Goal: Information Seeking & Learning: Learn about a topic

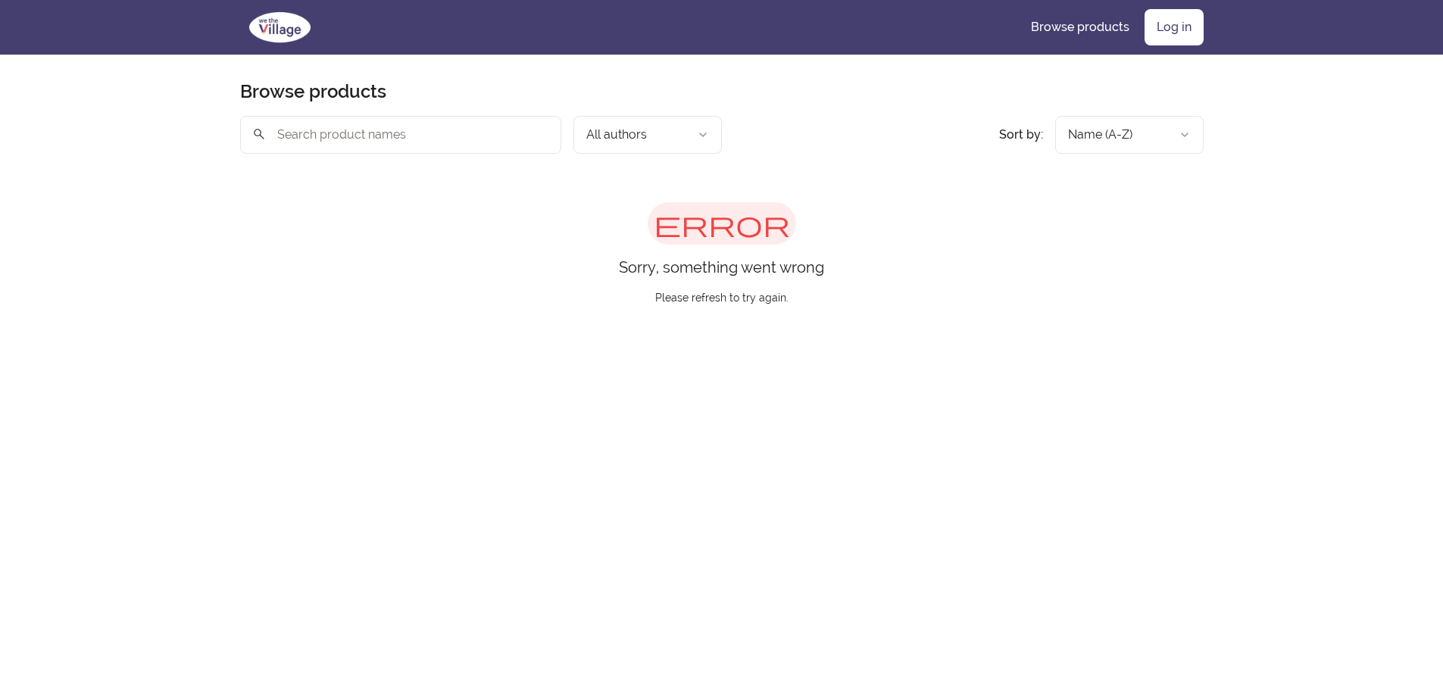
click at [264, 26] on img at bounding box center [280, 27] width 80 height 36
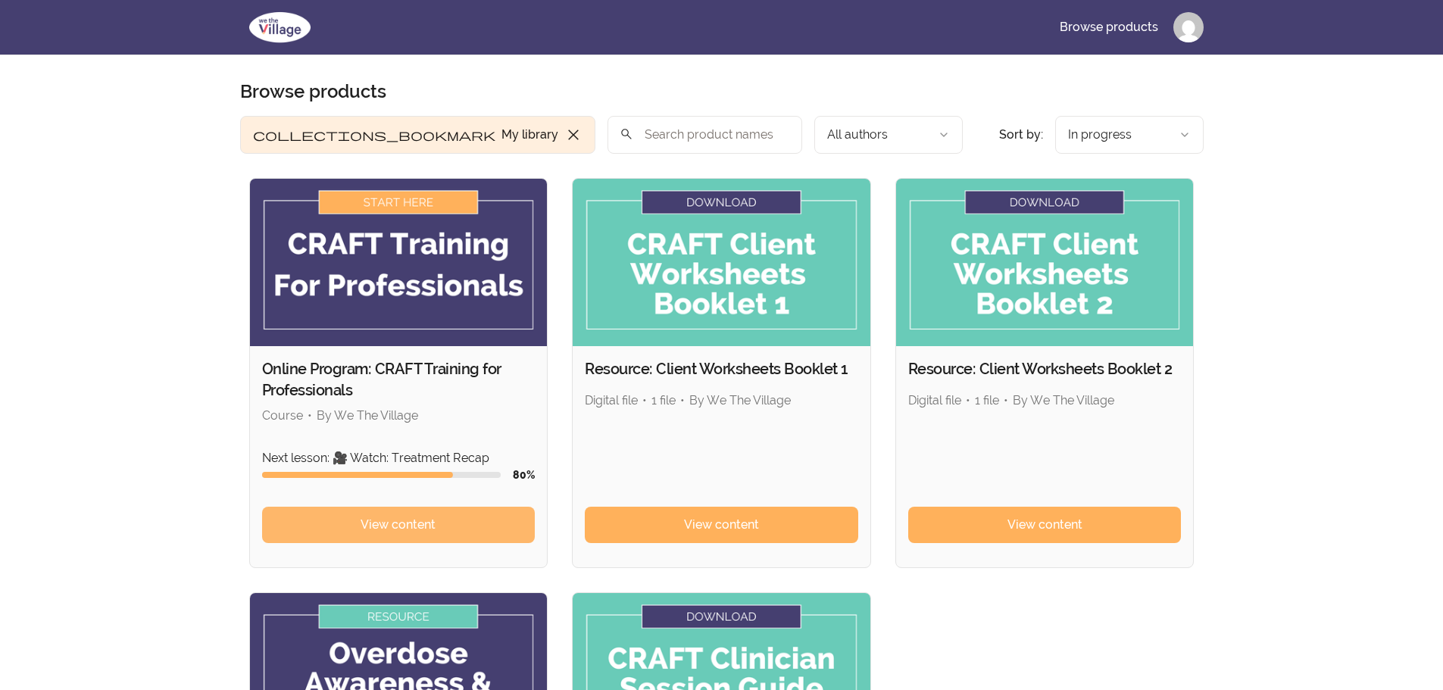
click at [469, 507] on link "View content" at bounding box center [398, 525] width 273 height 36
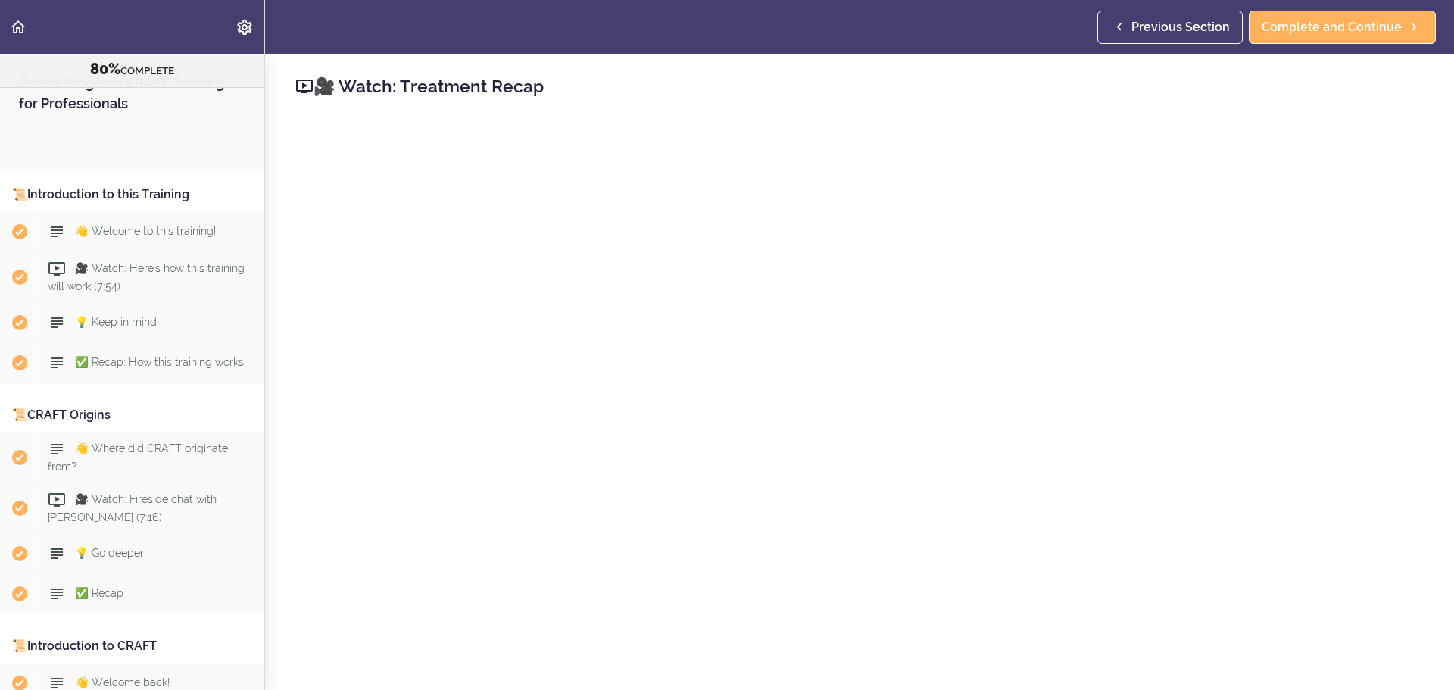
scroll to position [9092, 0]
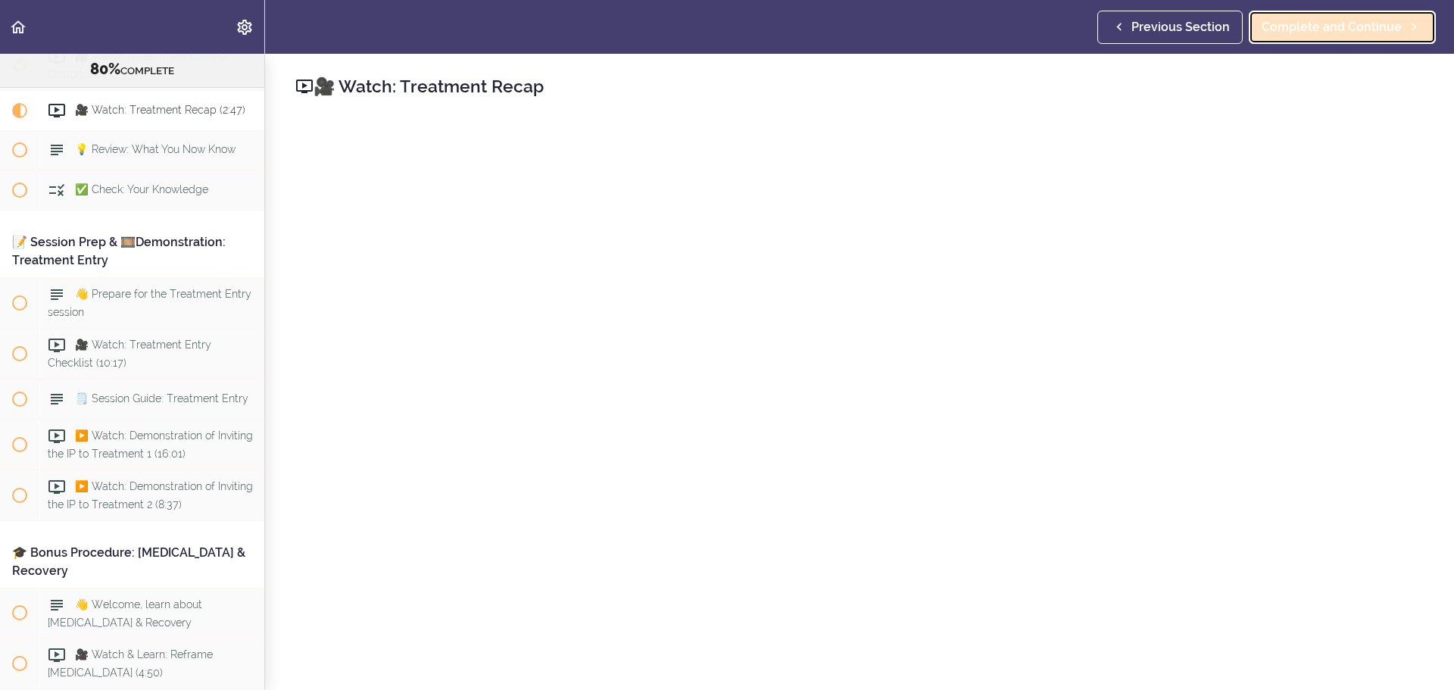
click at [1407, 34] on icon at bounding box center [1414, 27] width 18 height 16
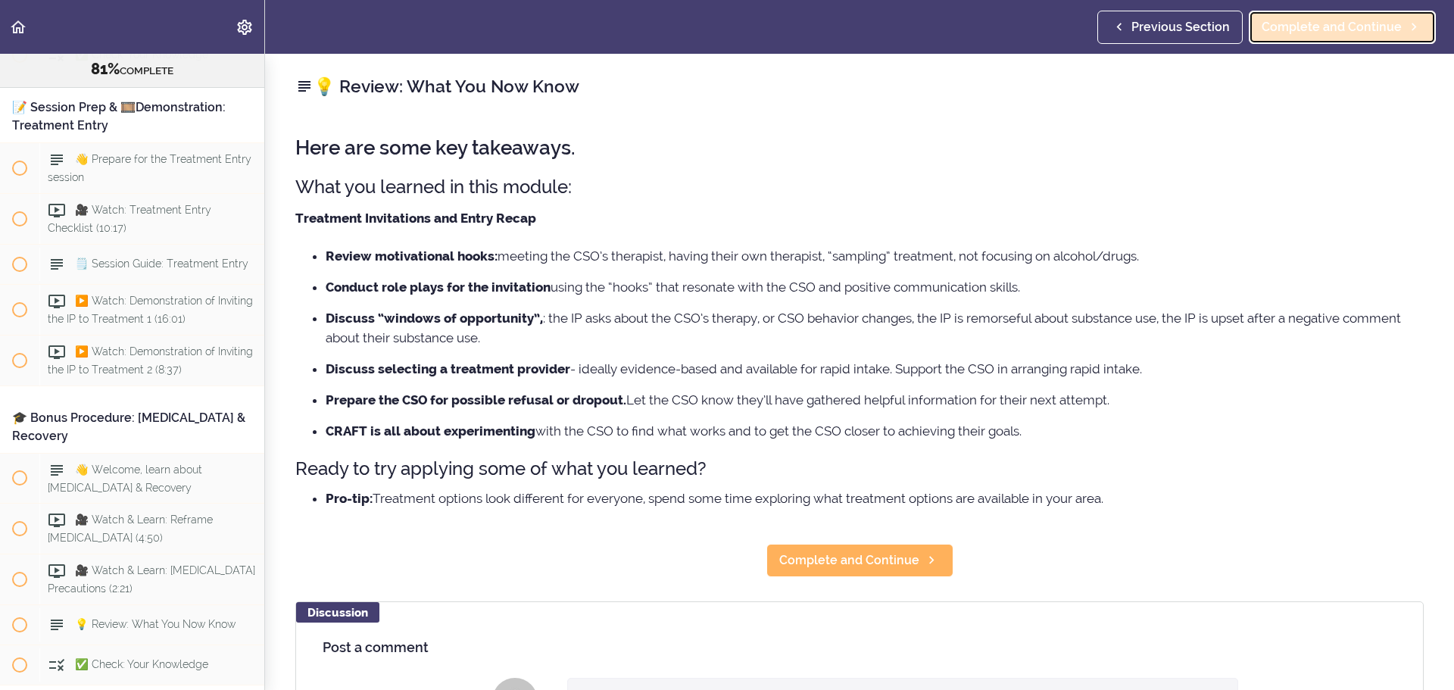
scroll to position [9248, 0]
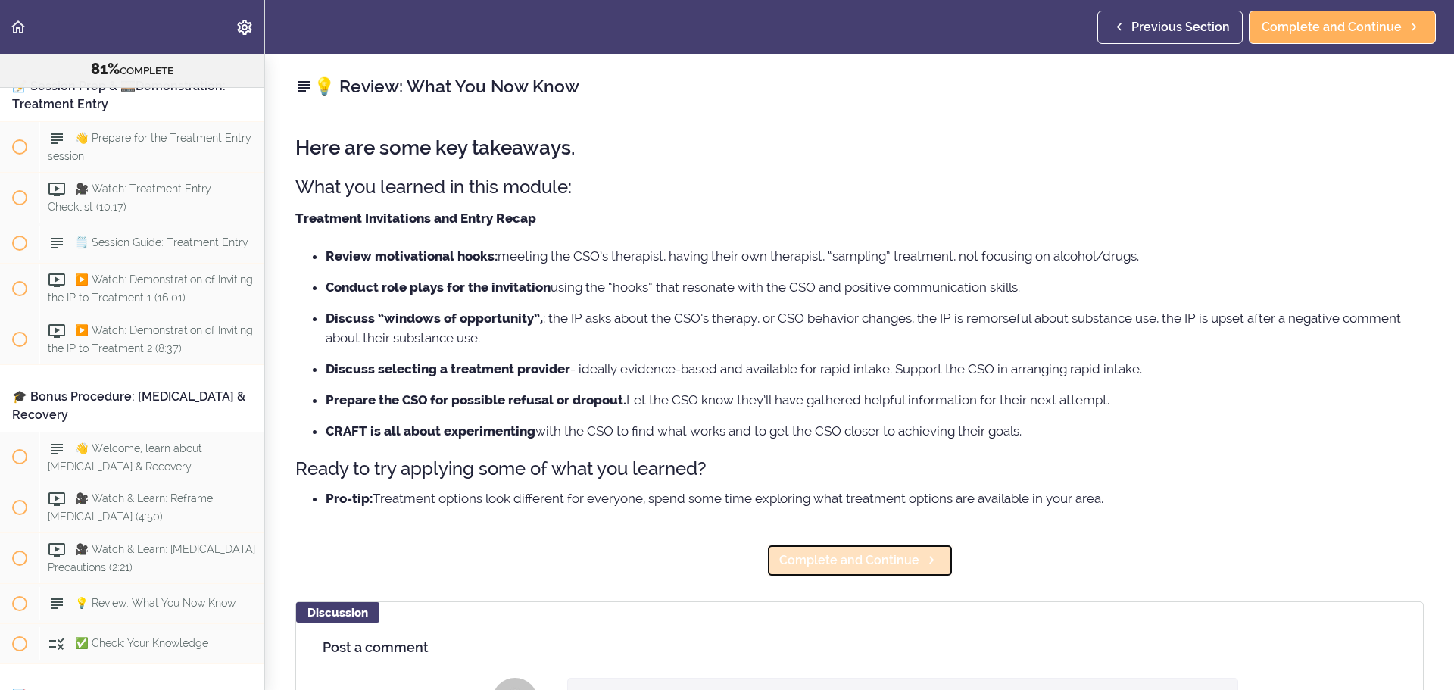
click at [872, 551] on span "Complete and Continue" at bounding box center [849, 560] width 140 height 18
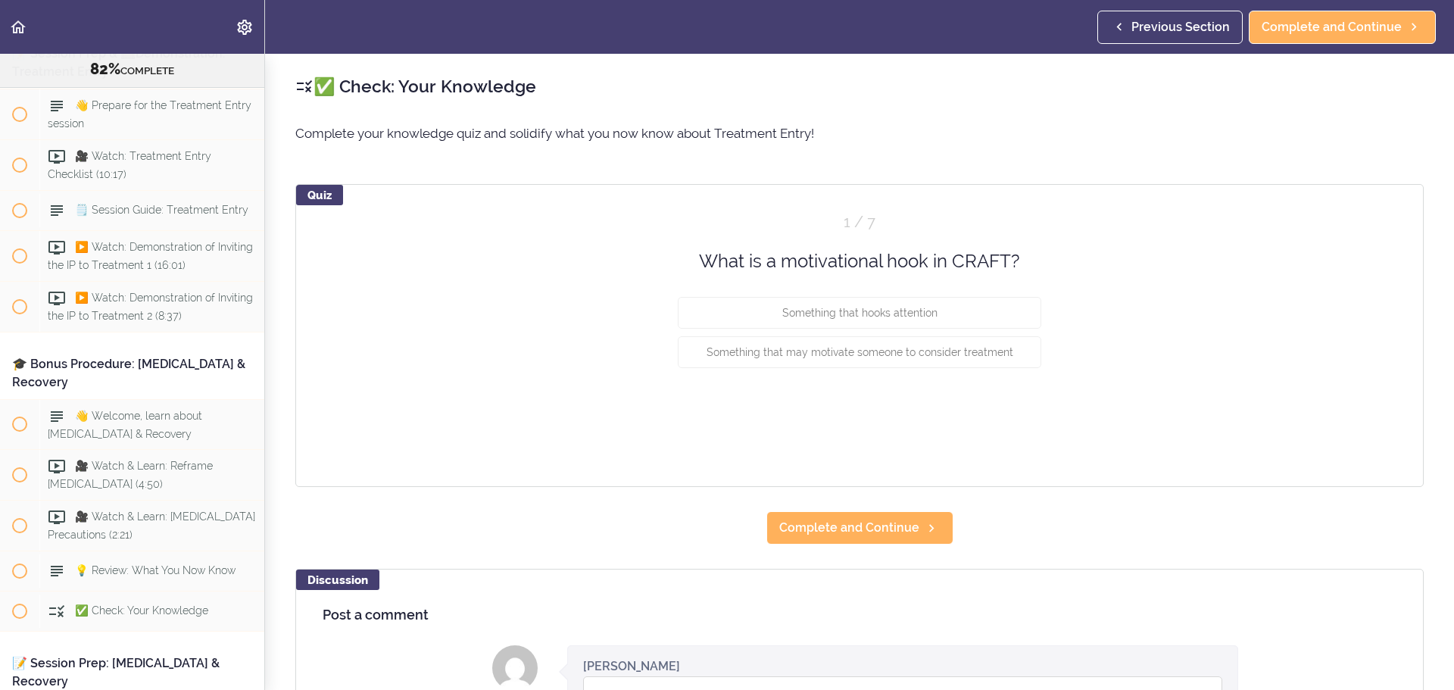
scroll to position [9288, 0]
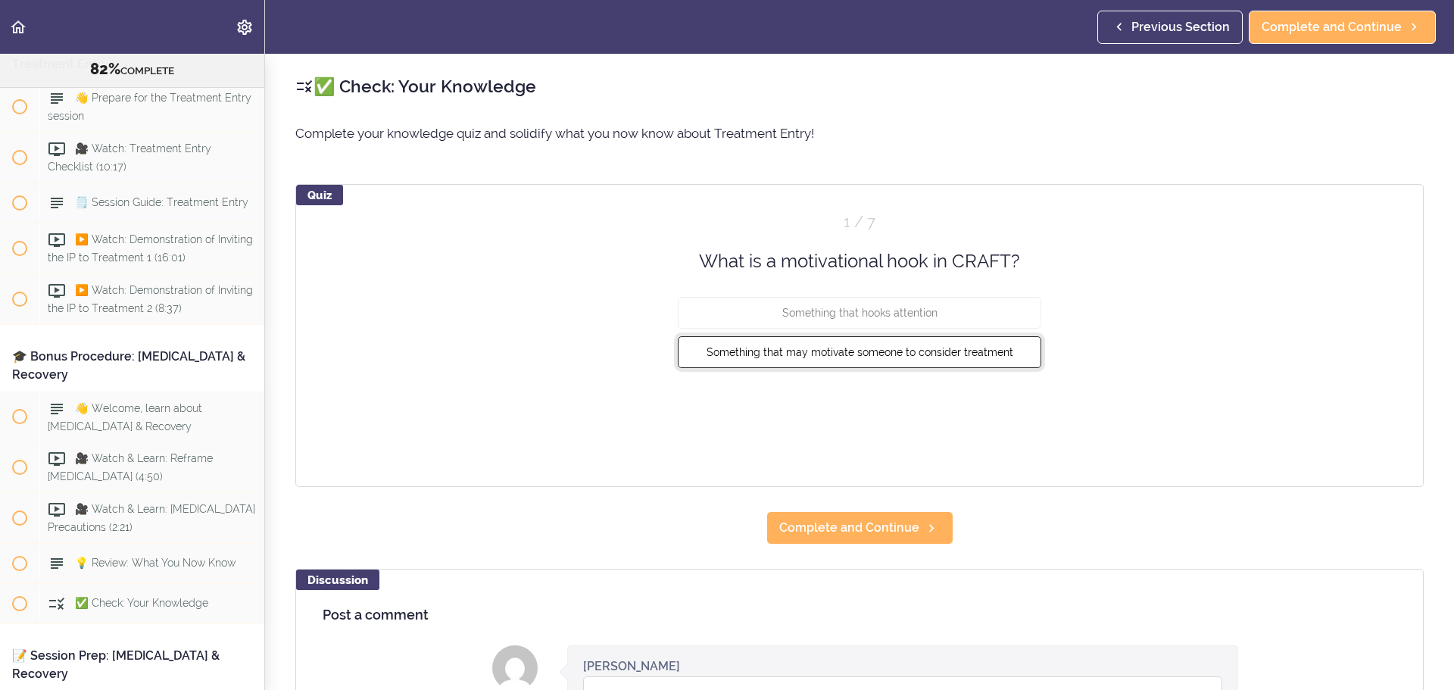
click at [992, 367] on button "Something that may motivate someone to consider treatment" at bounding box center [859, 352] width 363 height 32
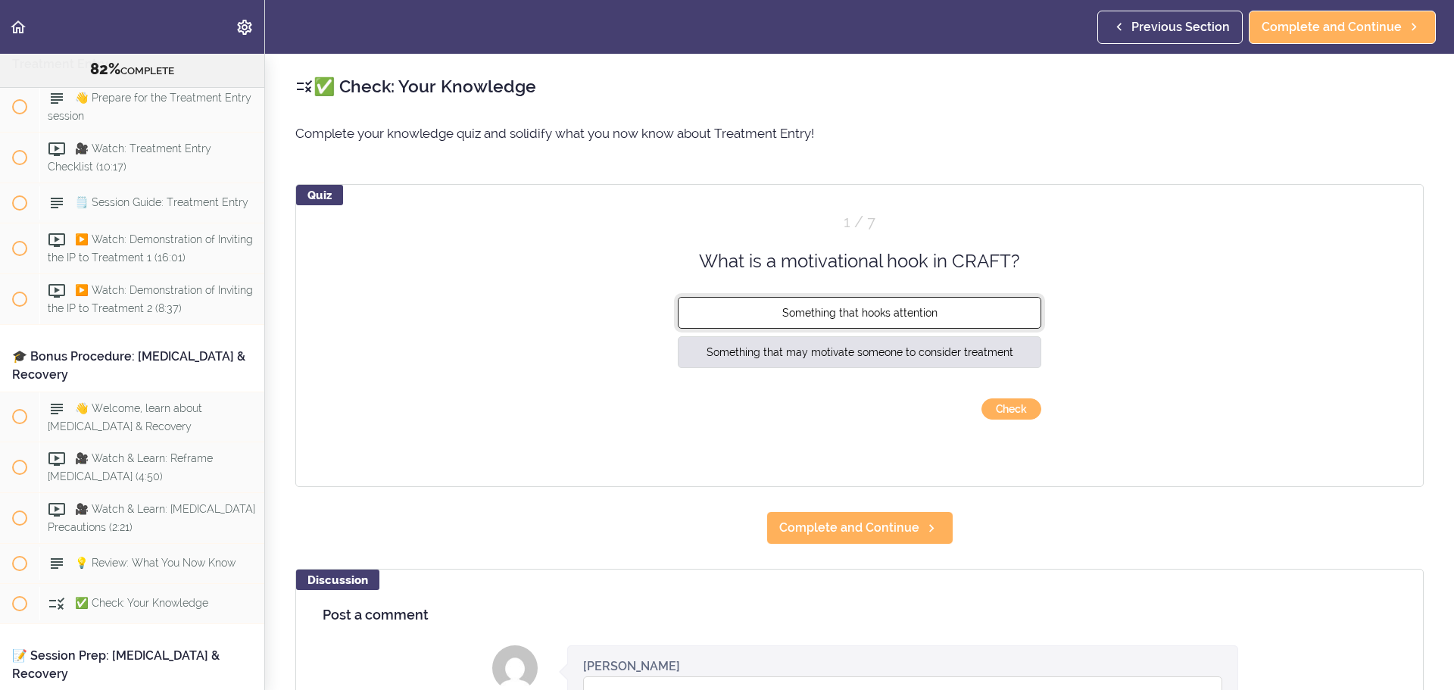
click at [989, 329] on button "Something that hooks attention" at bounding box center [859, 313] width 363 height 32
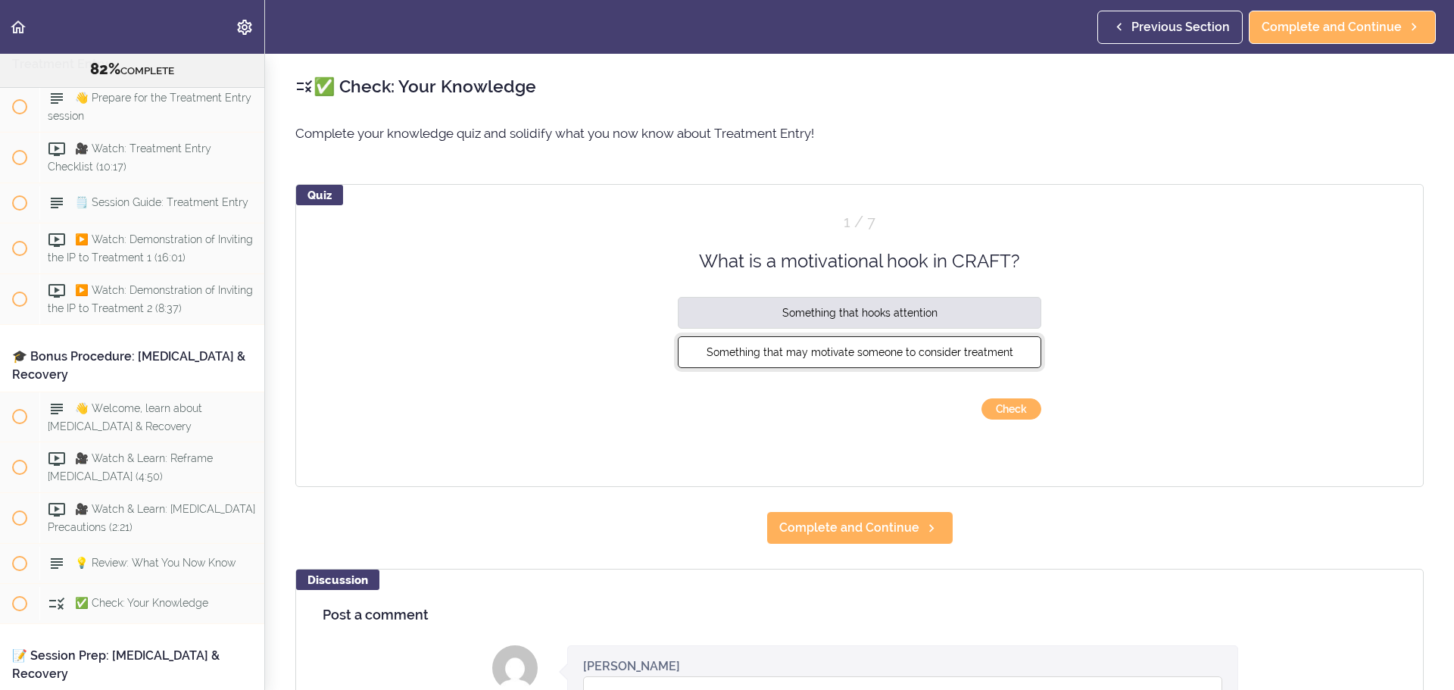
click at [1015, 348] on button "Something that may motivate someone to consider treatment" at bounding box center [859, 352] width 363 height 32
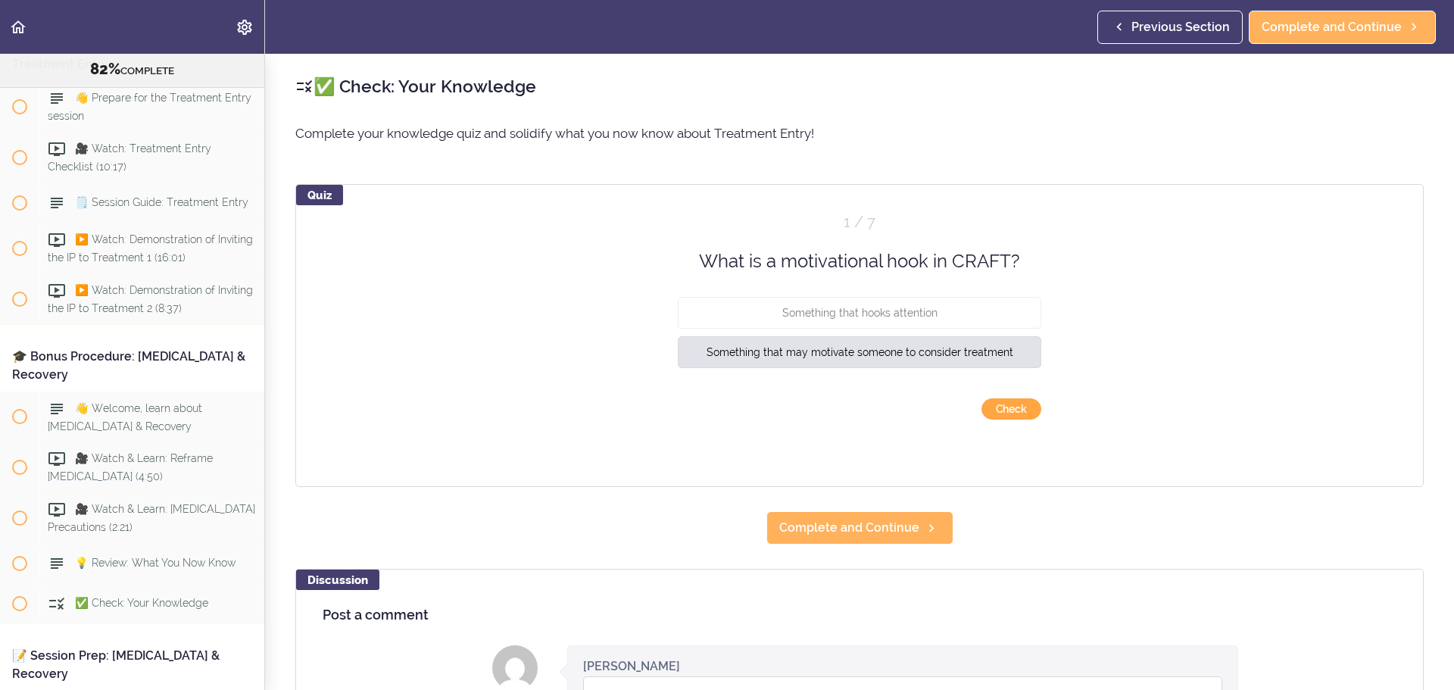
click at [1001, 416] on button "Check" at bounding box center [1011, 408] width 60 height 21
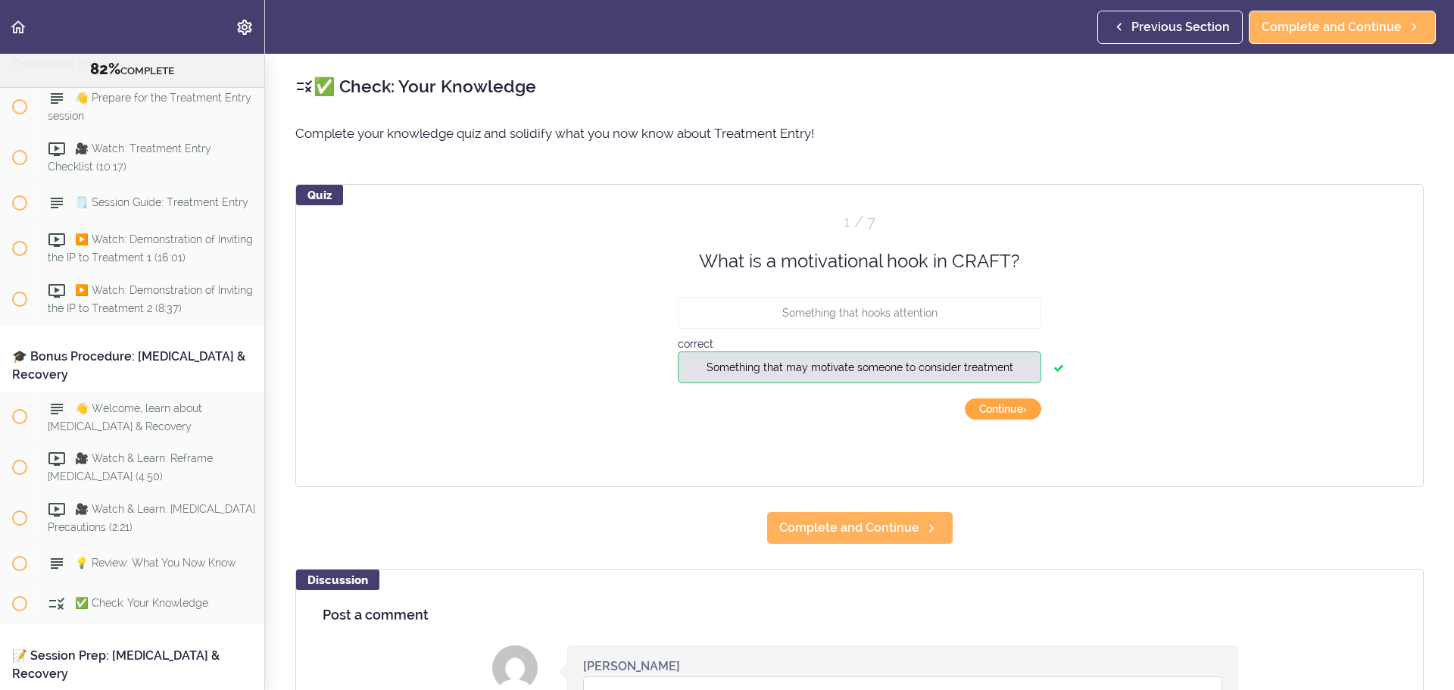
click at [1001, 416] on button "Continue ›" at bounding box center [1003, 408] width 76 height 21
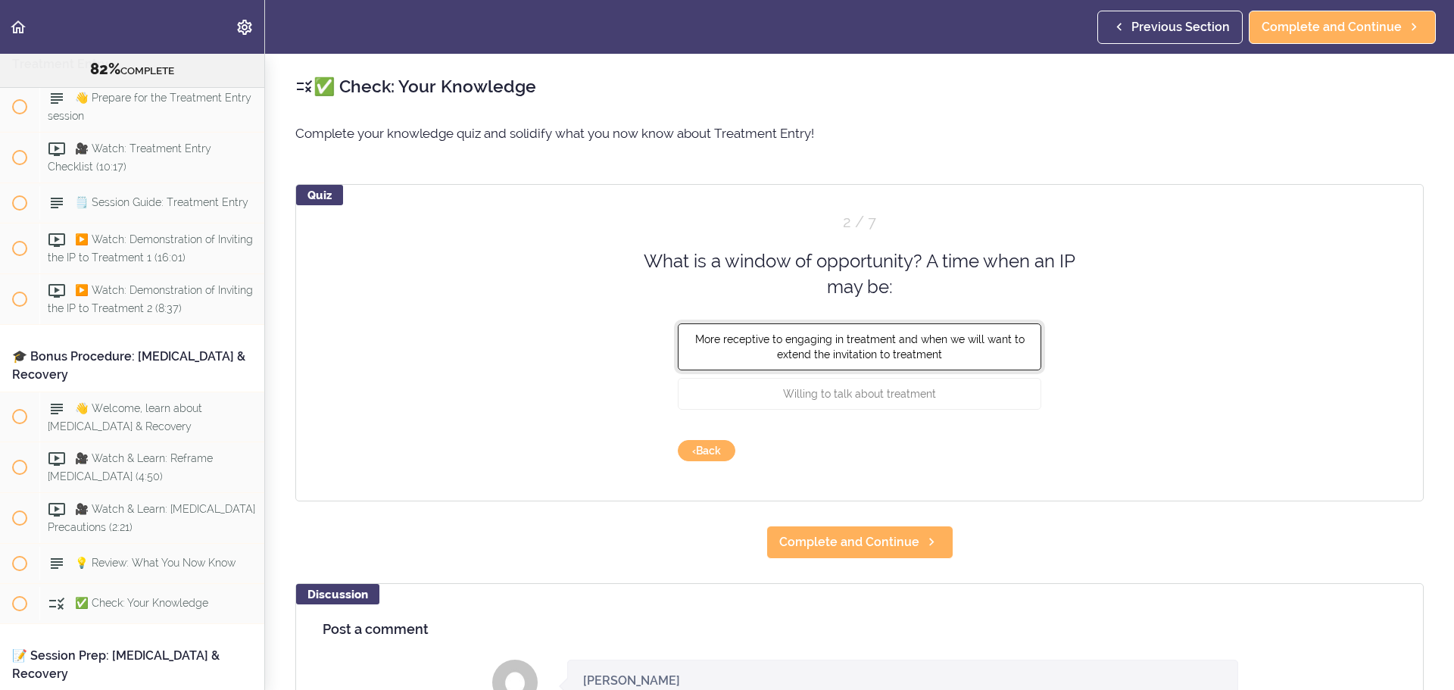
click at [967, 342] on span "More receptive to engaging in treatment and when we will want to extend the inv…" at bounding box center [859, 345] width 329 height 27
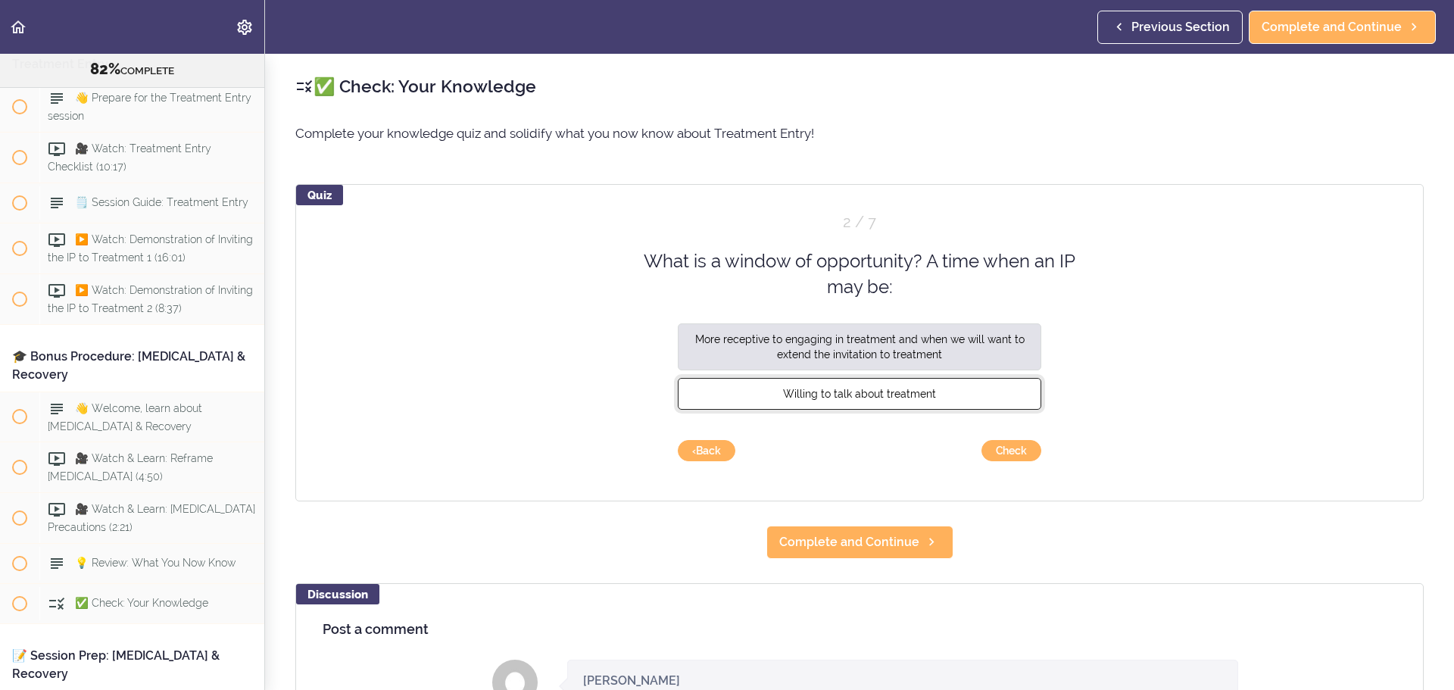
click at [969, 388] on button "Willing to talk about treatment" at bounding box center [859, 393] width 363 height 32
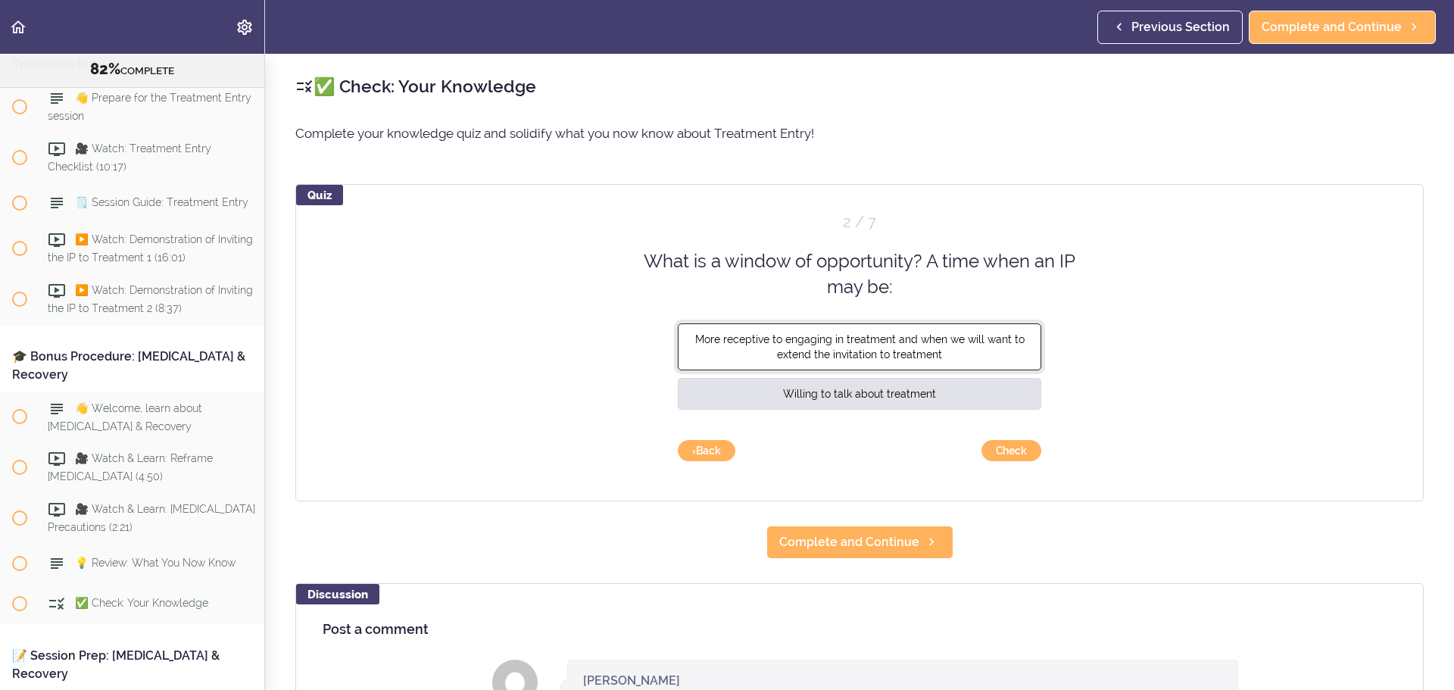
click at [980, 351] on button "More receptive to engaging in treatment and when we will want to extend the inv…" at bounding box center [859, 346] width 363 height 47
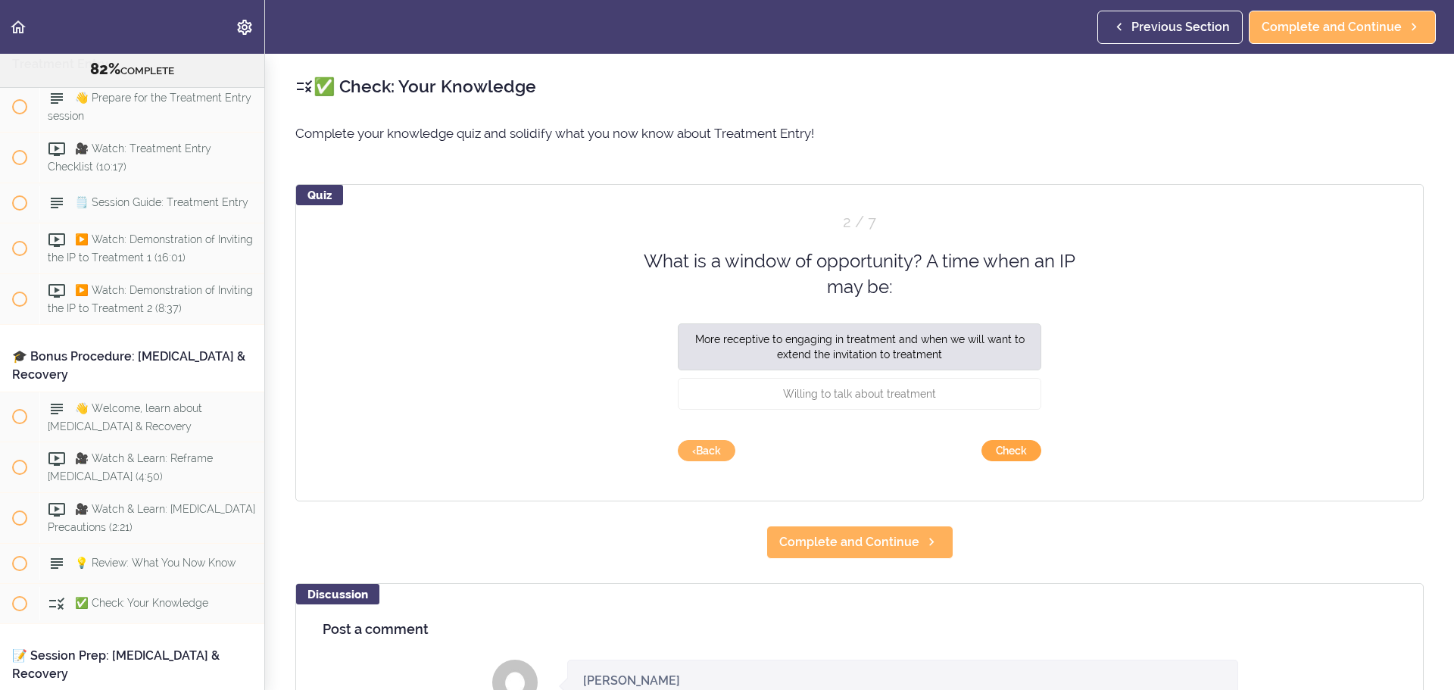
click at [1012, 448] on button "Check" at bounding box center [1011, 450] width 60 height 21
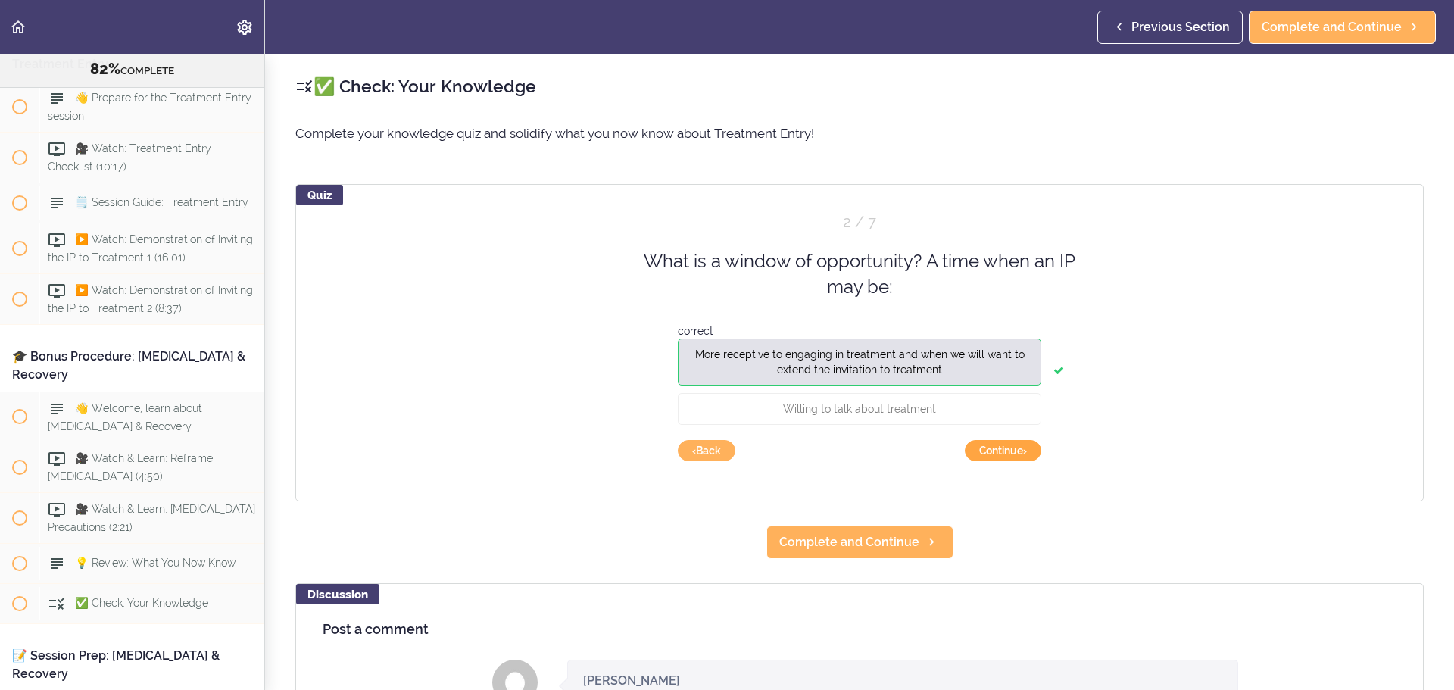
click at [1012, 448] on button "Continue ›" at bounding box center [1003, 450] width 76 height 21
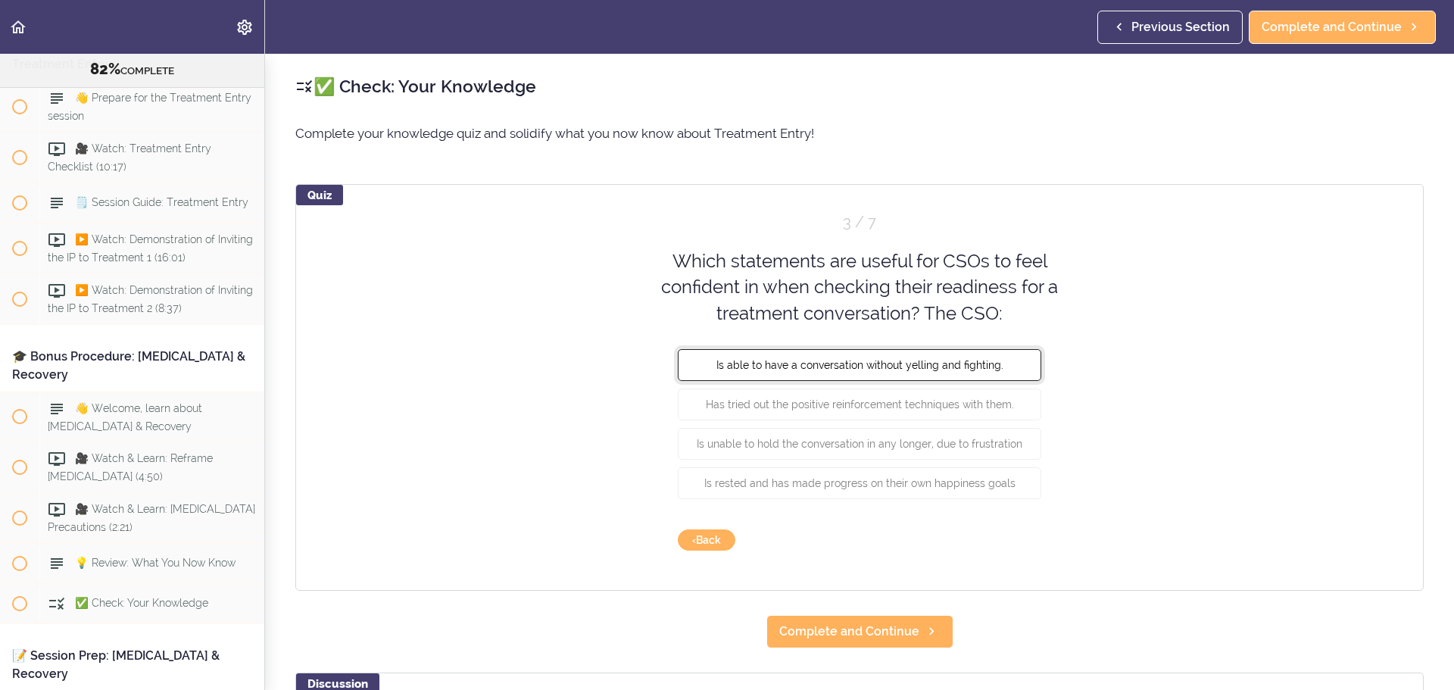
click at [1003, 373] on button "Is able to have a conversation without yelling and fighting." at bounding box center [859, 365] width 363 height 32
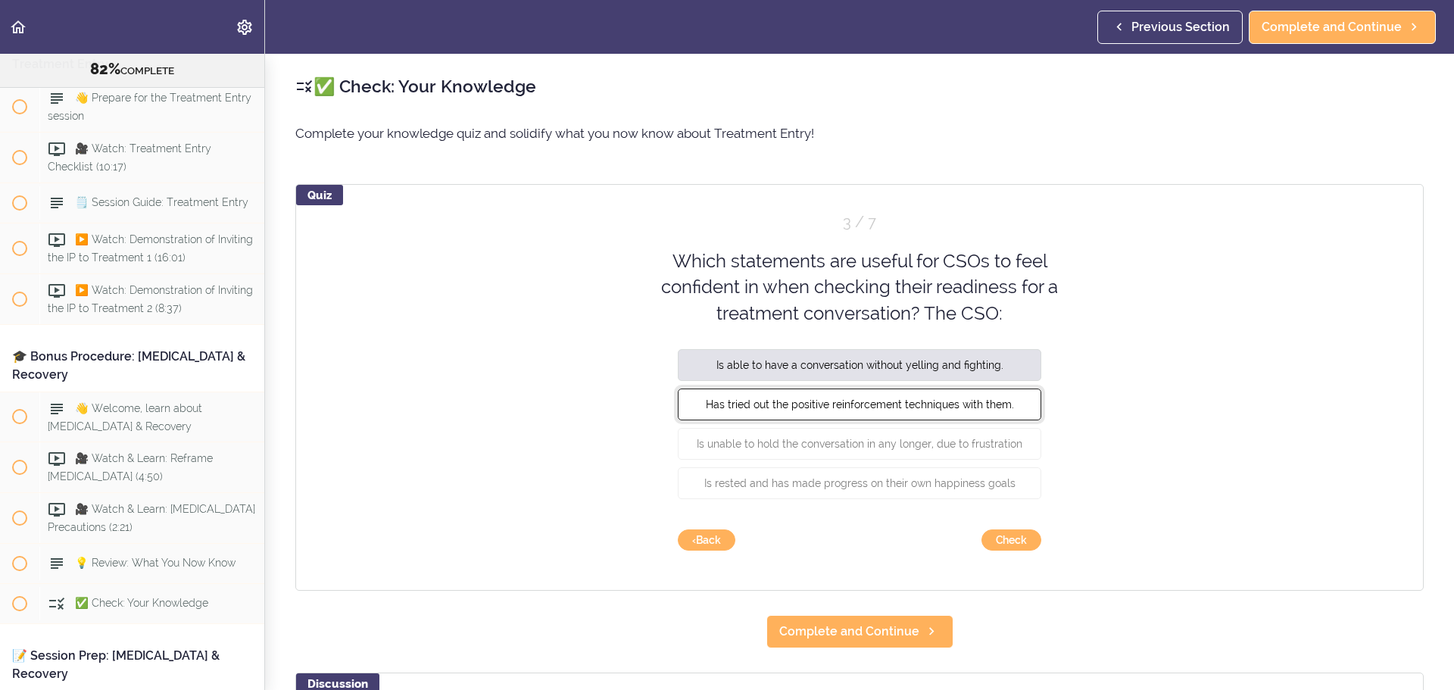
click at [1005, 397] on button "Has tried out the positive reinforcement techniques with them." at bounding box center [859, 404] width 363 height 32
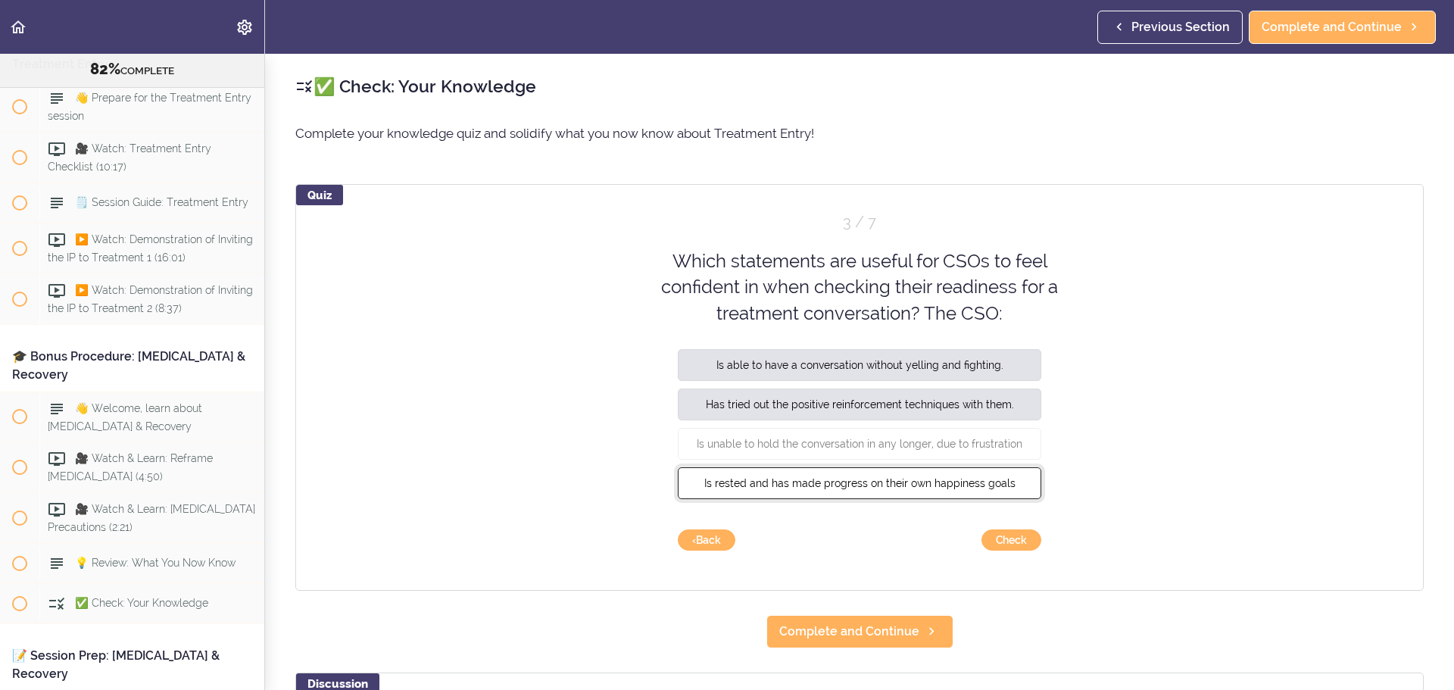
click at [1002, 490] on button "Is rested and has made progress on their own happiness goals" at bounding box center [859, 483] width 363 height 32
click at [1009, 539] on button "Check" at bounding box center [1011, 539] width 60 height 21
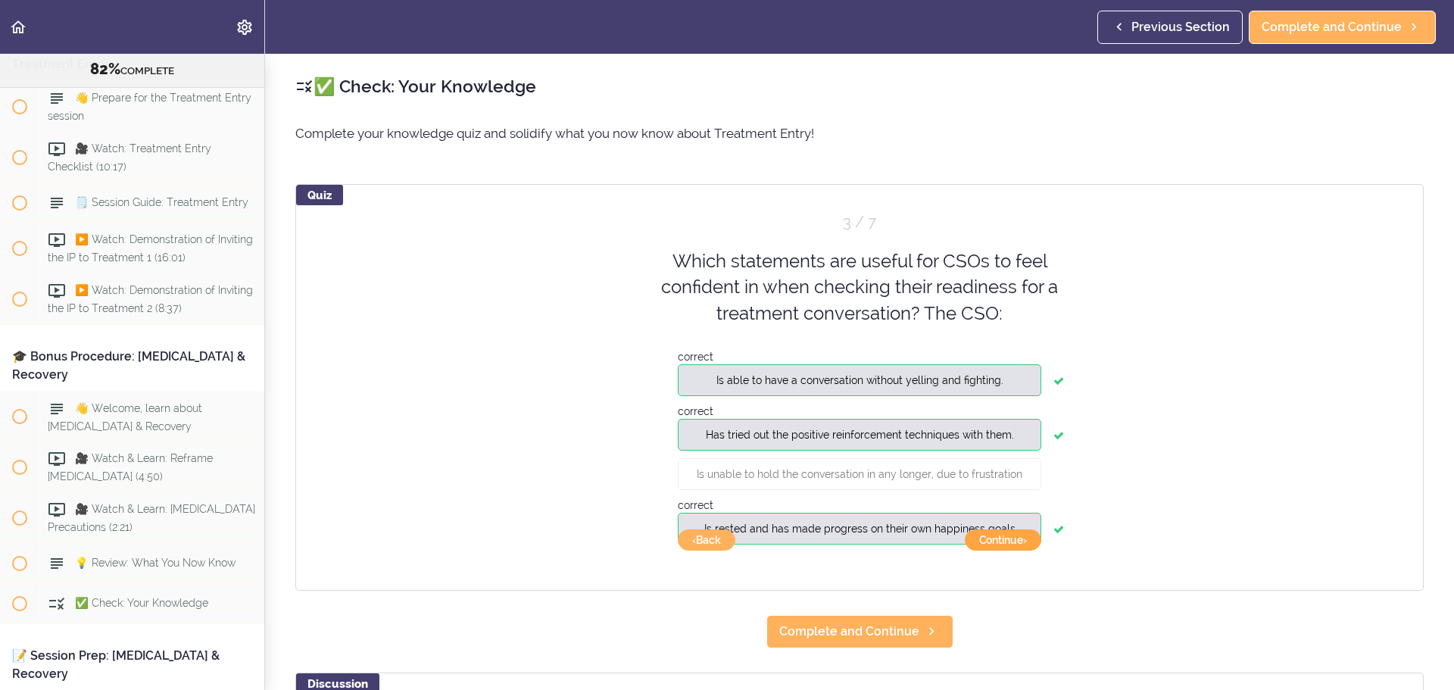
click at [1011, 540] on button "Continue ›" at bounding box center [1003, 539] width 76 height 21
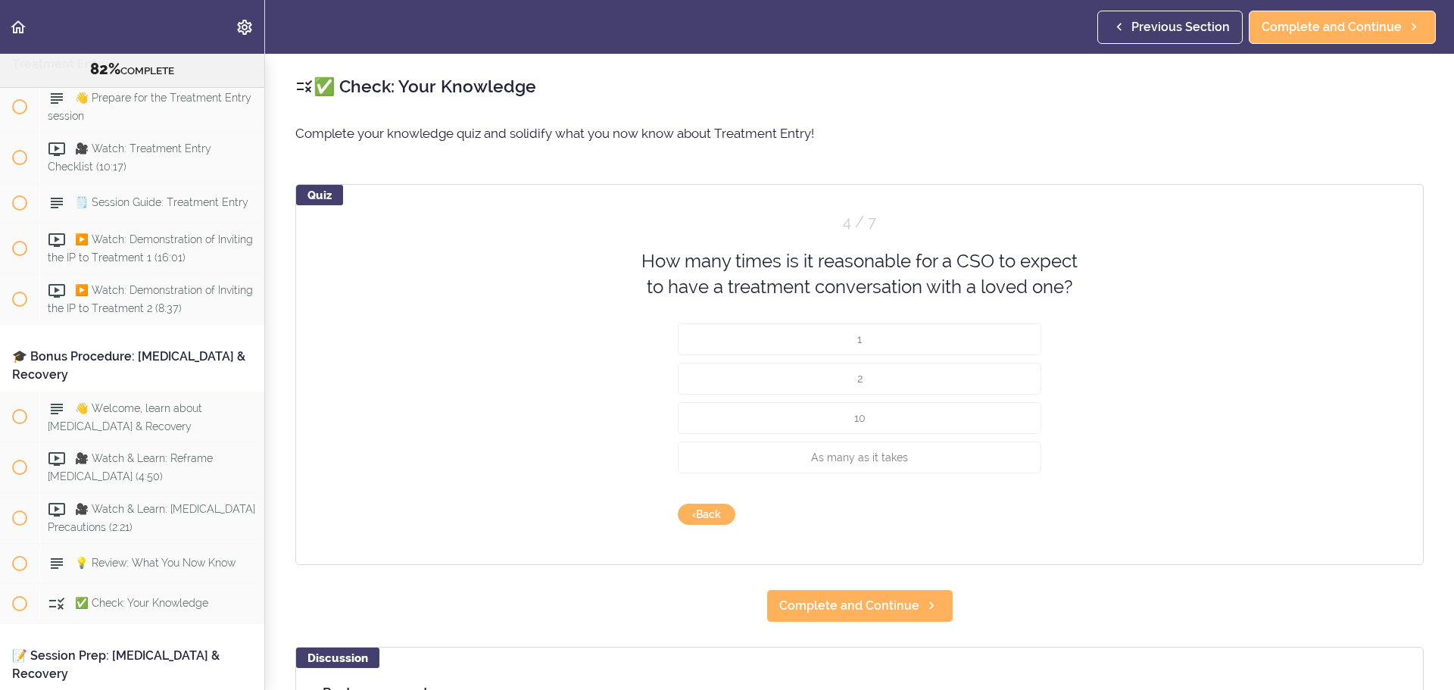
click at [975, 473] on div "As many as it takes" at bounding box center [859, 460] width 363 height 39
click at [982, 464] on button "As many as it takes" at bounding box center [859, 457] width 363 height 32
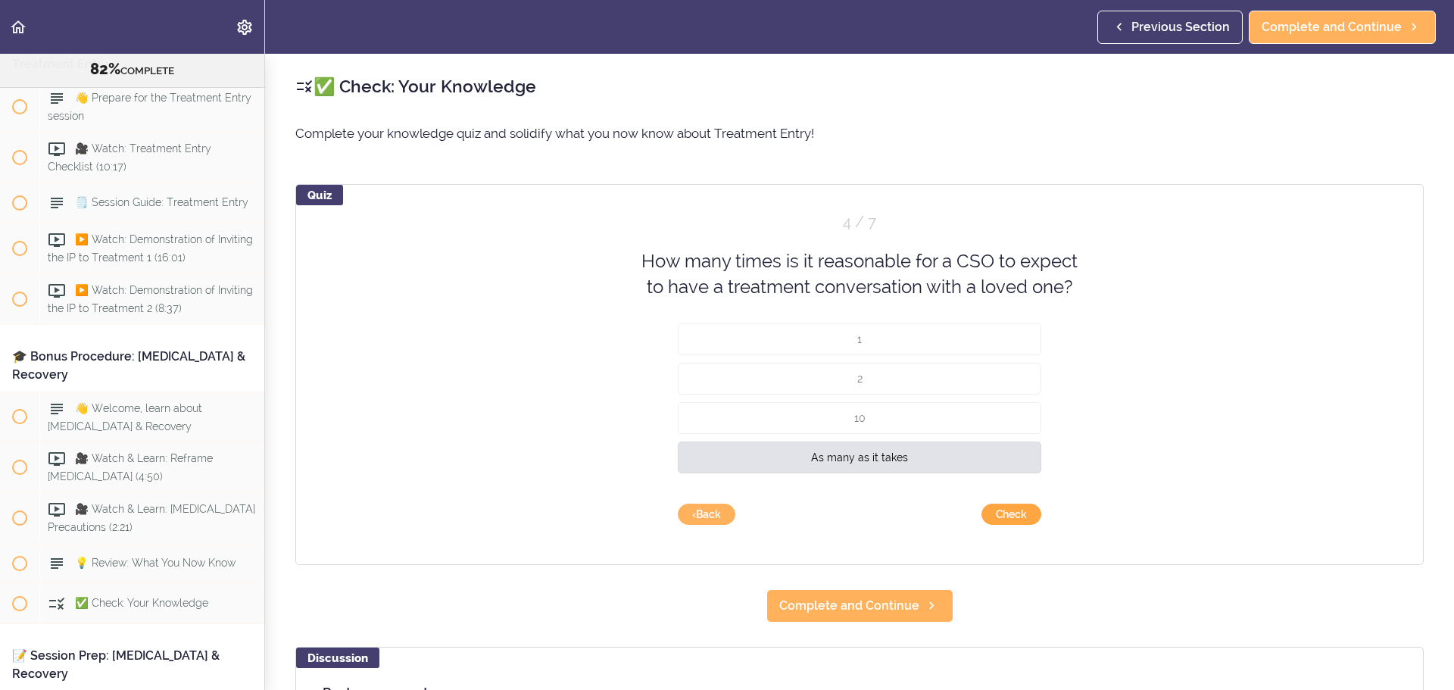
click at [1017, 523] on button "Check" at bounding box center [1011, 514] width 60 height 21
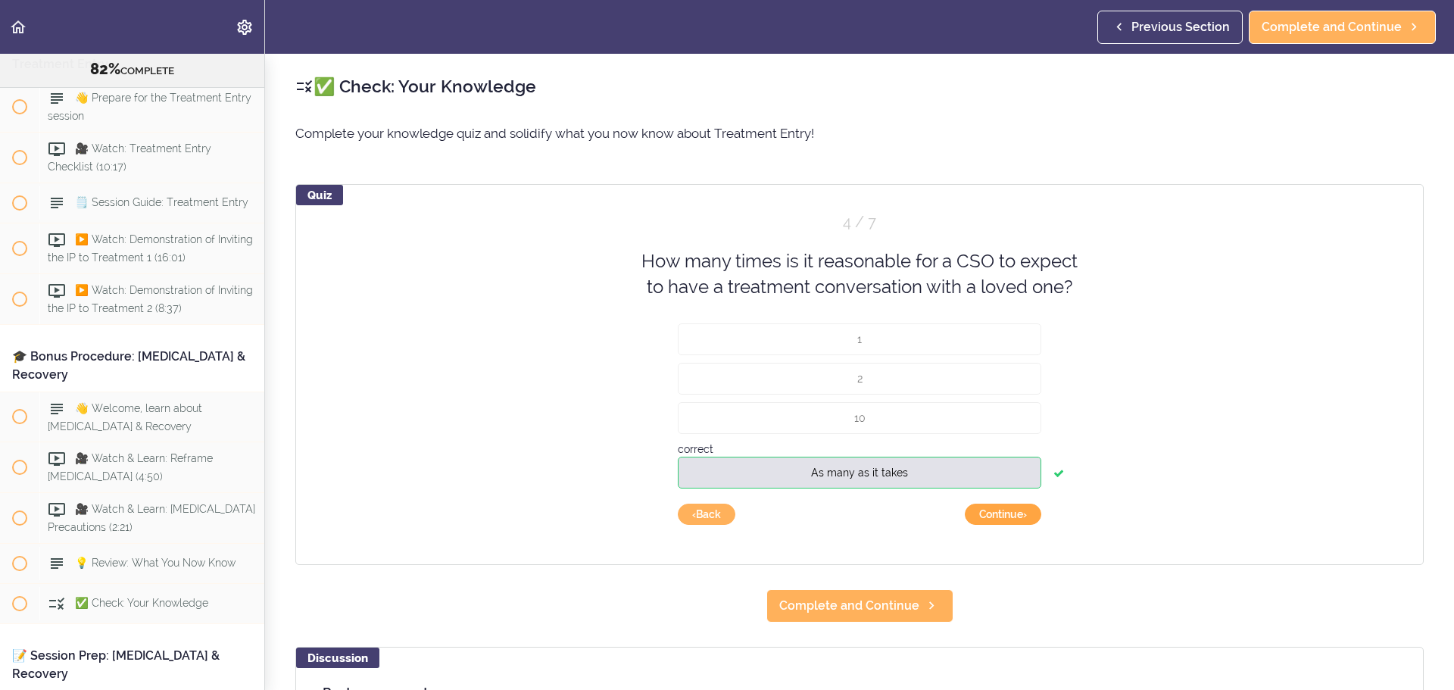
click at [1017, 523] on button "Continue ›" at bounding box center [1003, 514] width 76 height 21
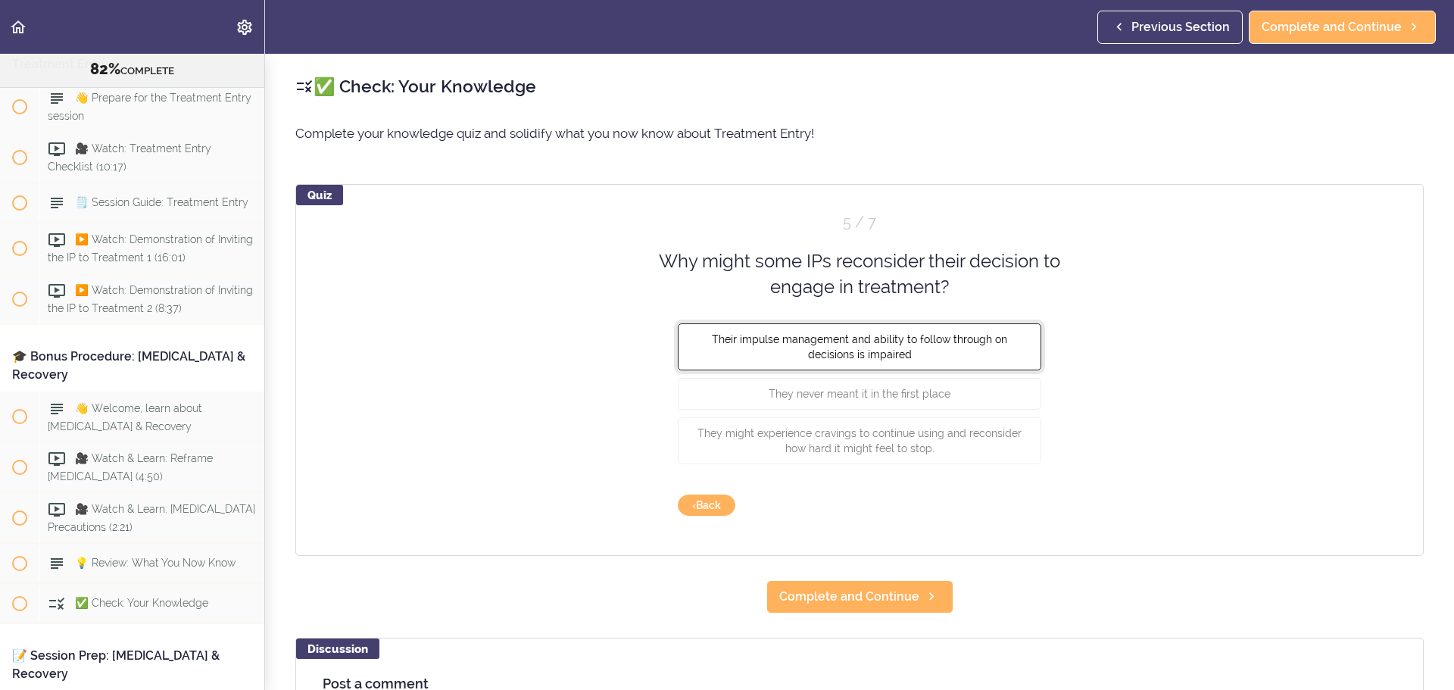
click at [894, 357] on span "Their impulse management and ability to follow through on decisions is impaired" at bounding box center [859, 345] width 295 height 27
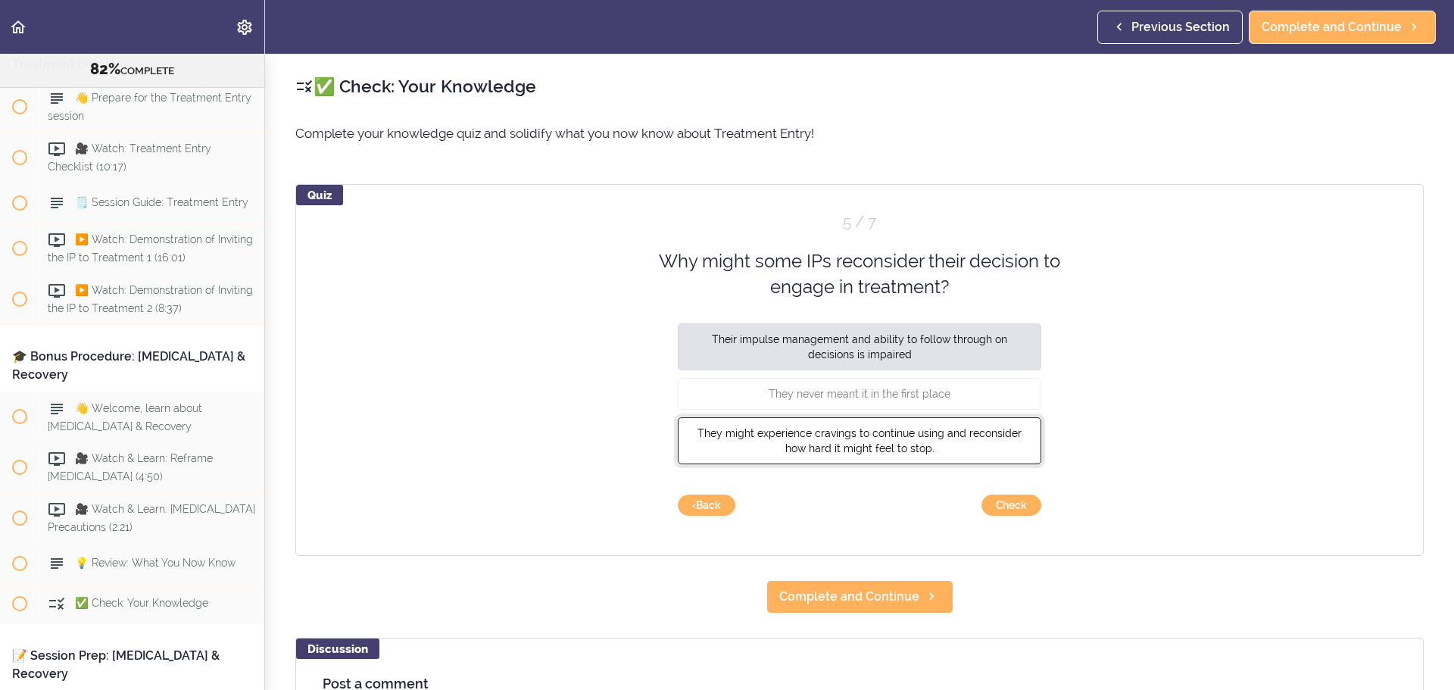
click at [887, 431] on span "They might experience cravings to continue using and reconsider how hard it mig…" at bounding box center [859, 439] width 324 height 27
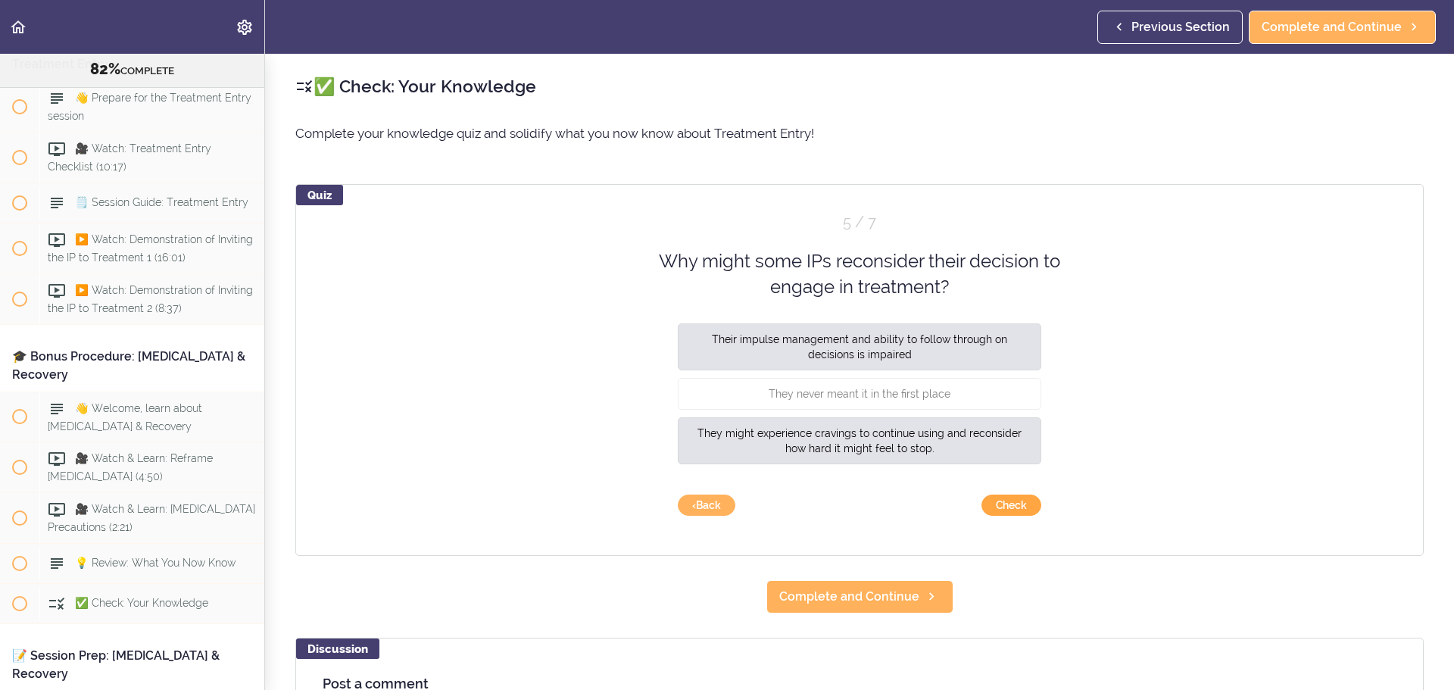
click at [1022, 498] on button "Check" at bounding box center [1011, 504] width 60 height 21
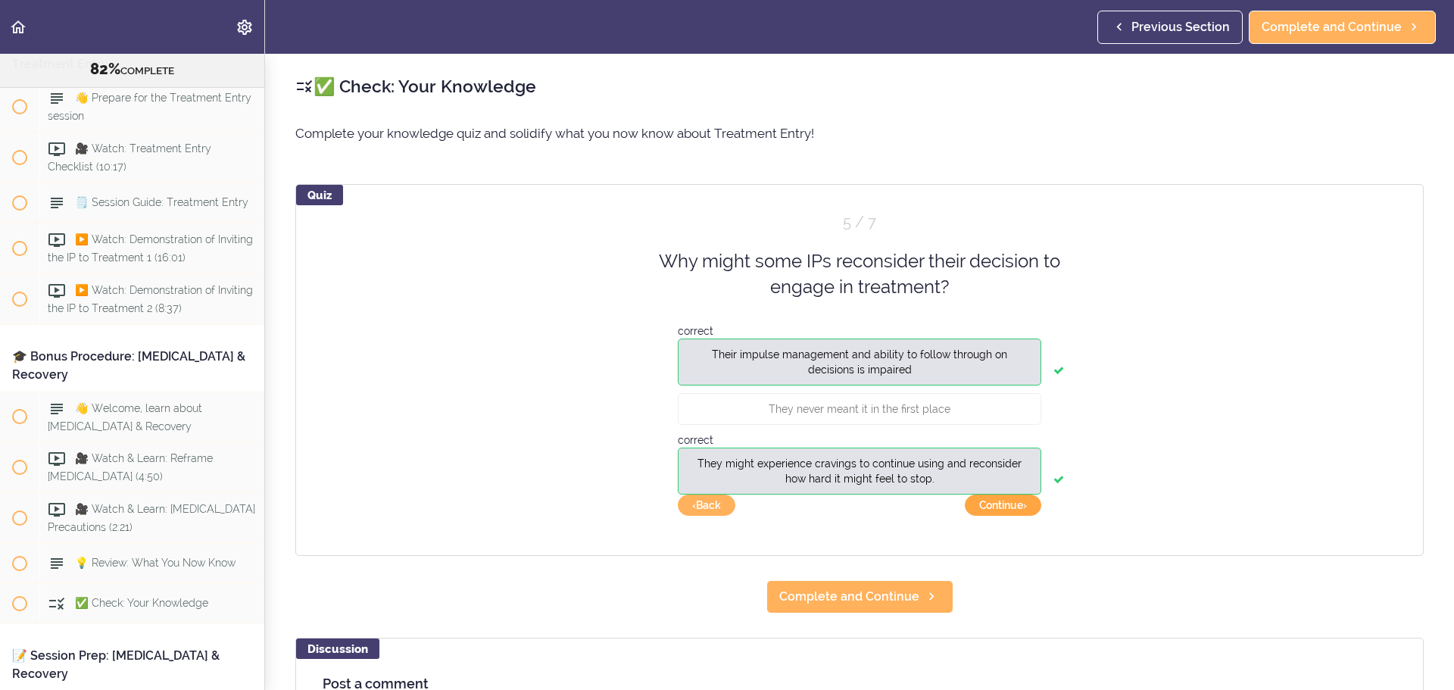
click at [1021, 504] on button "Continue ›" at bounding box center [1003, 504] width 76 height 21
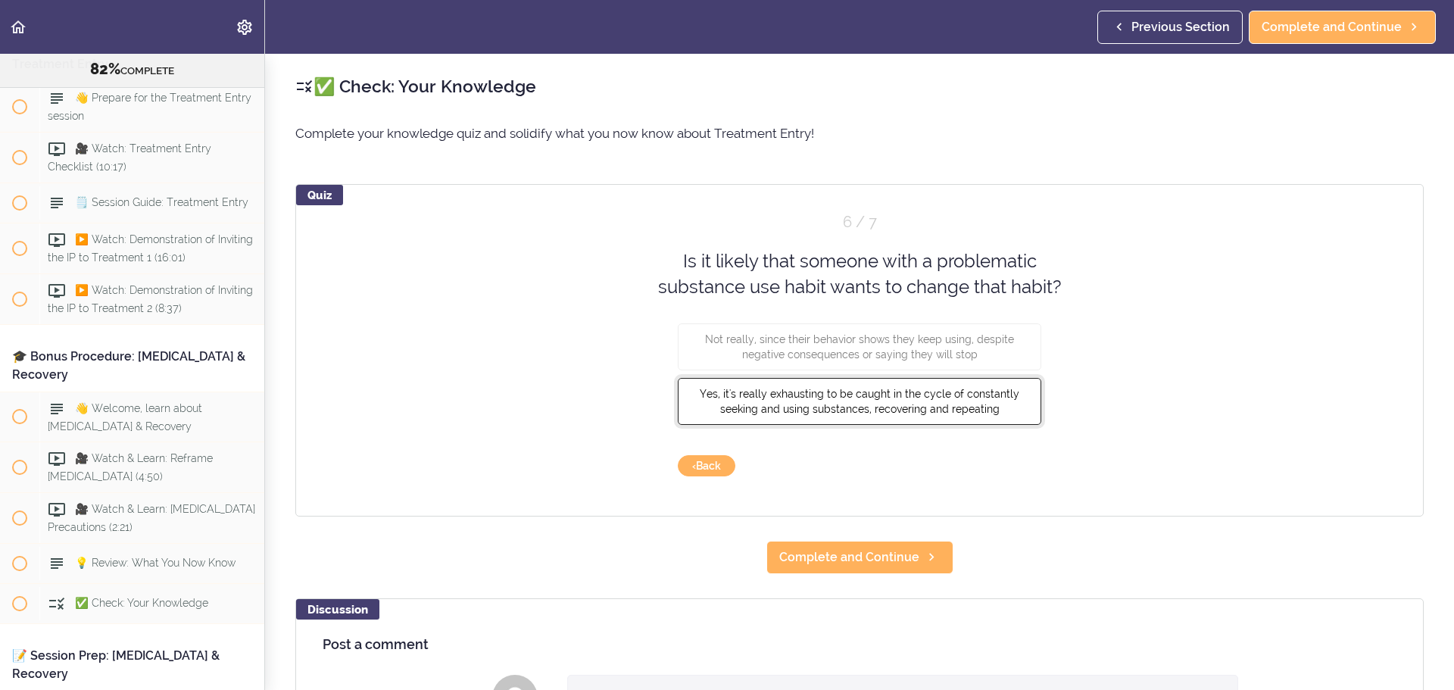
click at [1000, 421] on button "Yes, it's really exhausting to be caught in the cycle of constantly seeking and…" at bounding box center [859, 400] width 363 height 47
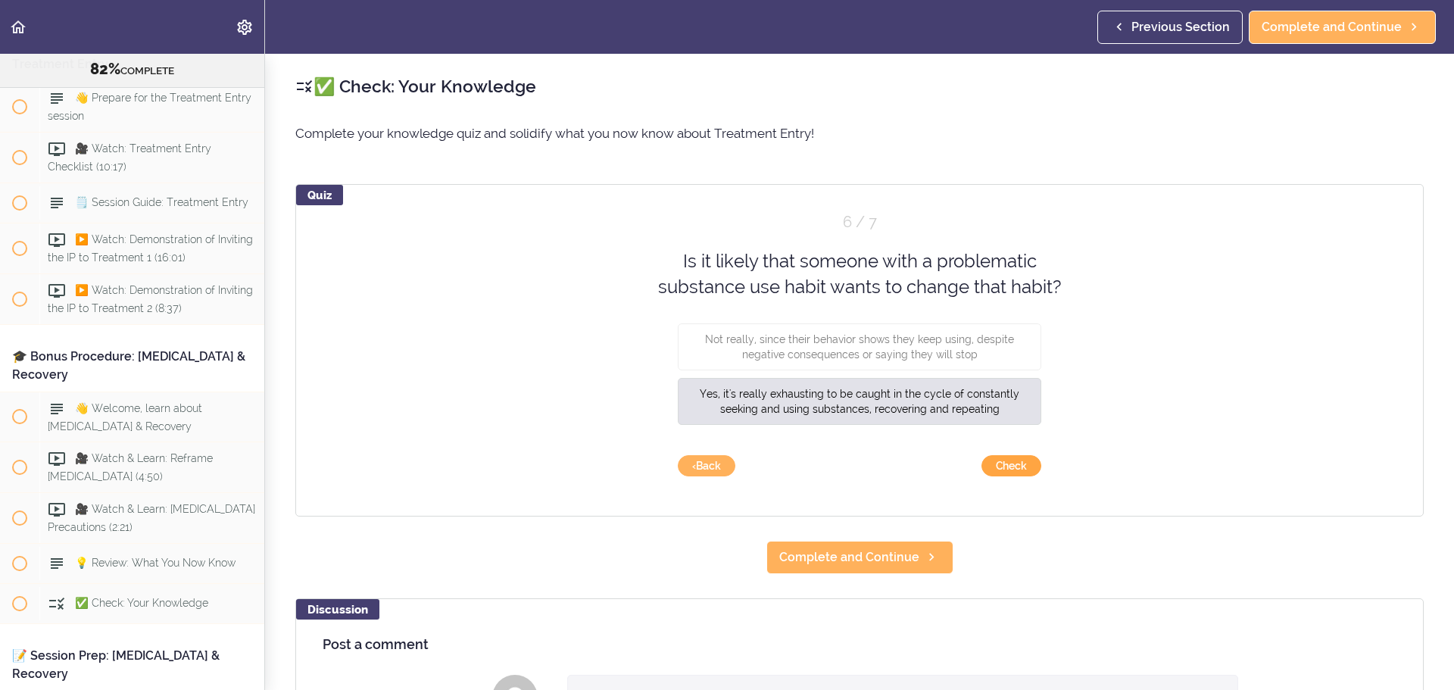
click at [1005, 469] on button "Check" at bounding box center [1011, 465] width 60 height 21
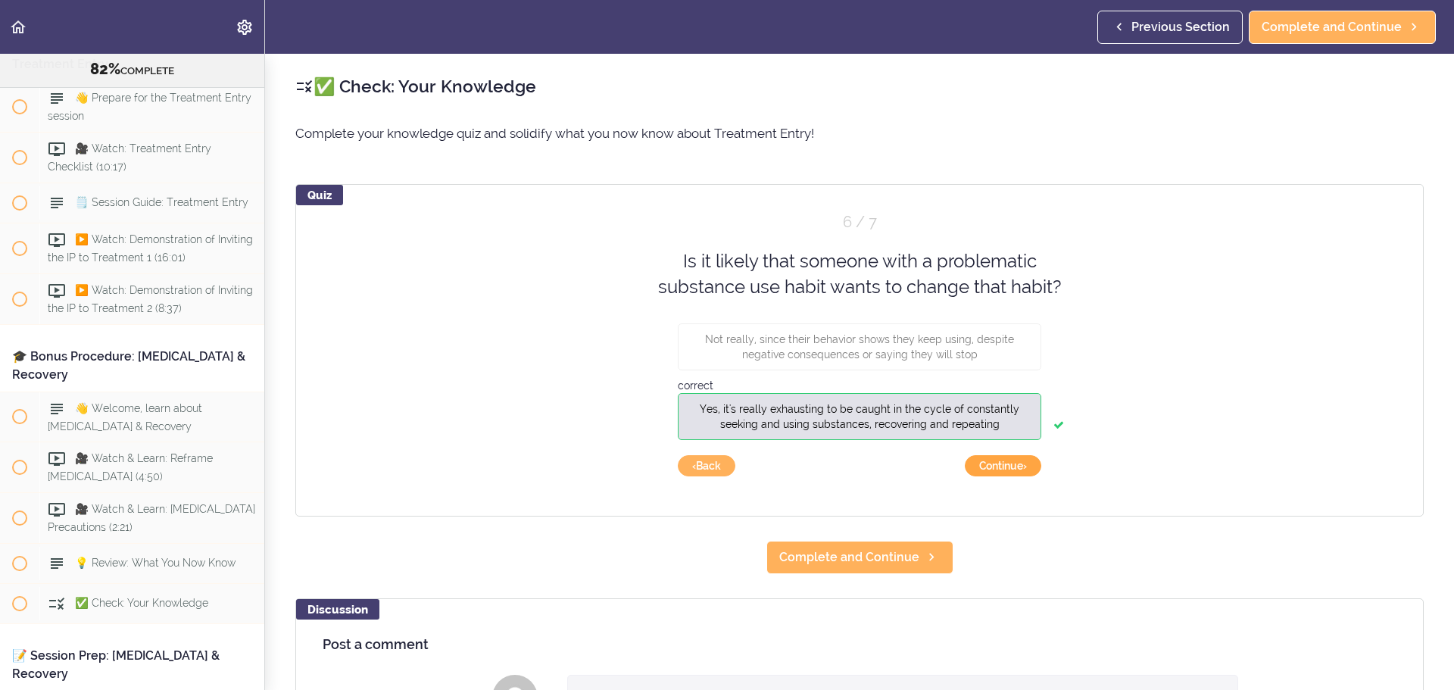
click at [1005, 469] on button "Continue ›" at bounding box center [1003, 465] width 76 height 21
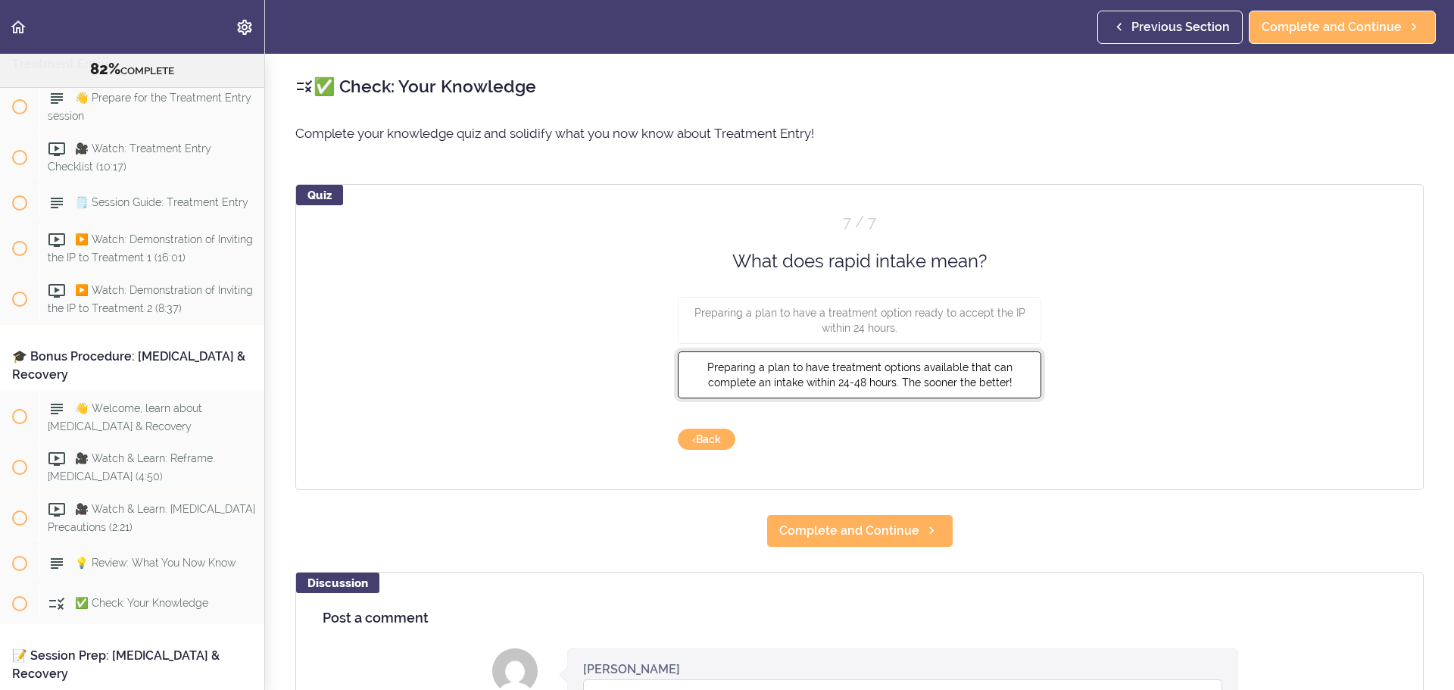
click at [960, 390] on button "Preparing a plan to have treatment options available that can complete an intak…" at bounding box center [859, 374] width 363 height 47
click at [1027, 442] on button "Check" at bounding box center [1011, 439] width 60 height 21
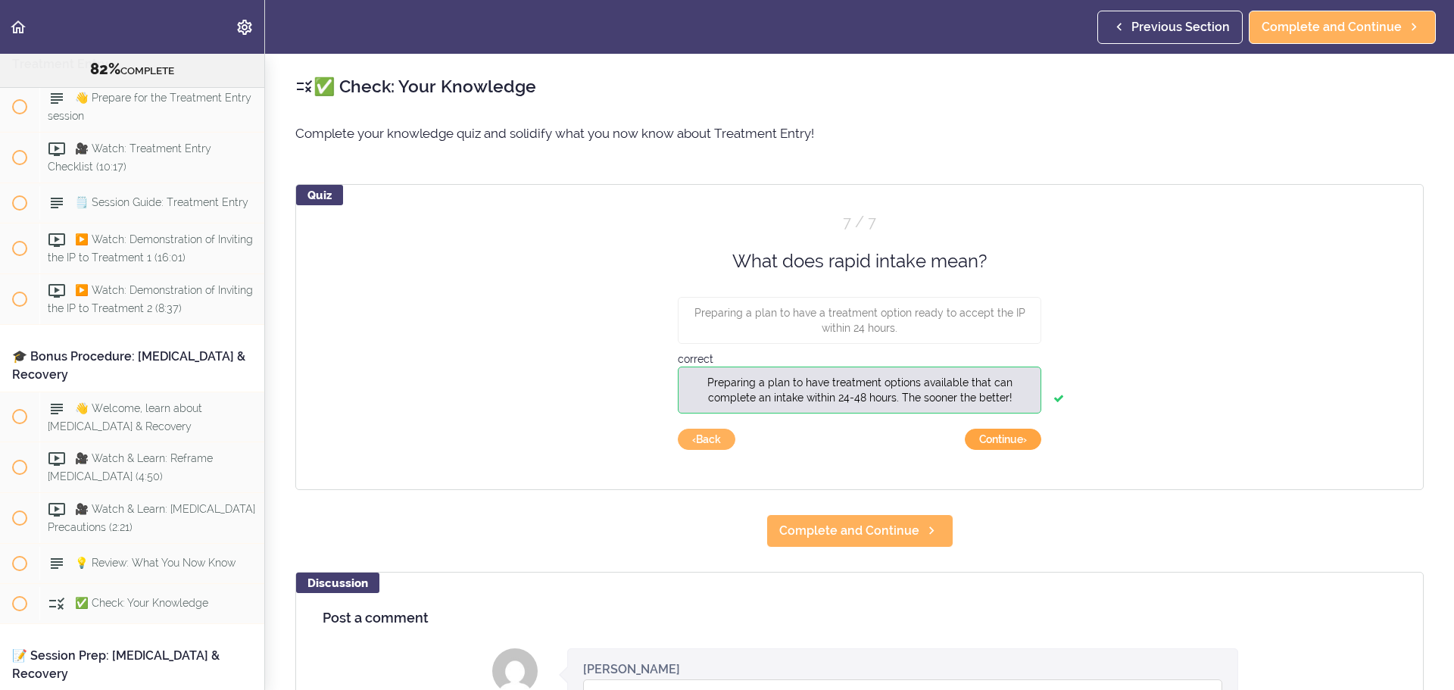
click at [1027, 442] on button "Continue ›" at bounding box center [1003, 439] width 76 height 21
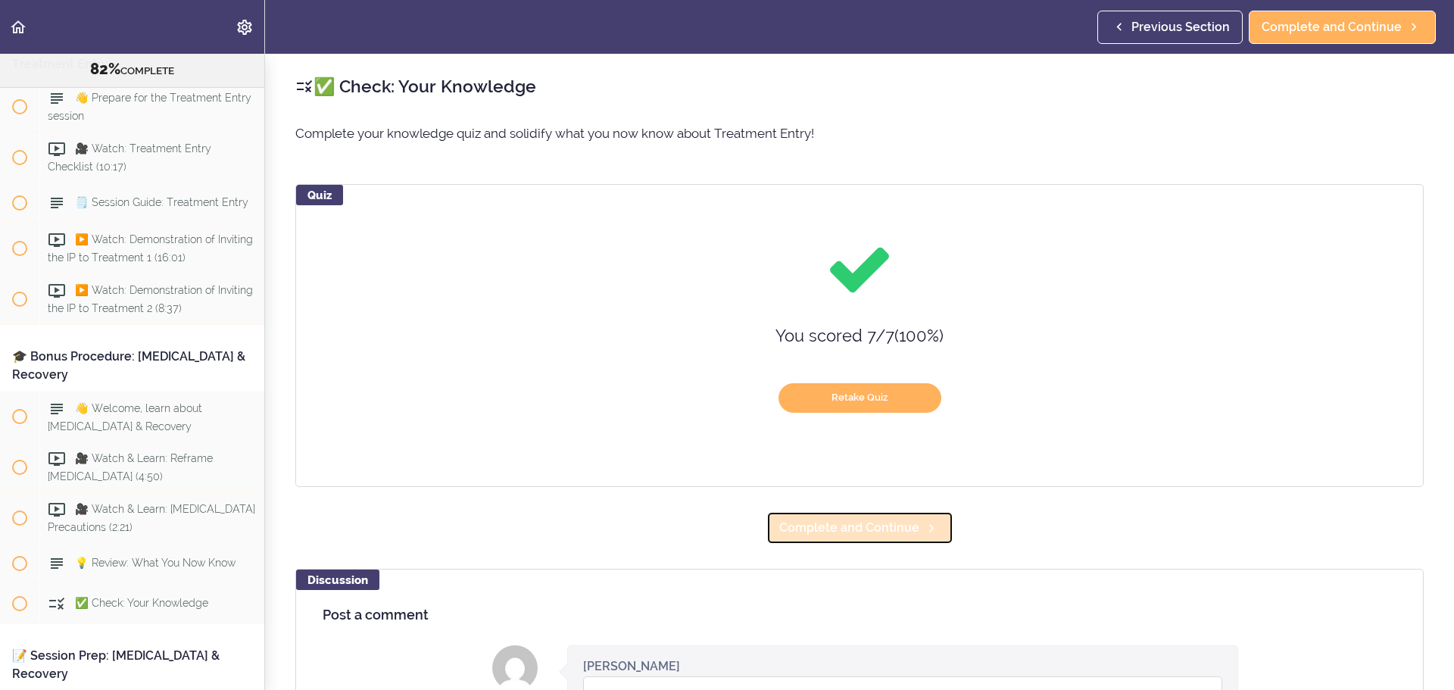
click at [907, 538] on link "Complete and Continue" at bounding box center [859, 527] width 187 height 33
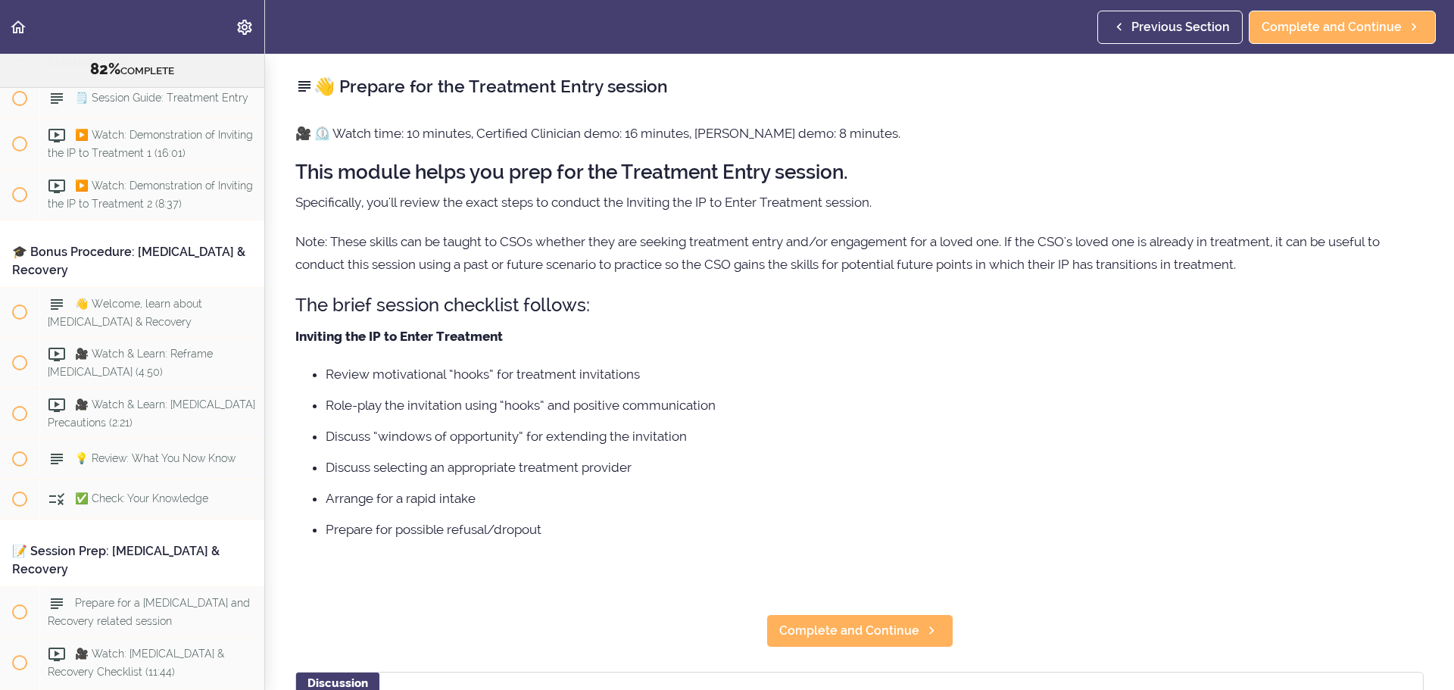
scroll to position [9396, 0]
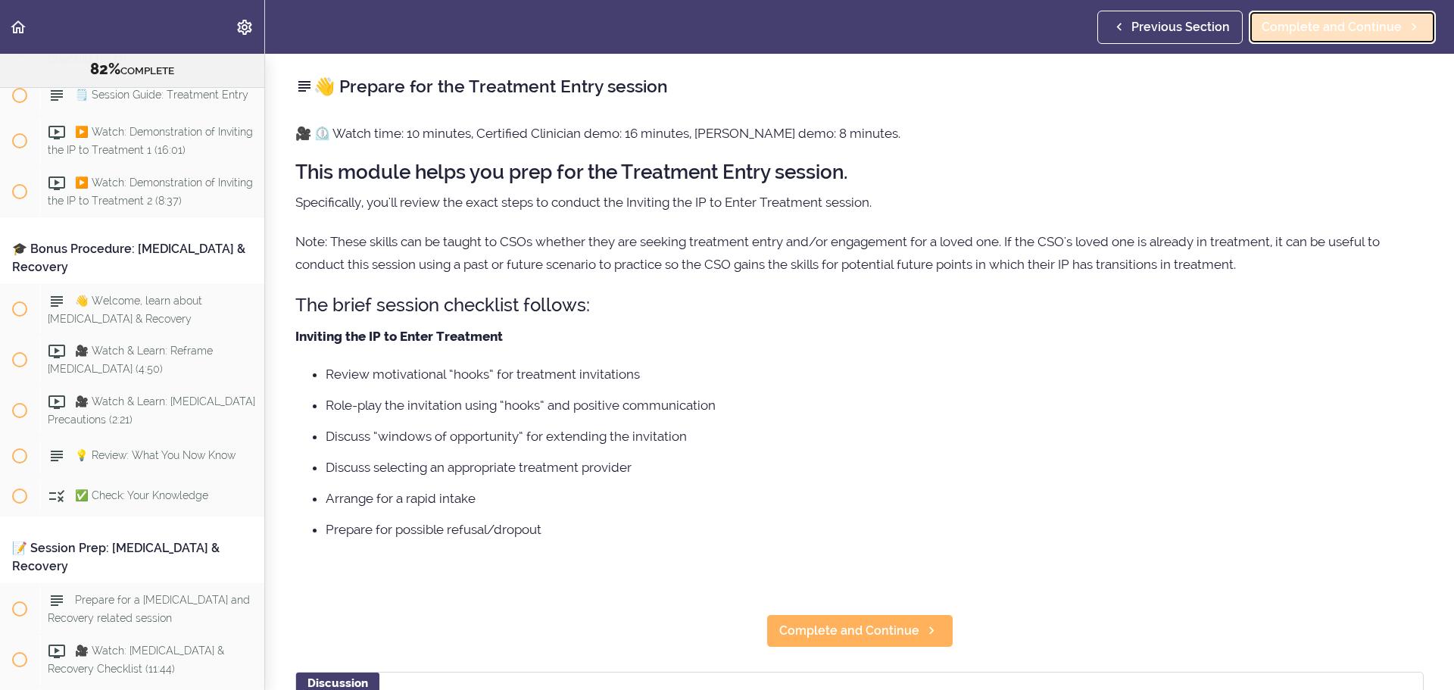
click at [1397, 23] on span "Complete and Continue" at bounding box center [1332, 27] width 140 height 18
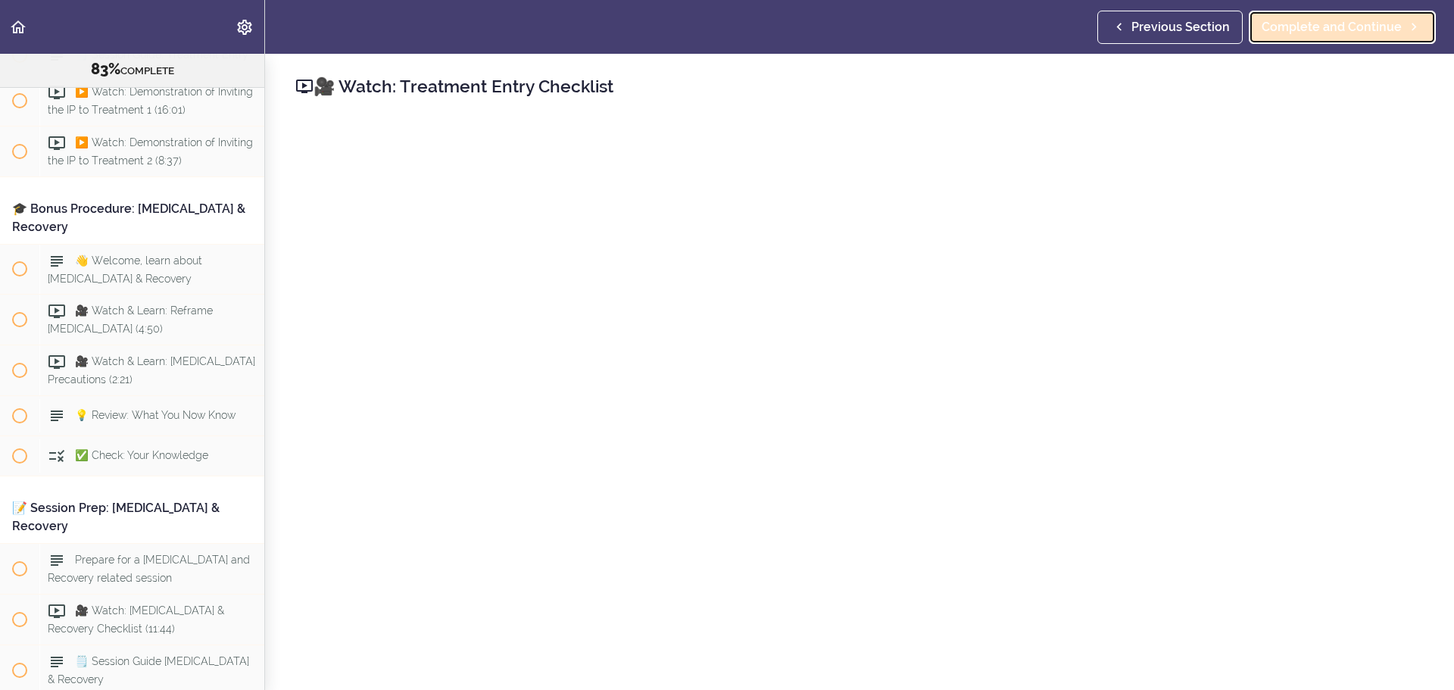
scroll to position [9446, 0]
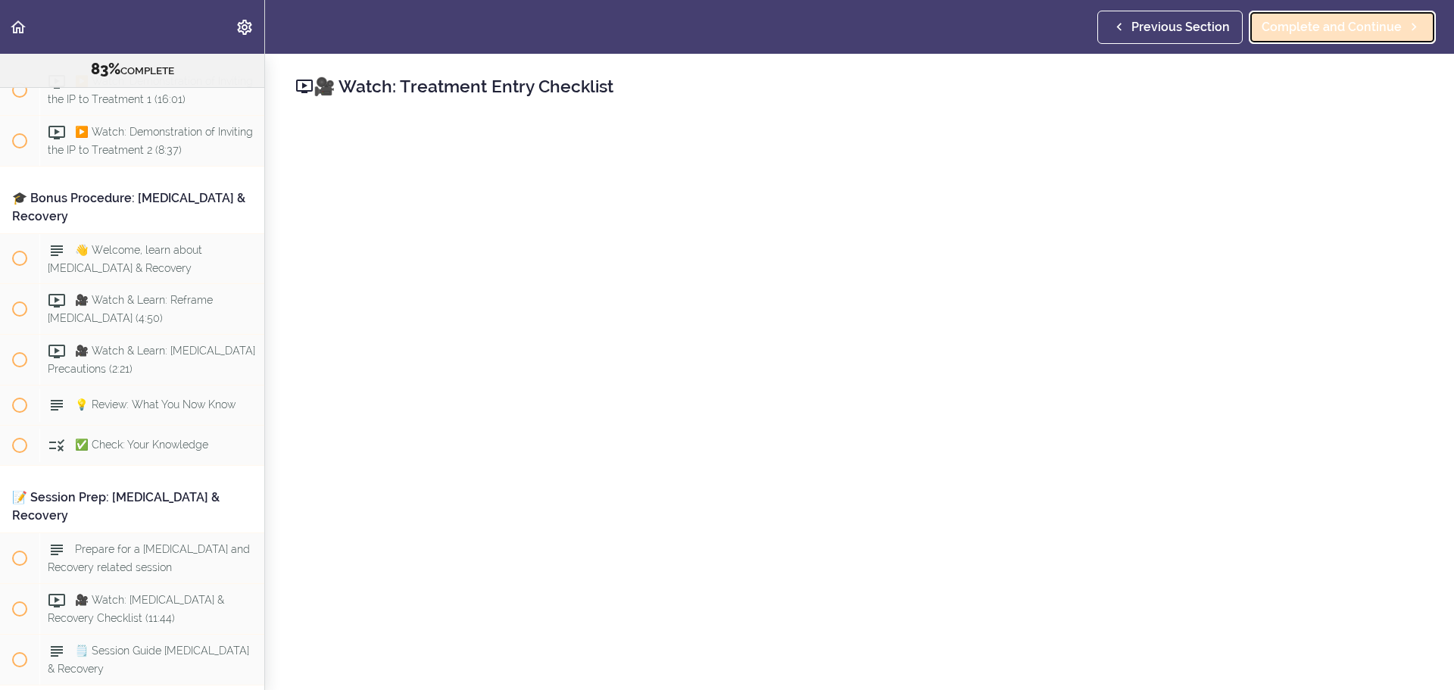
click at [1325, 27] on span "Complete and Continue" at bounding box center [1332, 27] width 140 height 18
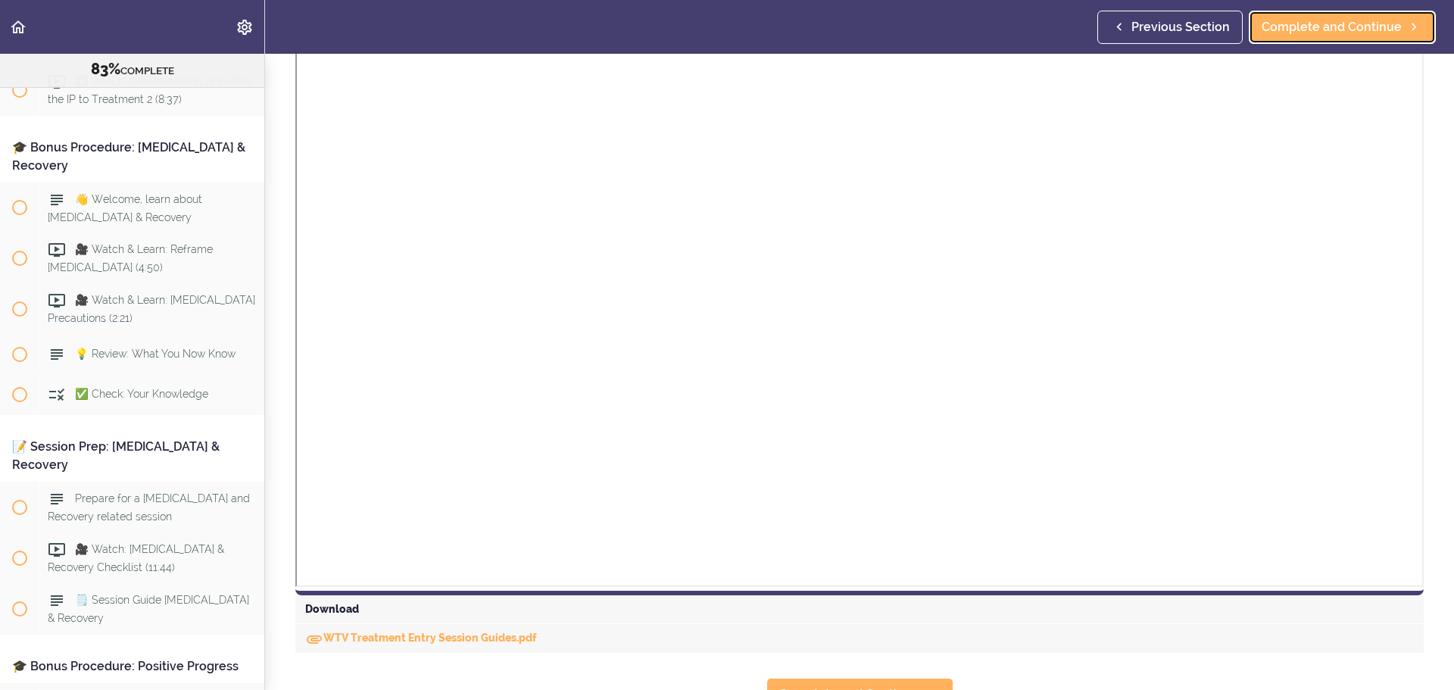
scroll to position [303, 0]
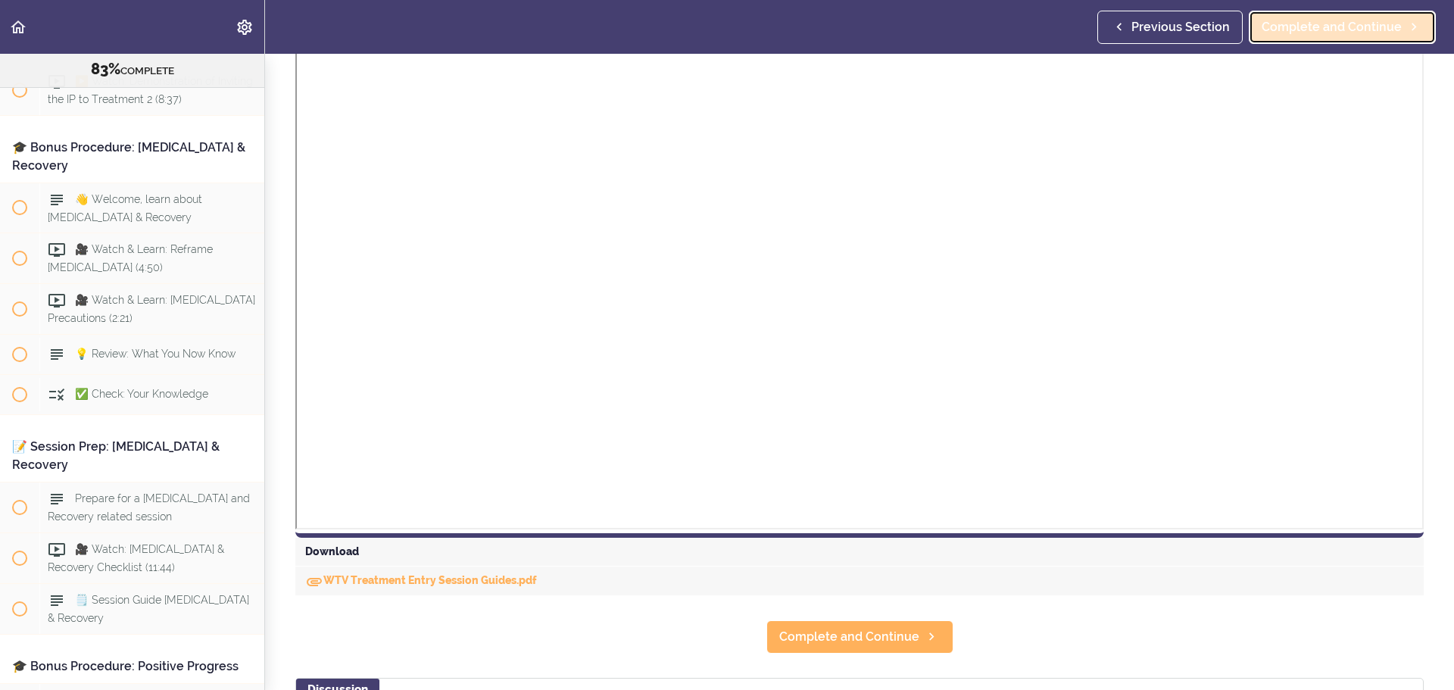
click at [1353, 23] on span "Complete and Continue" at bounding box center [1332, 27] width 140 height 18
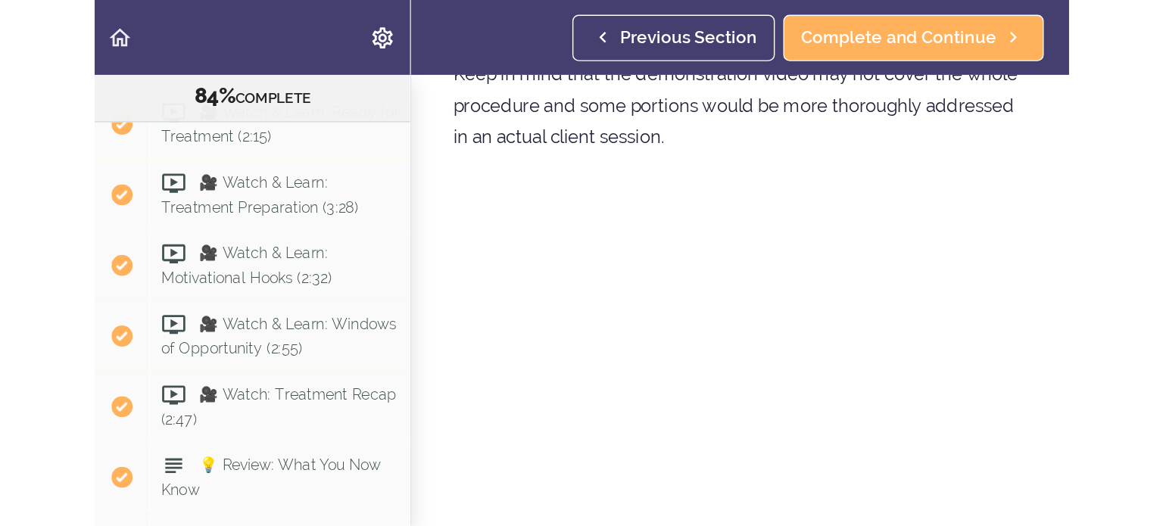
scroll to position [9547, 0]
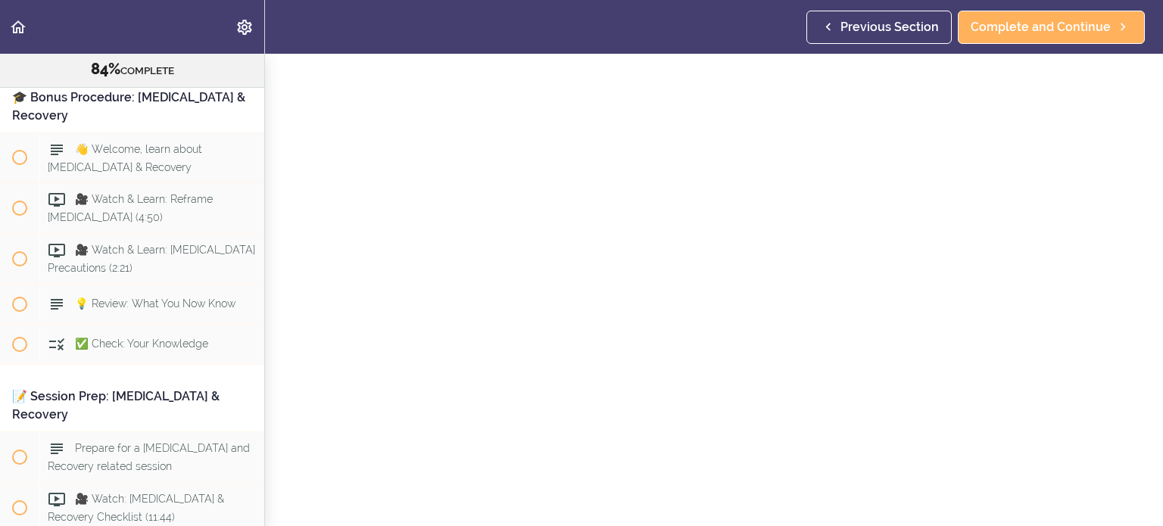
click at [998, 8] on div "Previous Section Complete and Continue" at bounding box center [978, 27] width 345 height 54
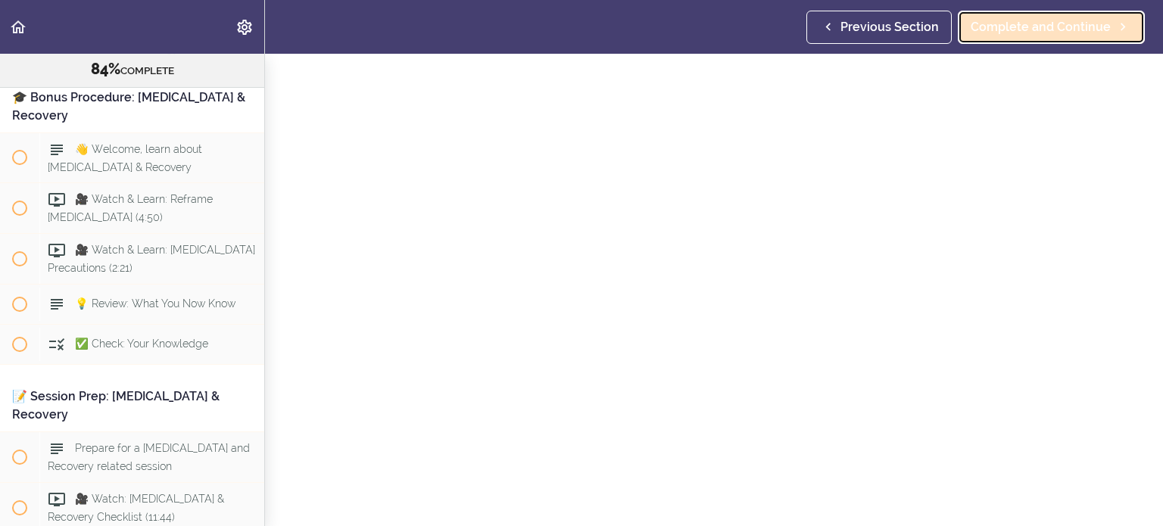
click at [1000, 23] on span "Complete and Continue" at bounding box center [1041, 27] width 140 height 18
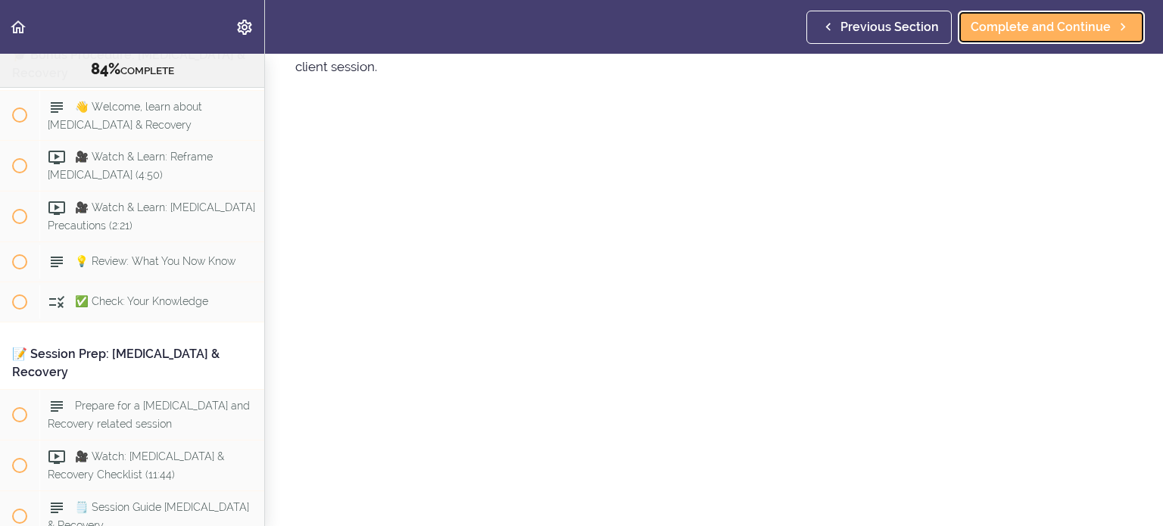
scroll to position [151, 0]
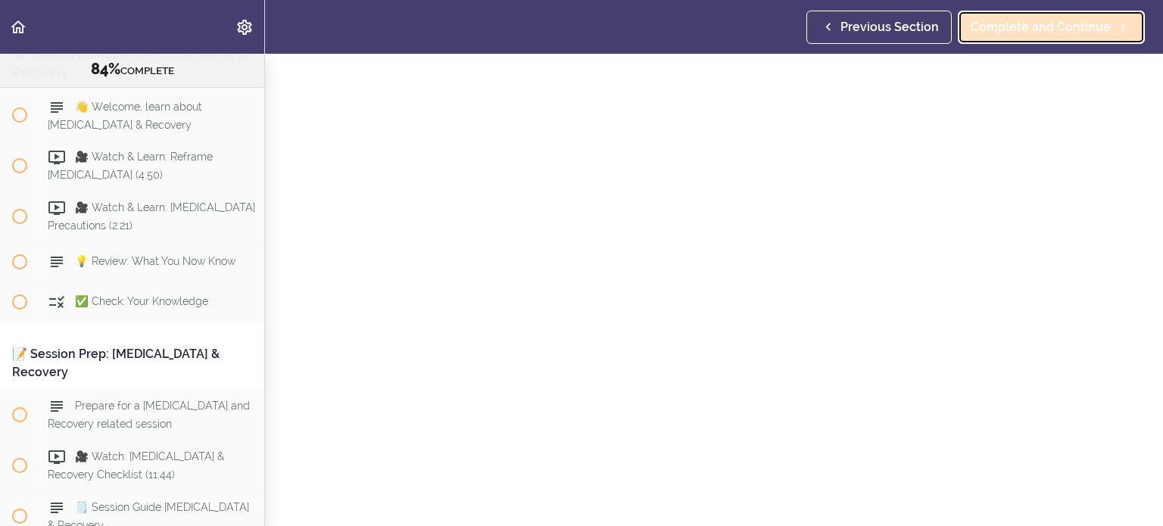
click at [1108, 40] on link "Complete and Continue" at bounding box center [1051, 27] width 187 height 33
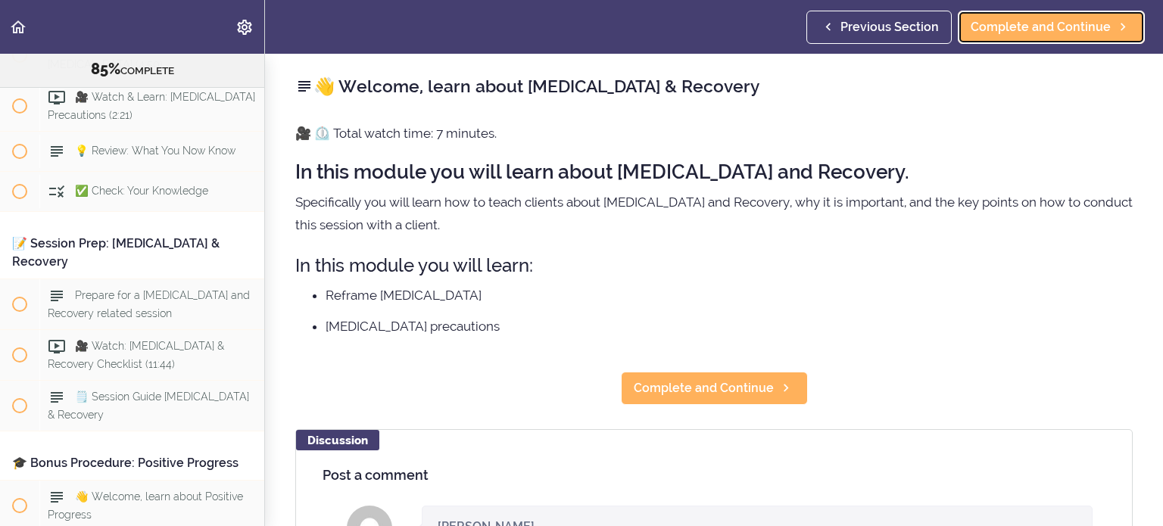
scroll to position [9707, 0]
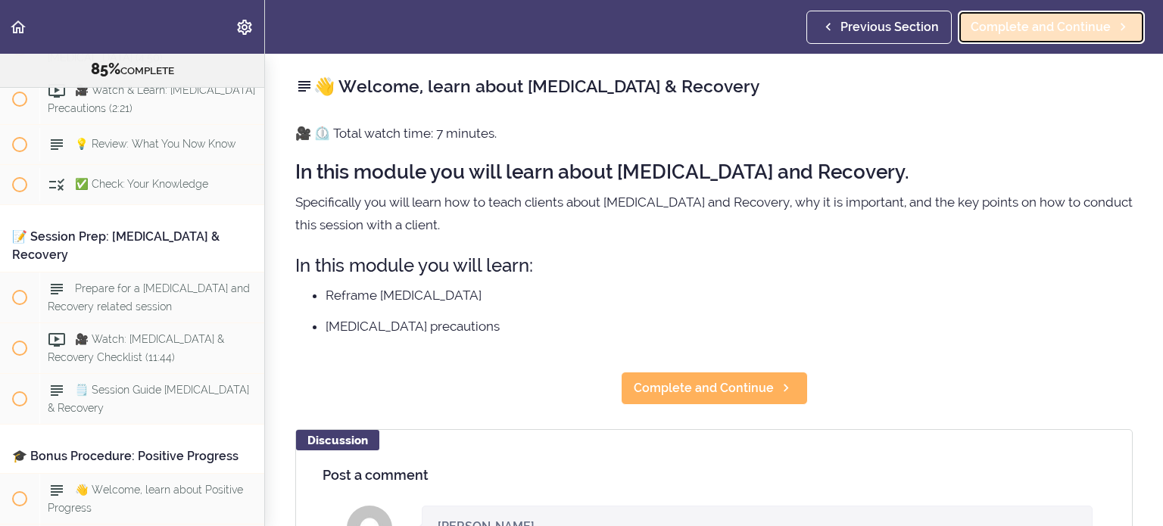
click at [1040, 42] on link "Complete and Continue" at bounding box center [1051, 27] width 187 height 33
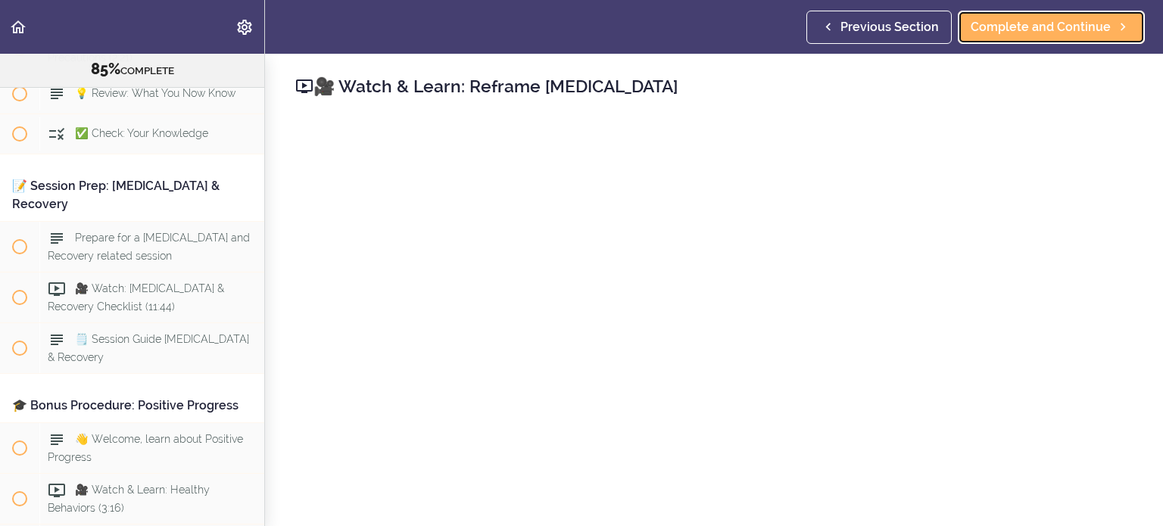
scroll to position [76, 0]
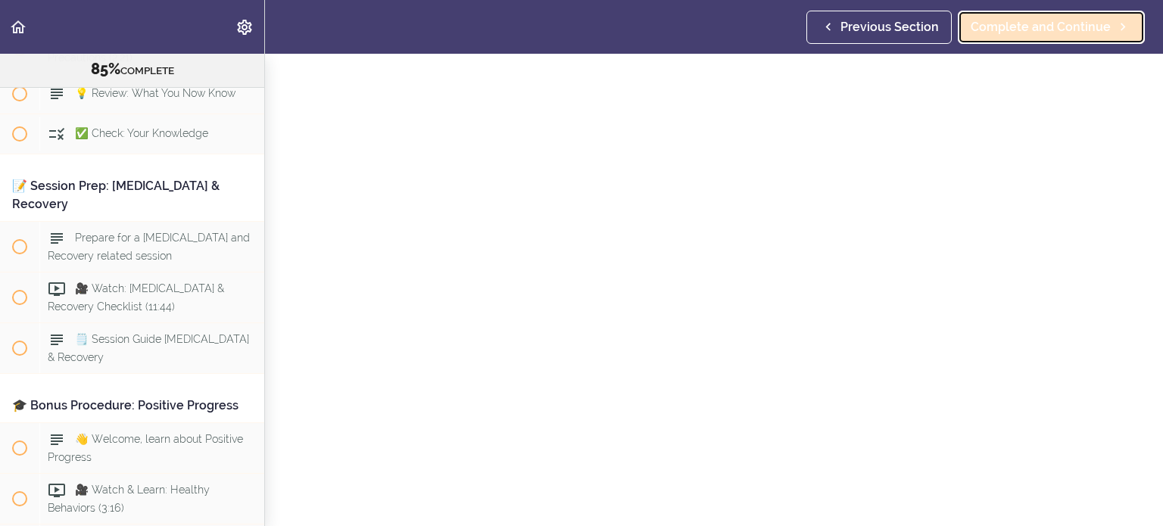
click at [1028, 33] on span "Complete and Continue" at bounding box center [1041, 27] width 140 height 18
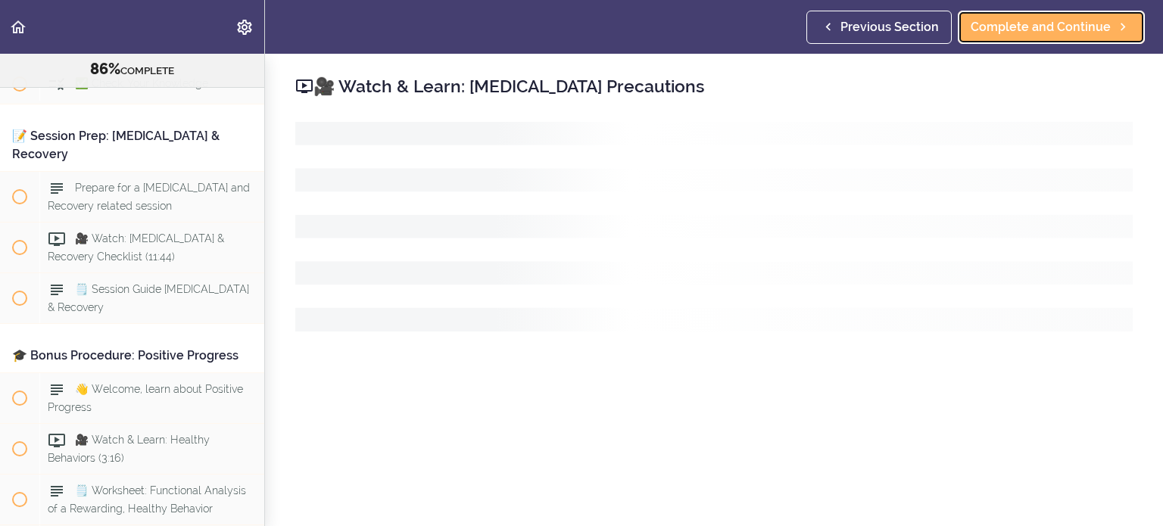
scroll to position [9808, 0]
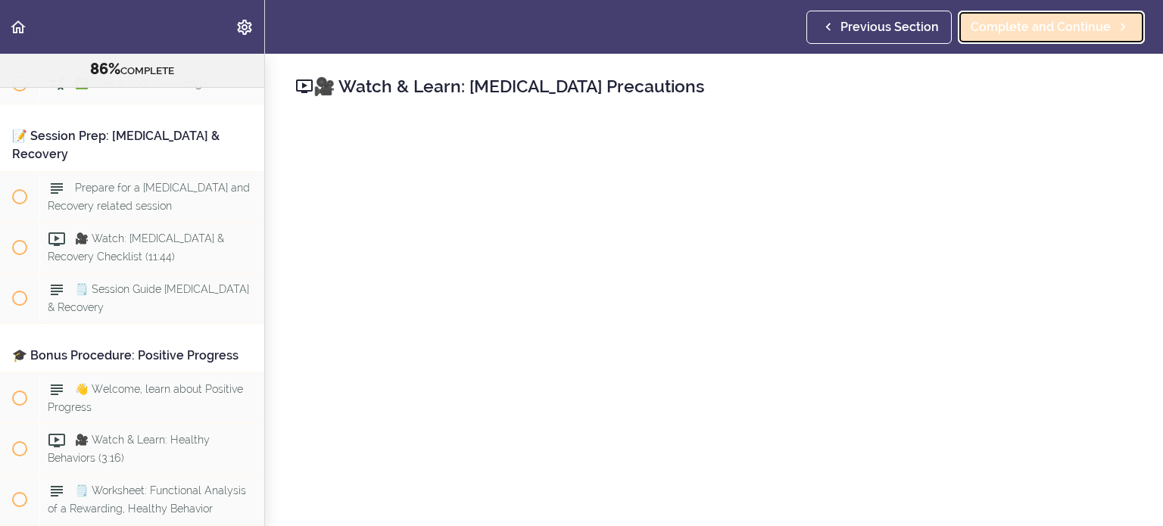
click at [1099, 15] on link "Complete and Continue" at bounding box center [1051, 27] width 187 height 33
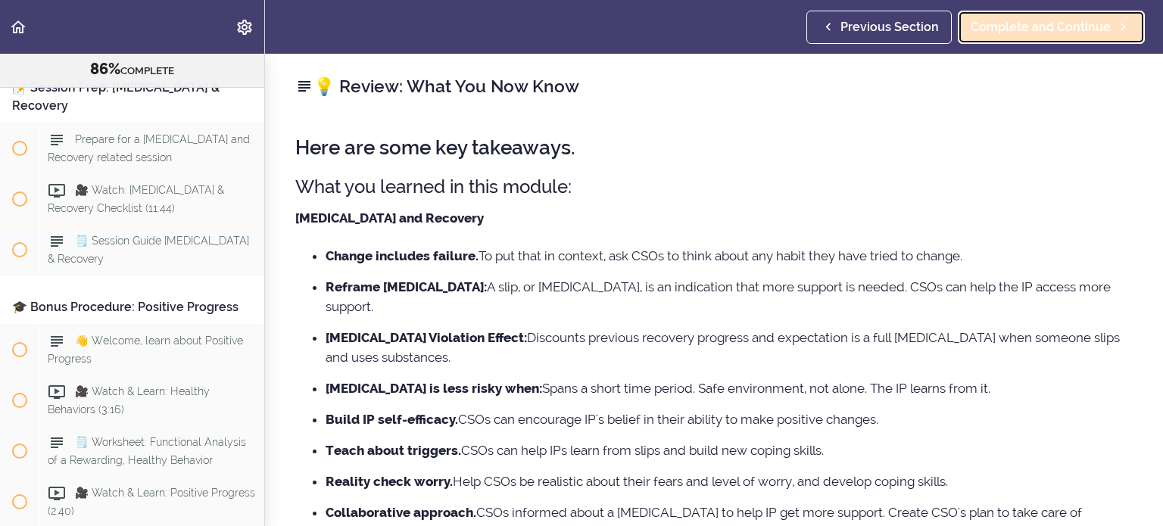
scroll to position [9859, 0]
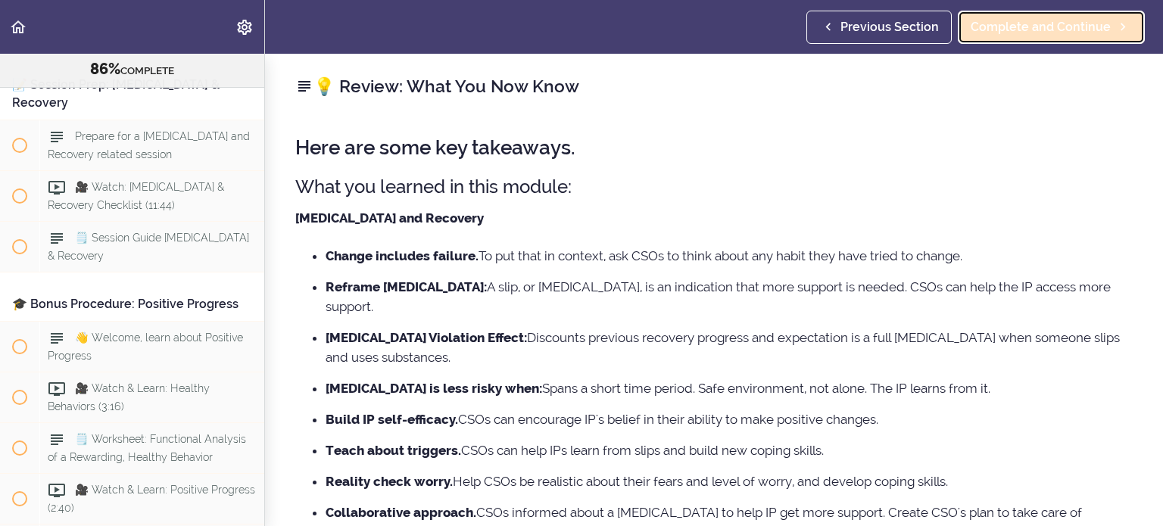
click at [1053, 37] on link "Complete and Continue" at bounding box center [1051, 27] width 187 height 33
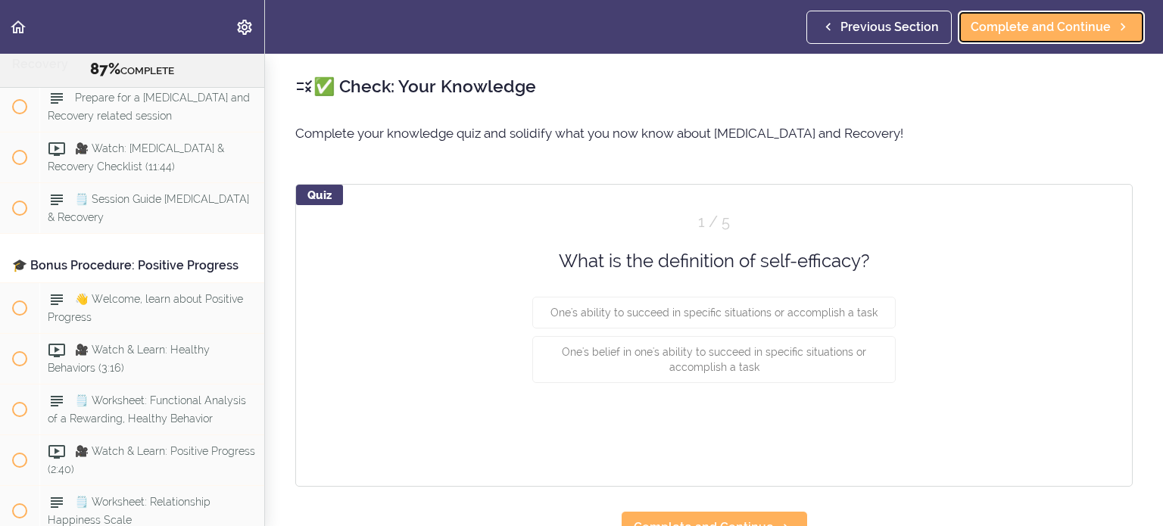
scroll to position [9898, 0]
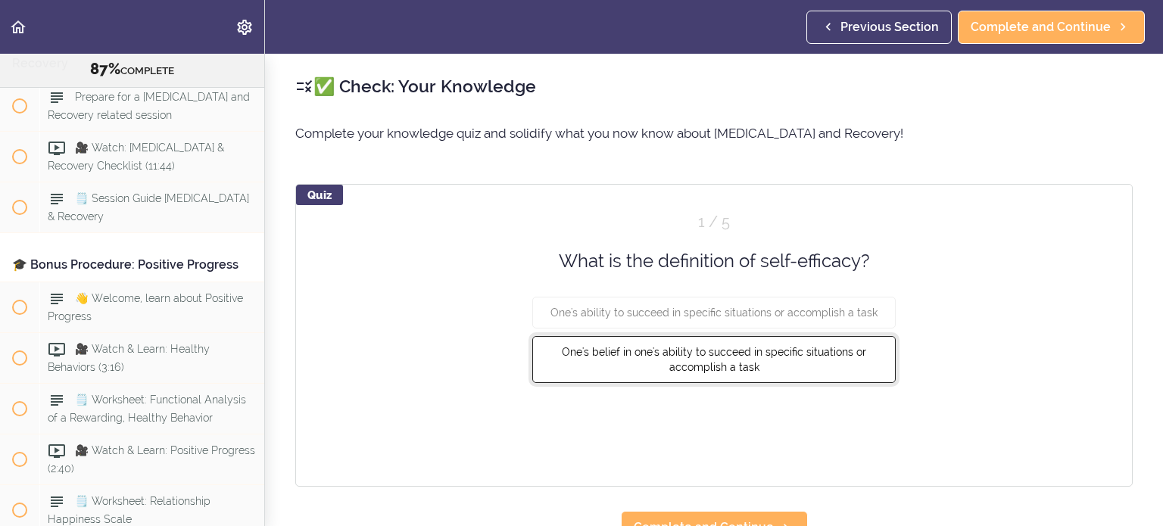
click at [682, 370] on span "One's belief in one's ability to succeed in specific situations or accomplish a…" at bounding box center [714, 359] width 304 height 27
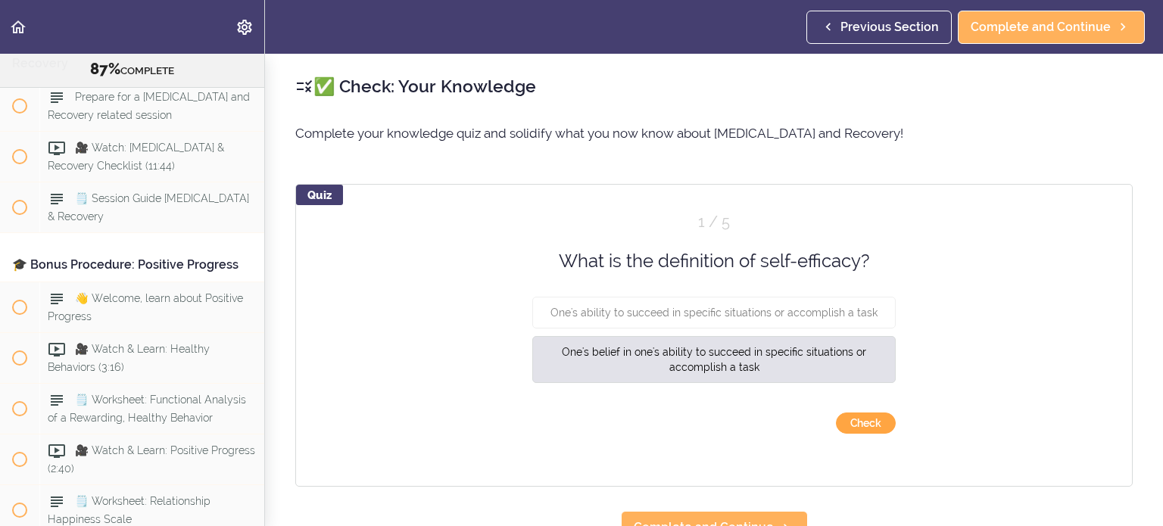
click at [857, 415] on button "Check" at bounding box center [866, 423] width 60 height 21
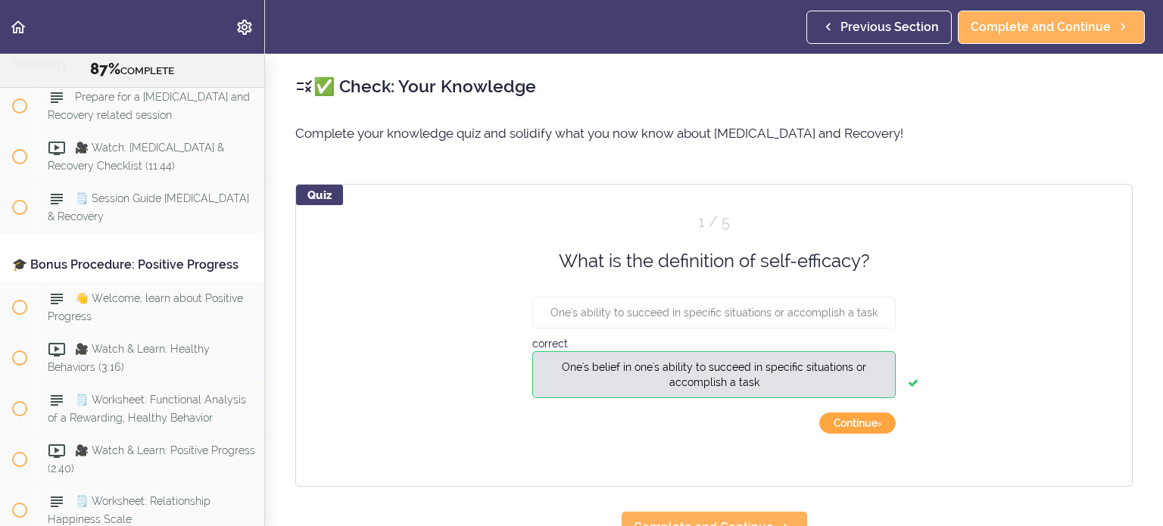
click at [857, 415] on button "Continue ›" at bounding box center [857, 423] width 76 height 21
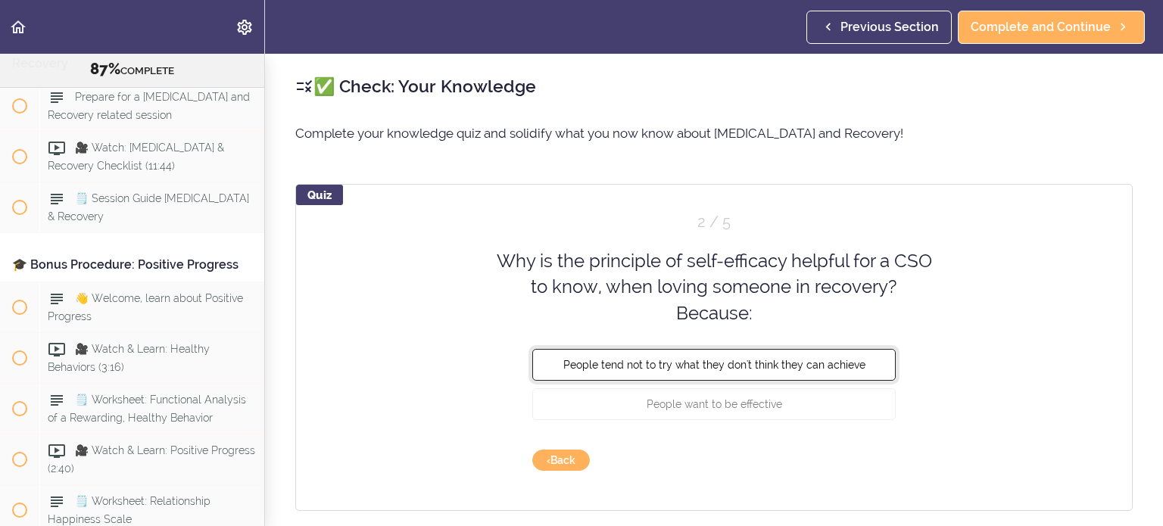
click at [860, 363] on button "People tend not to try what they don't think they can achieve" at bounding box center [713, 365] width 363 height 32
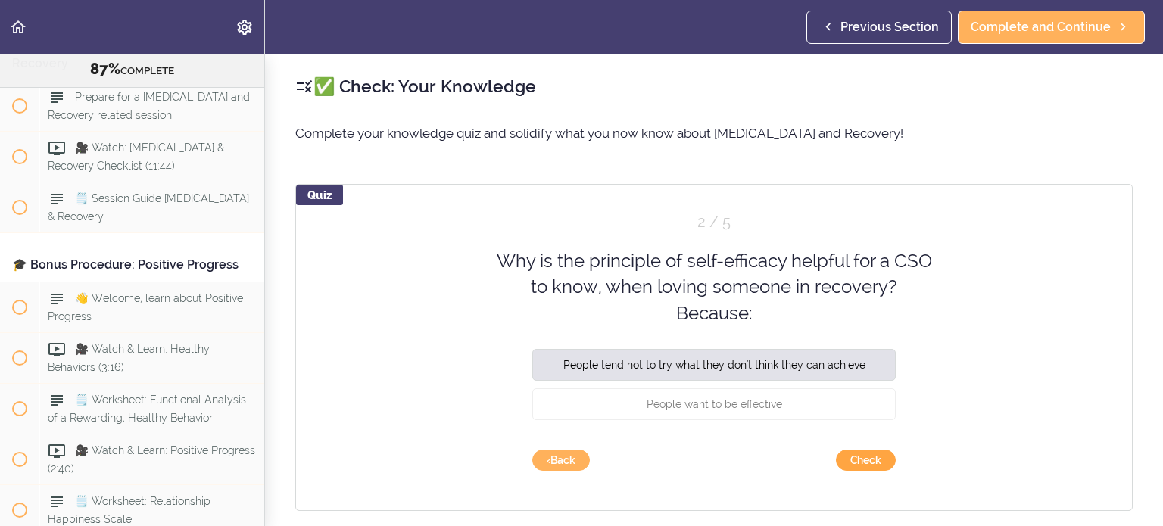
click at [859, 468] on button "Check" at bounding box center [866, 460] width 60 height 21
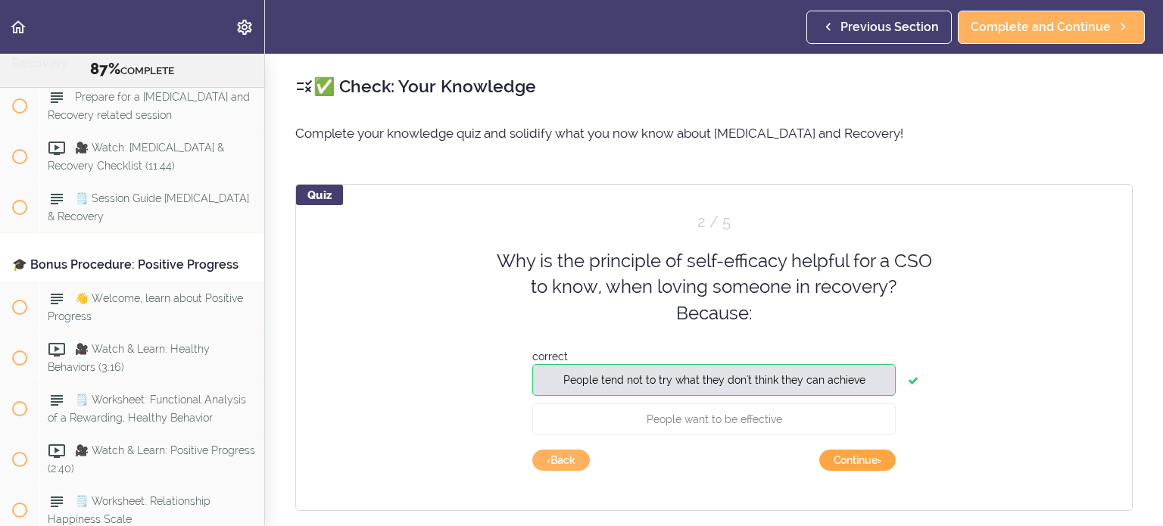
click at [859, 468] on button "Continue ›" at bounding box center [857, 460] width 76 height 21
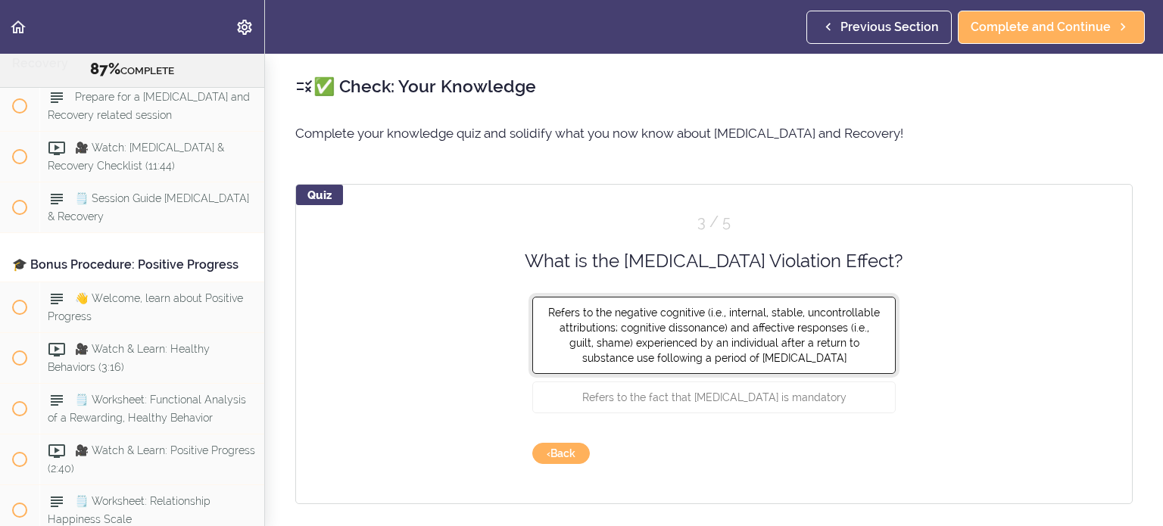
click at [856, 369] on button "Refers to the negative cognitive (i.e., internal, stable, uncontrollable attrib…" at bounding box center [713, 335] width 363 height 77
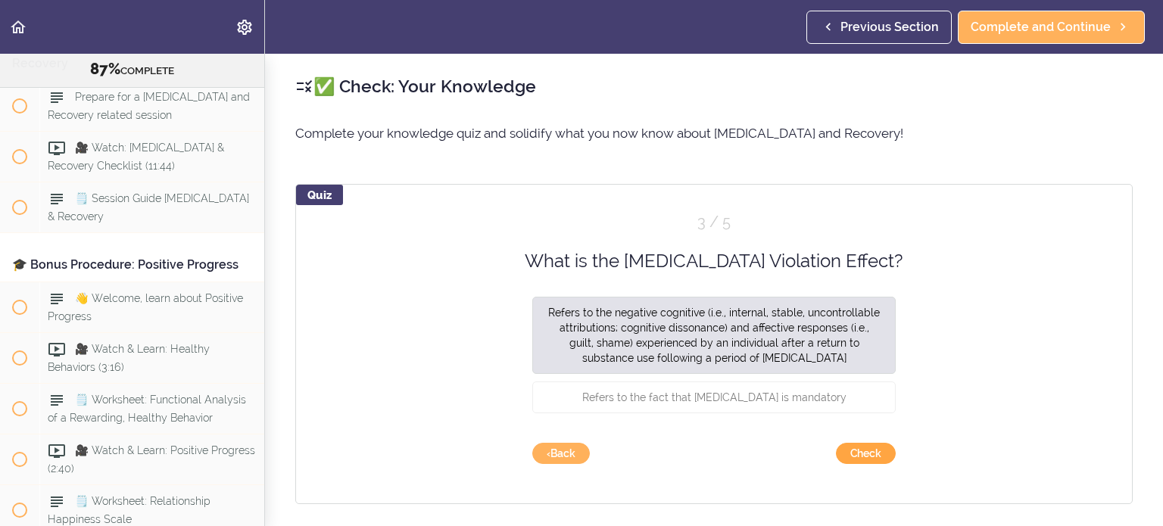
click at [866, 454] on button "Check" at bounding box center [866, 453] width 60 height 21
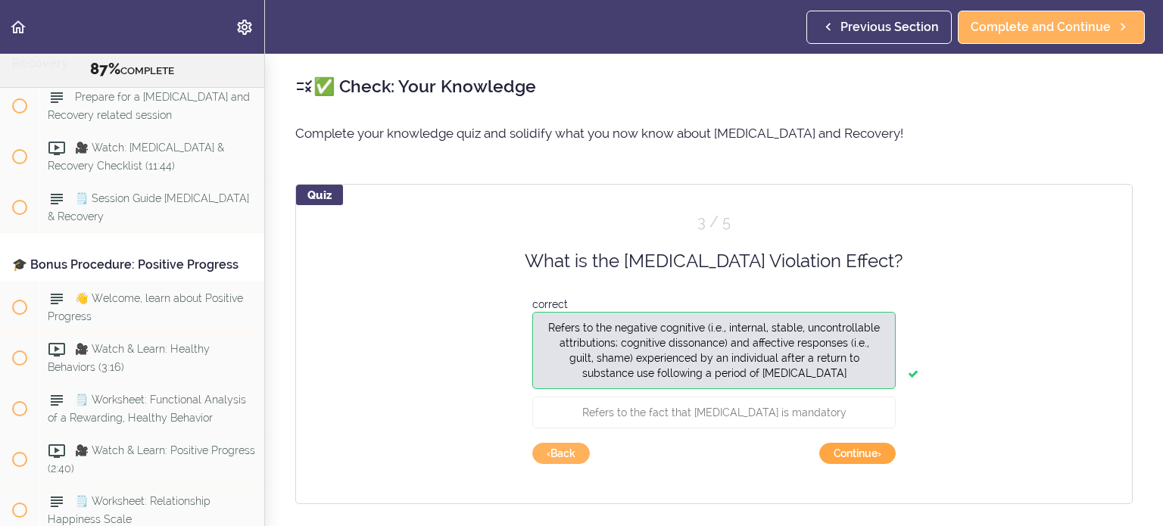
click at [866, 454] on button "Continue ›" at bounding box center [857, 453] width 76 height 21
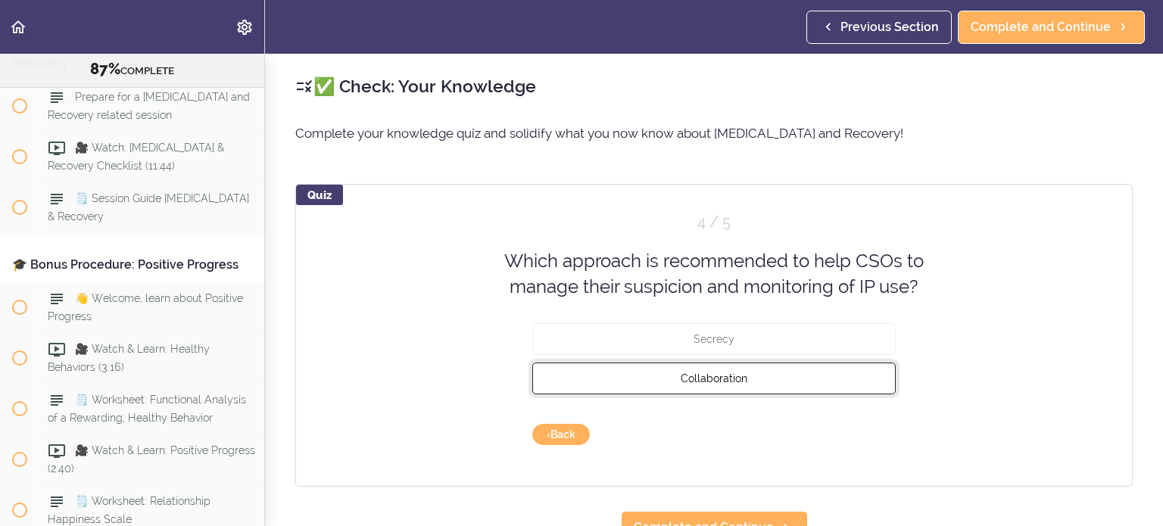
click at [731, 379] on span "Collaboration" at bounding box center [714, 378] width 67 height 12
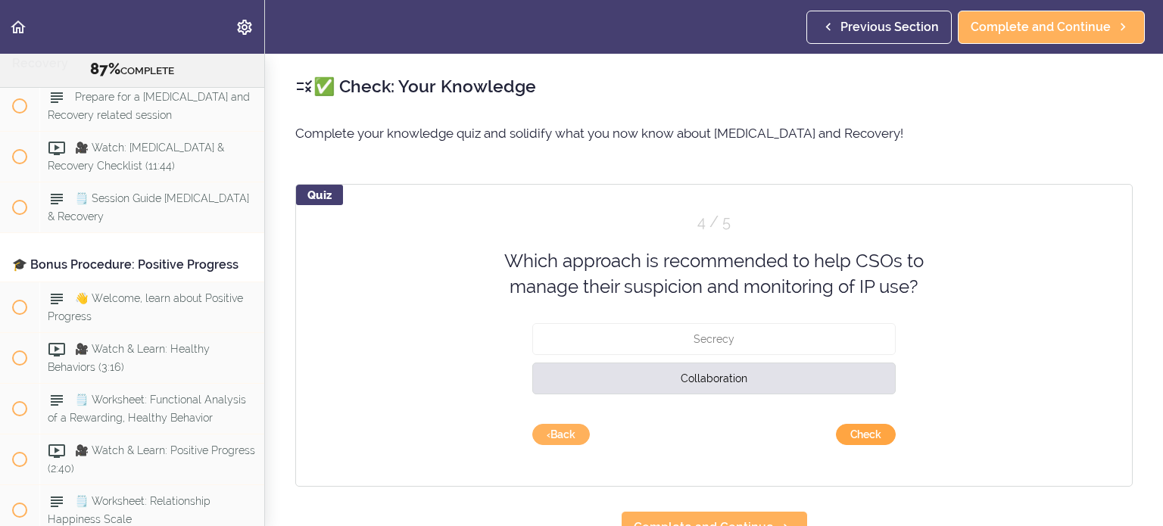
click at [861, 432] on button "Check" at bounding box center [866, 434] width 60 height 21
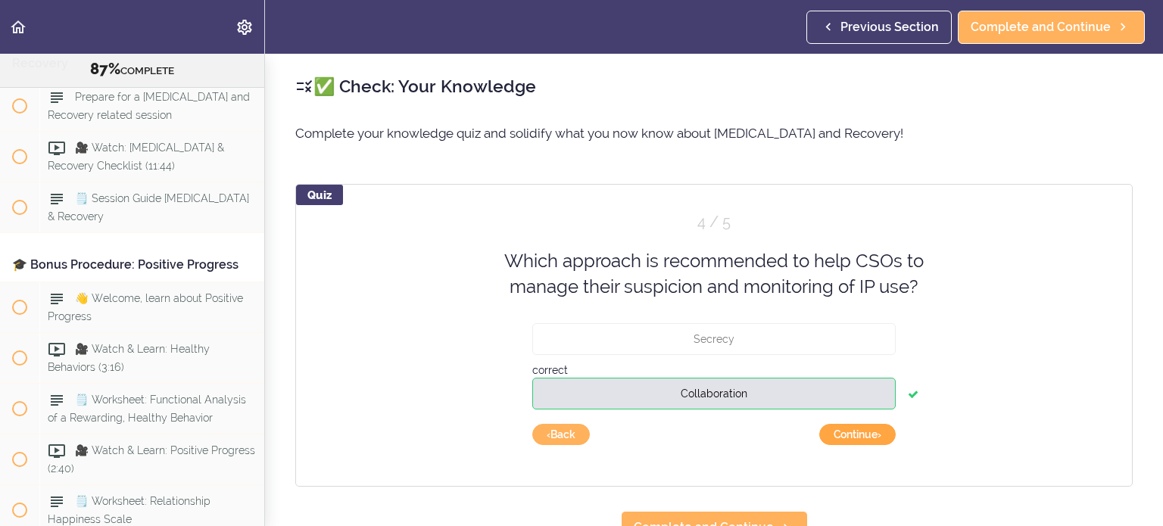
click at [861, 432] on button "Continue ›" at bounding box center [857, 434] width 76 height 21
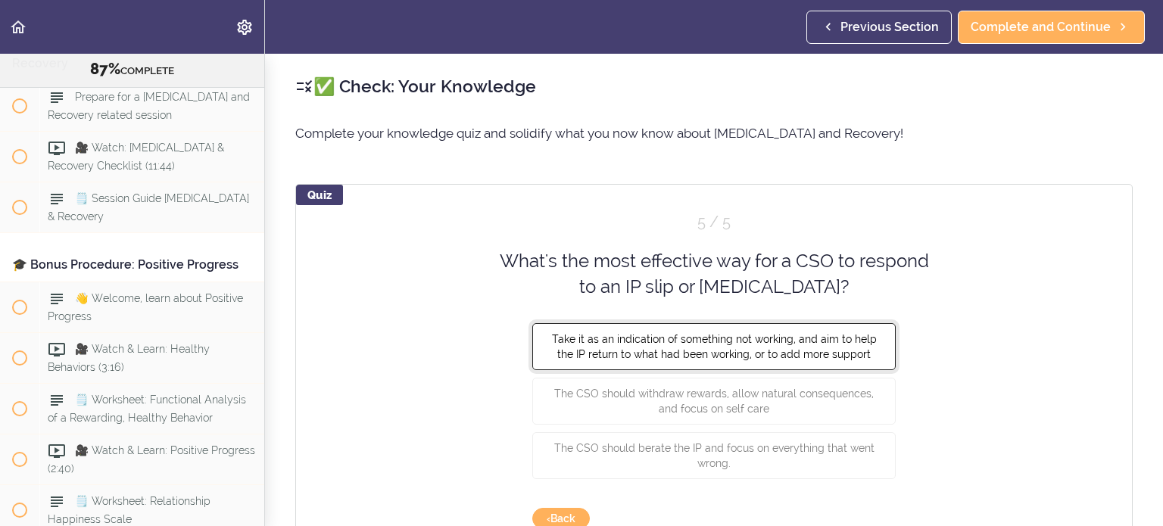
click at [803, 338] on span "Take it as an indication of something not working, and aim to help the IP retur…" at bounding box center [714, 345] width 325 height 27
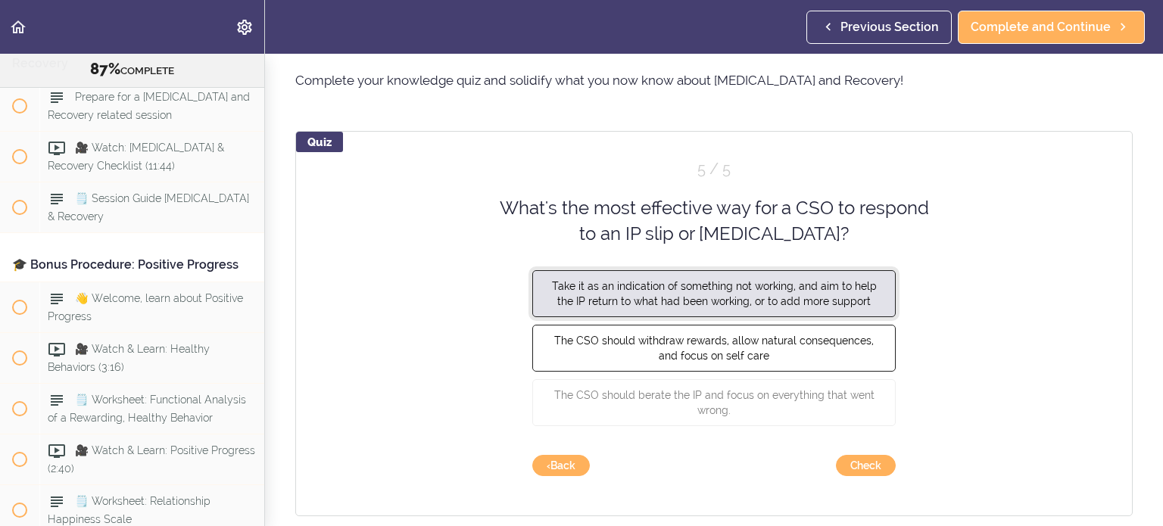
scroll to position [76, 0]
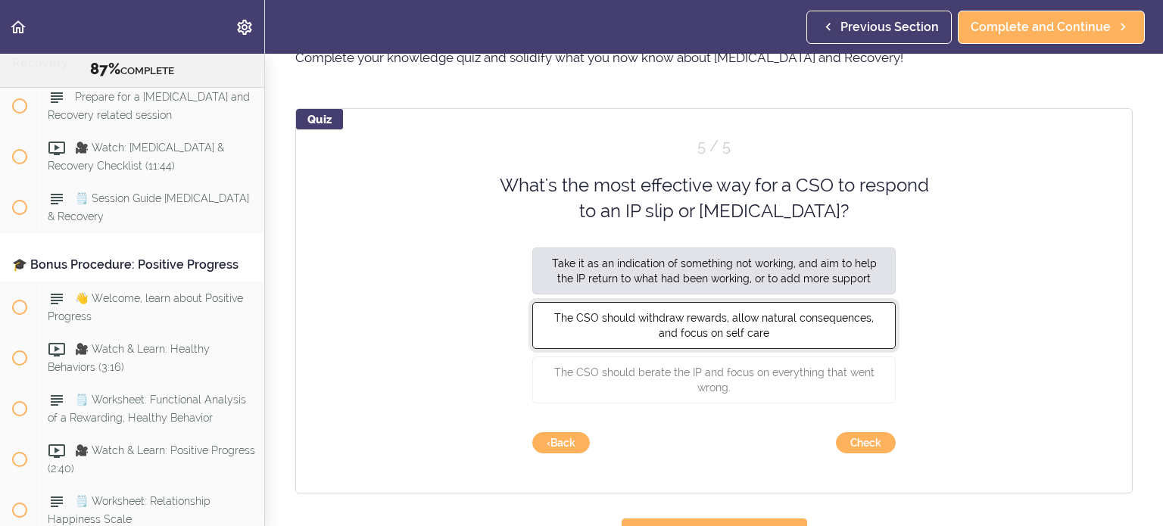
click at [818, 320] on span "The CSO should withdraw rewards, allow natural consequences, and focus on self …" at bounding box center [714, 324] width 320 height 27
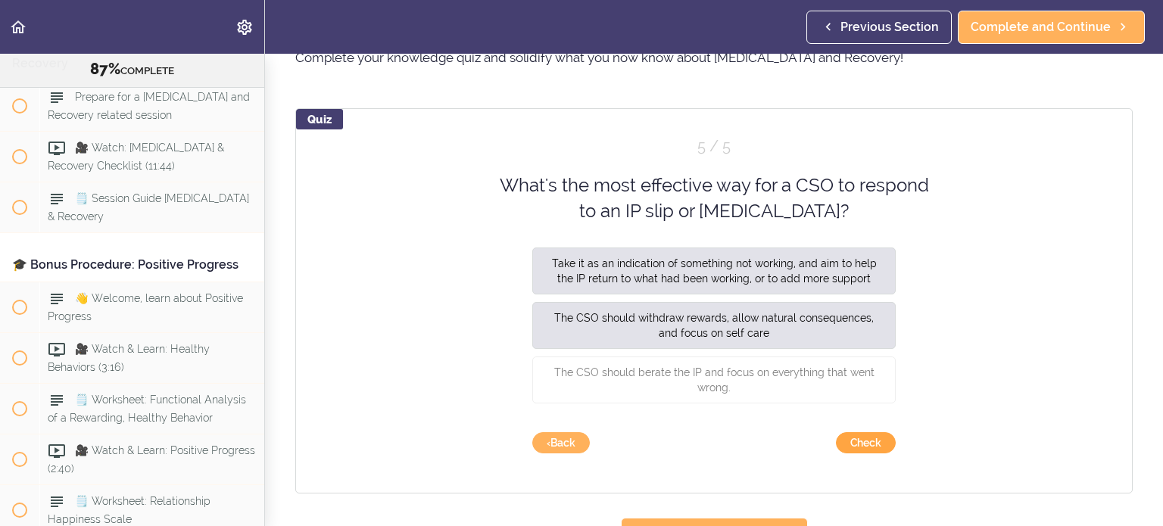
click at [856, 448] on button "Check" at bounding box center [866, 442] width 60 height 21
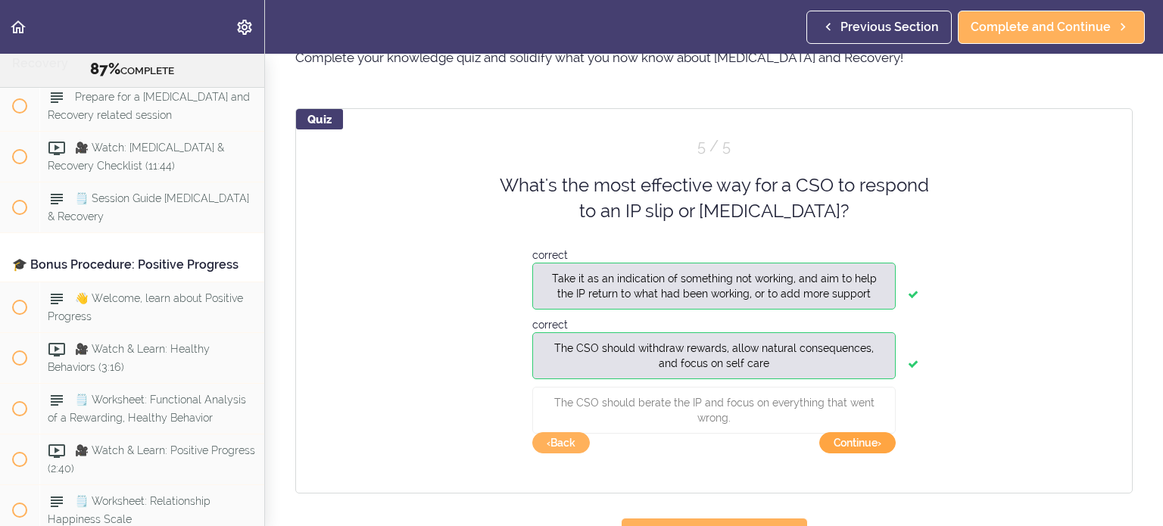
click at [856, 448] on button "Continue ›" at bounding box center [857, 442] width 76 height 21
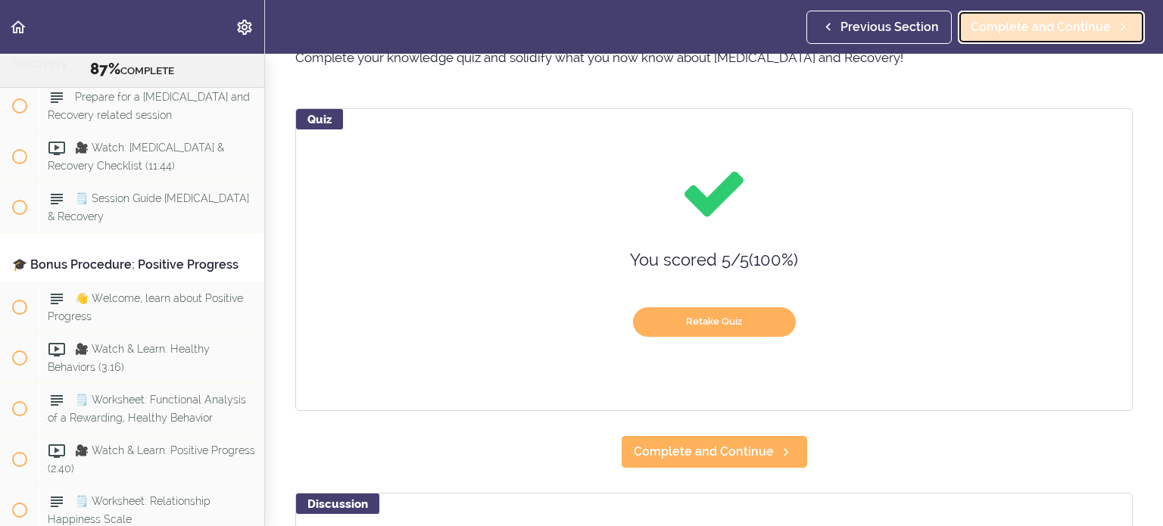
click at [1057, 33] on span "Complete and Continue" at bounding box center [1041, 27] width 140 height 18
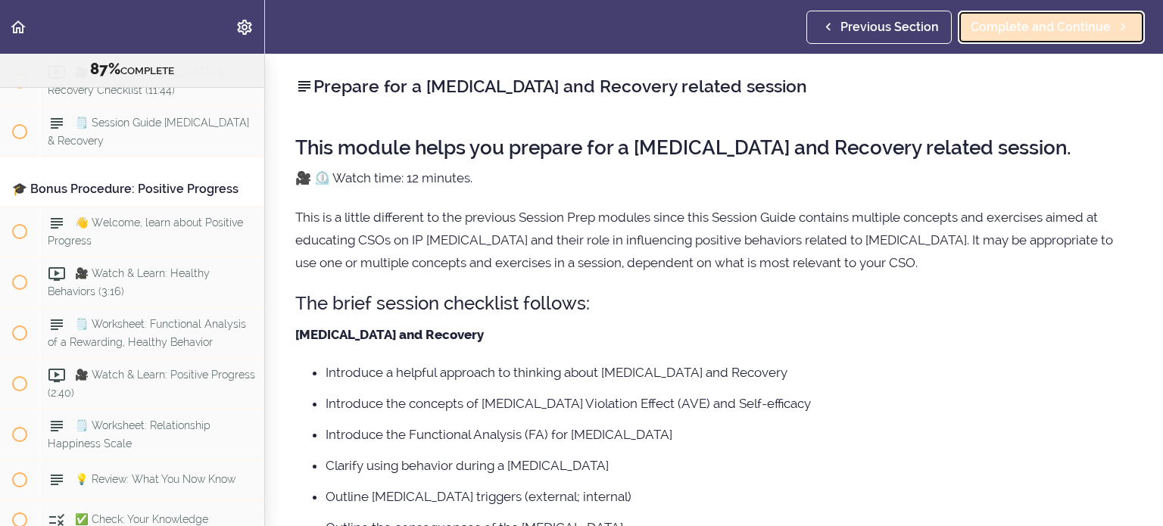
scroll to position [9989, 0]
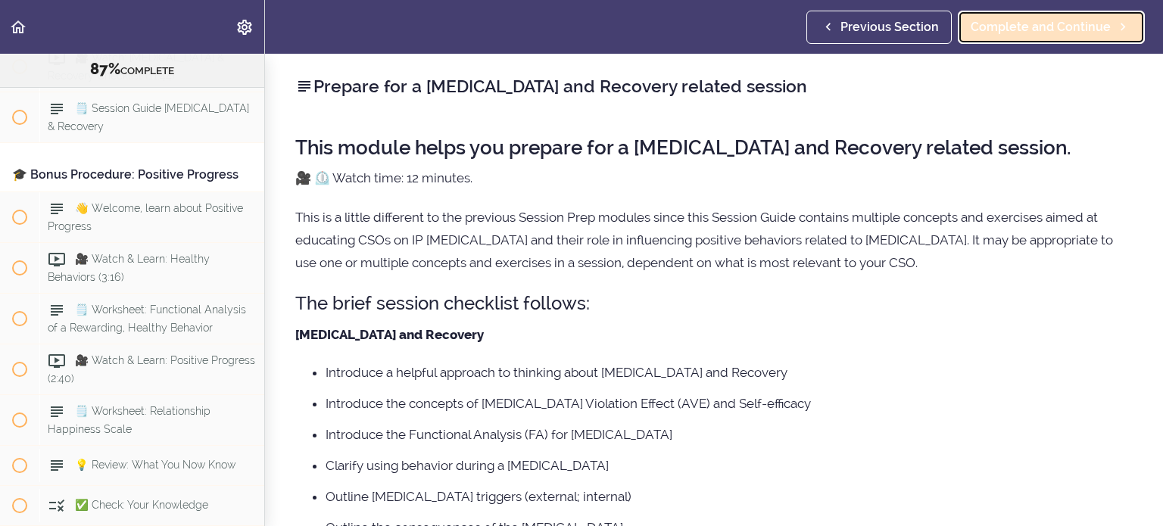
click at [1057, 33] on span "Complete and Continue" at bounding box center [1041, 27] width 140 height 18
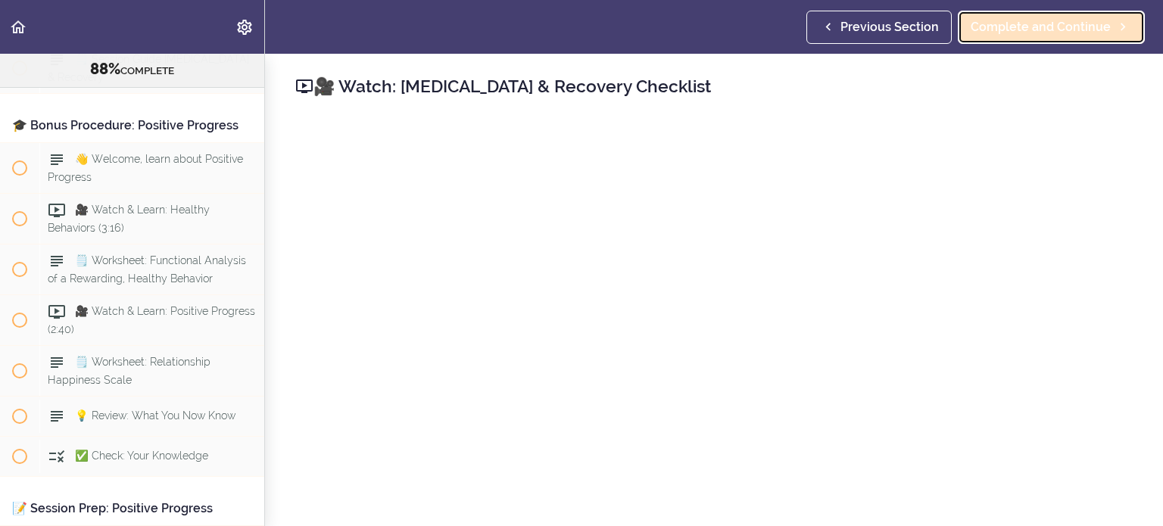
scroll to position [10039, 0]
click at [978, 24] on span "Complete and Continue" at bounding box center [1041, 27] width 140 height 18
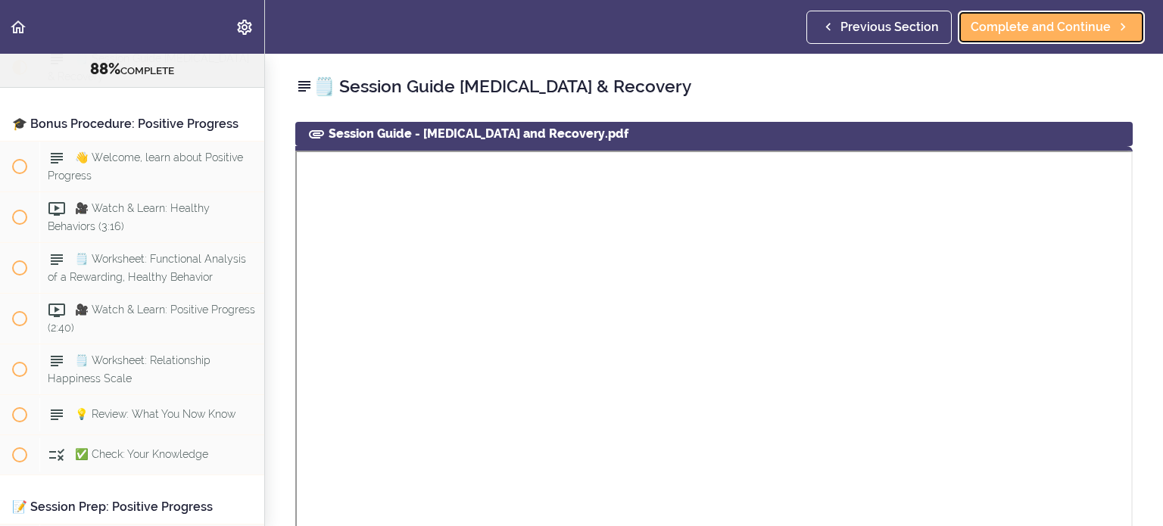
scroll to position [10089, 0]
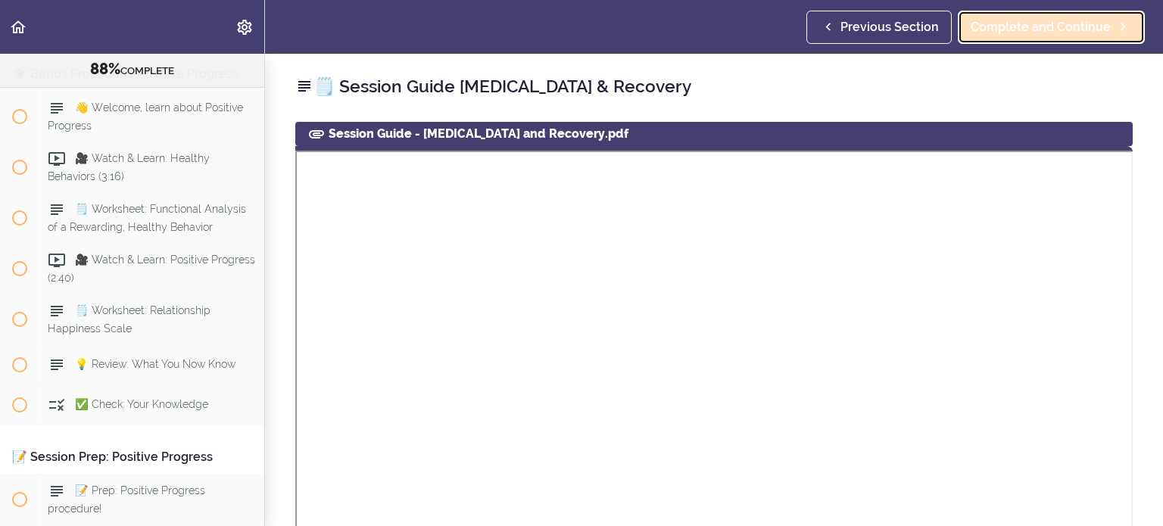
click at [1053, 36] on link "Complete and Continue" at bounding box center [1051, 27] width 187 height 33
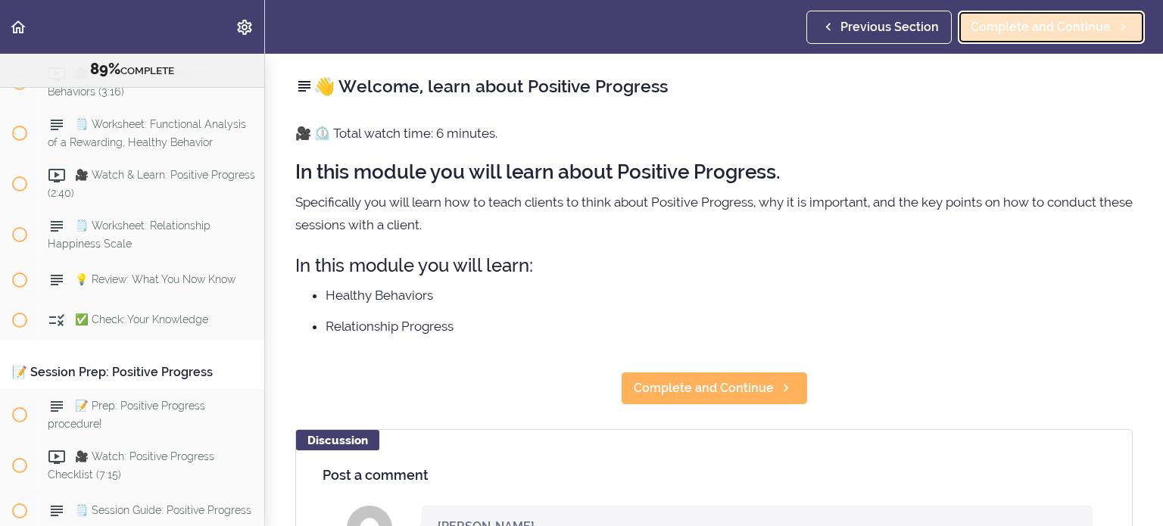
scroll to position [10189, 0]
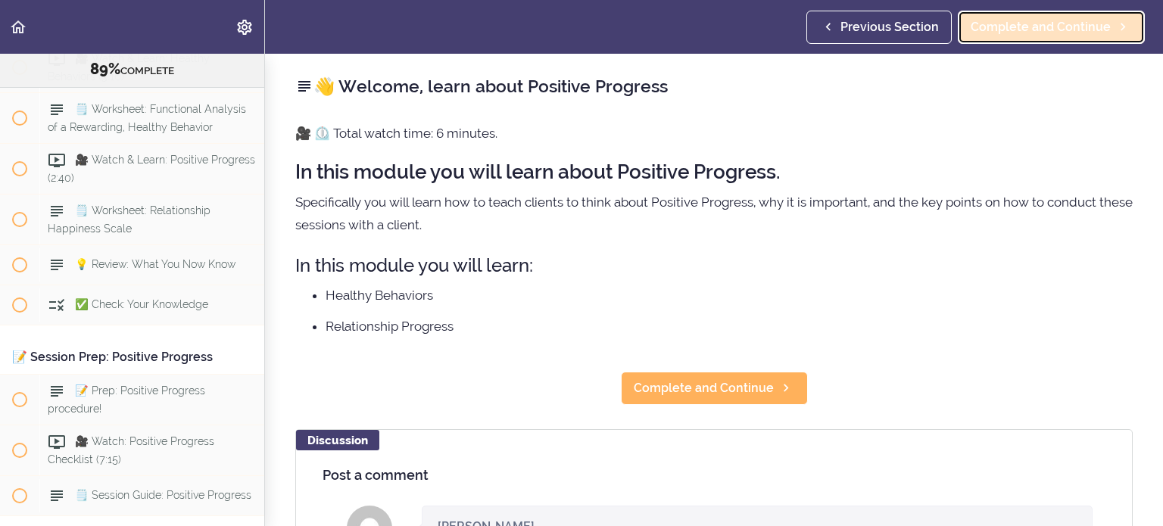
click at [1045, 36] on span "Complete and Continue" at bounding box center [1041, 27] width 140 height 18
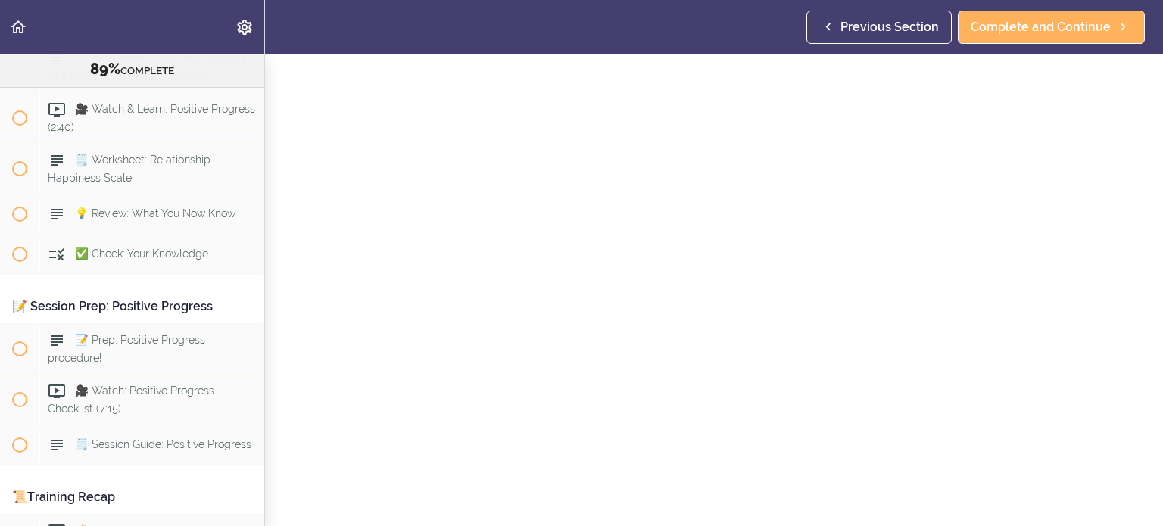
scroll to position [76, 0]
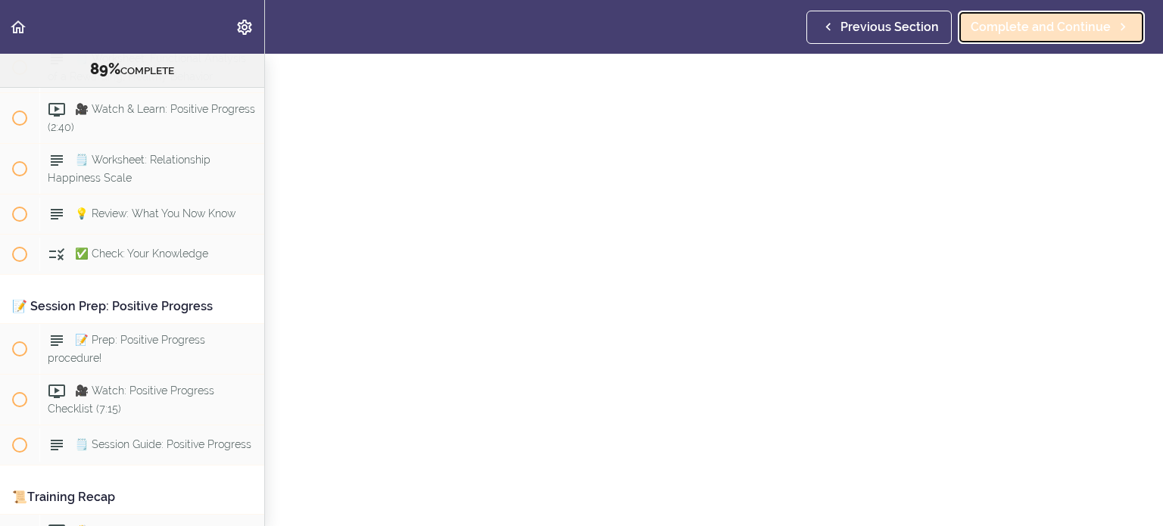
click at [998, 27] on span "Complete and Continue" at bounding box center [1041, 27] width 140 height 18
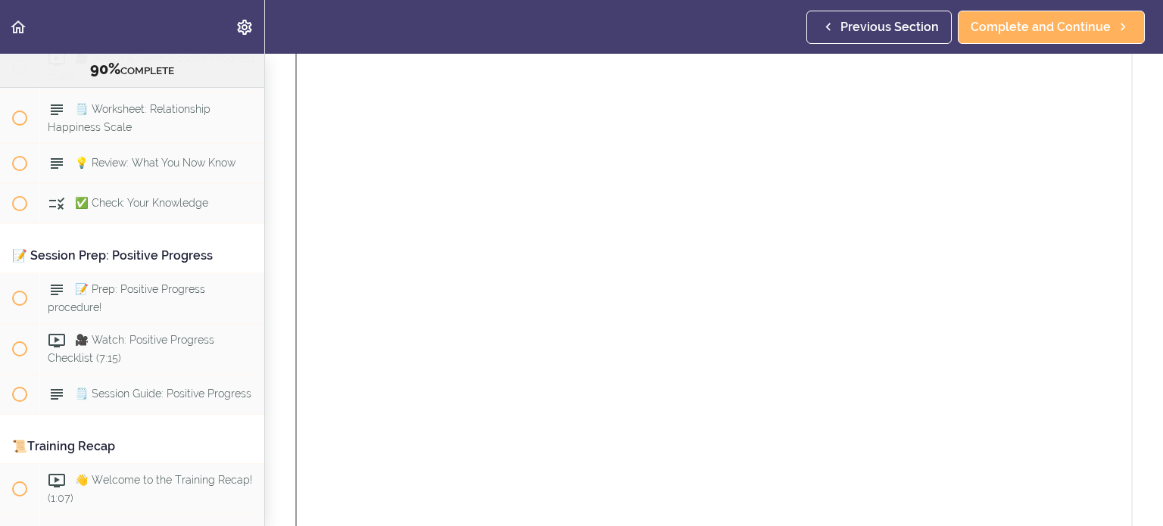
scroll to position [606, 0]
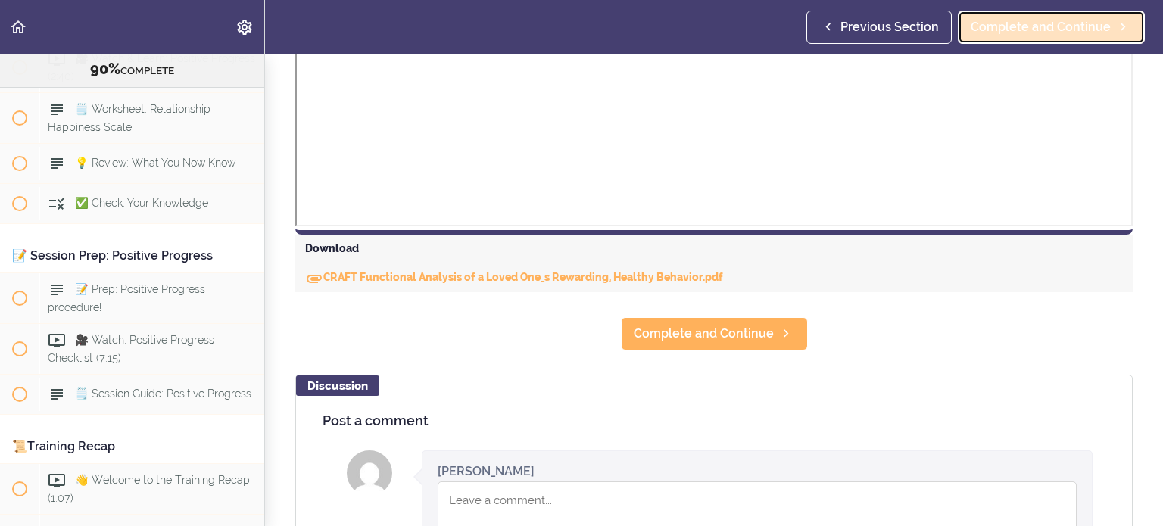
click at [1023, 23] on span "Complete and Continue" at bounding box center [1041, 27] width 140 height 18
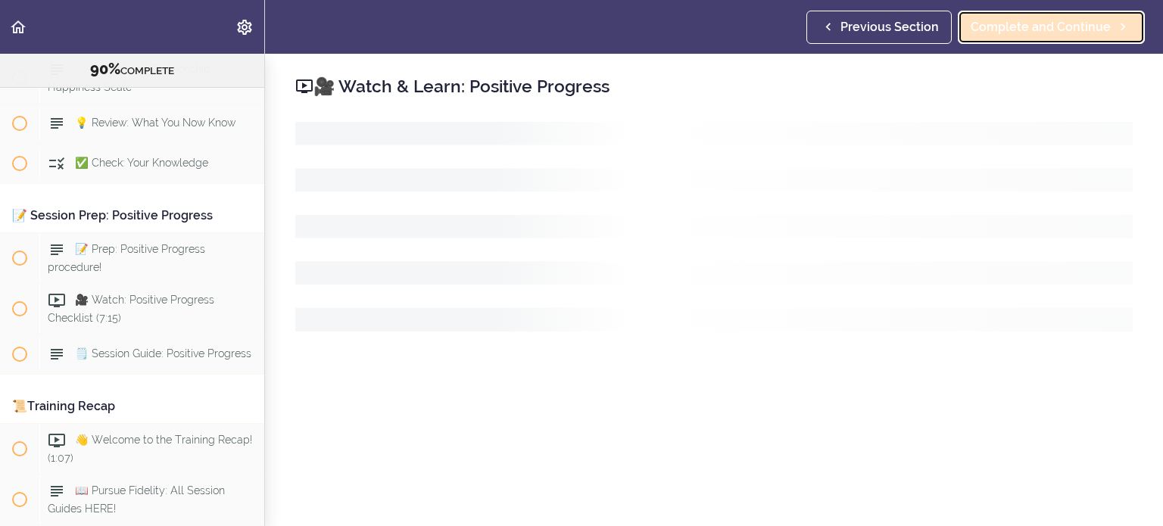
scroll to position [10341, 0]
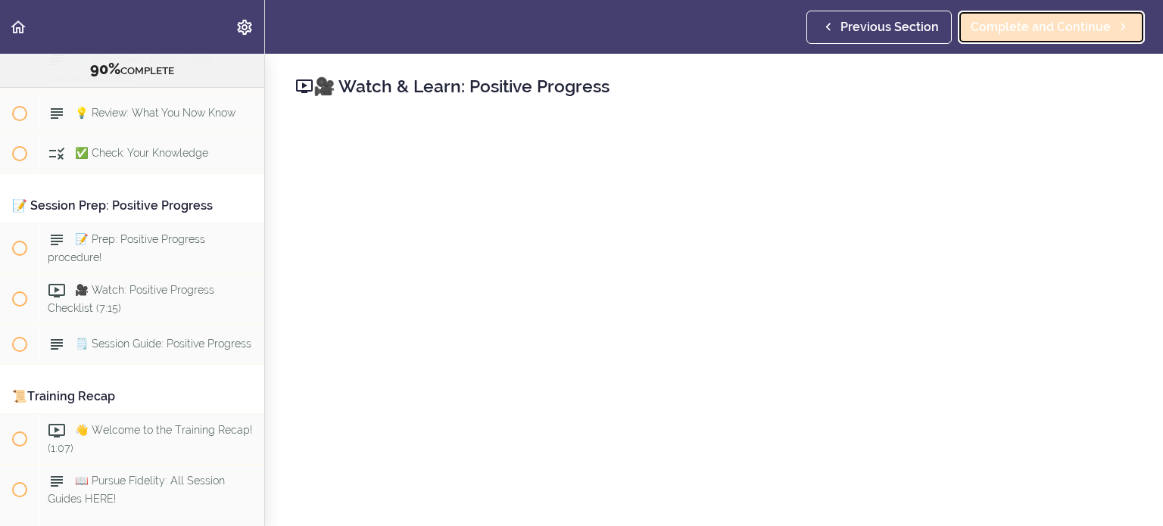
click at [1025, 35] on span "Complete and Continue" at bounding box center [1041, 27] width 140 height 18
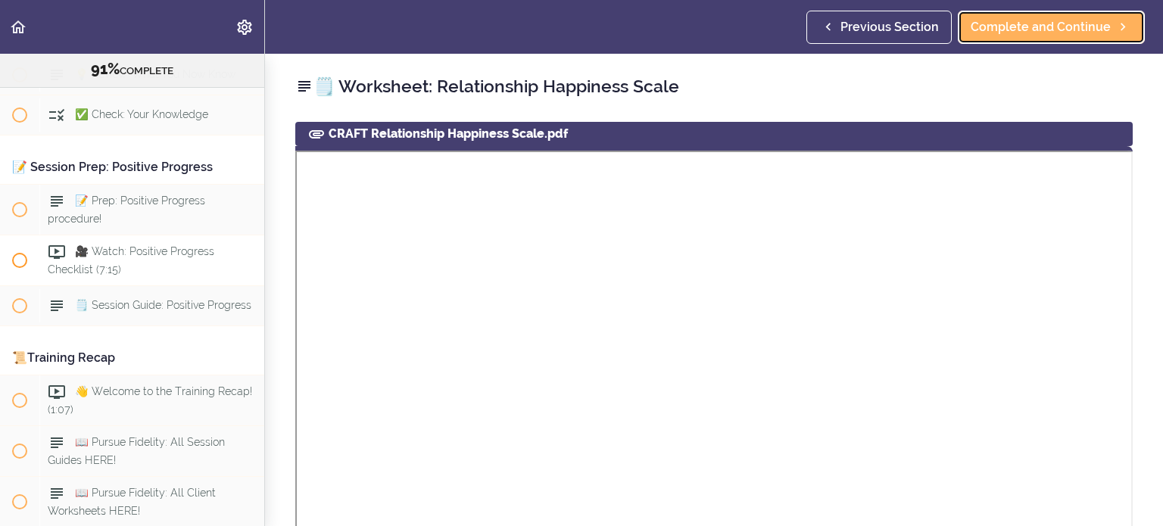
scroll to position [10392, 0]
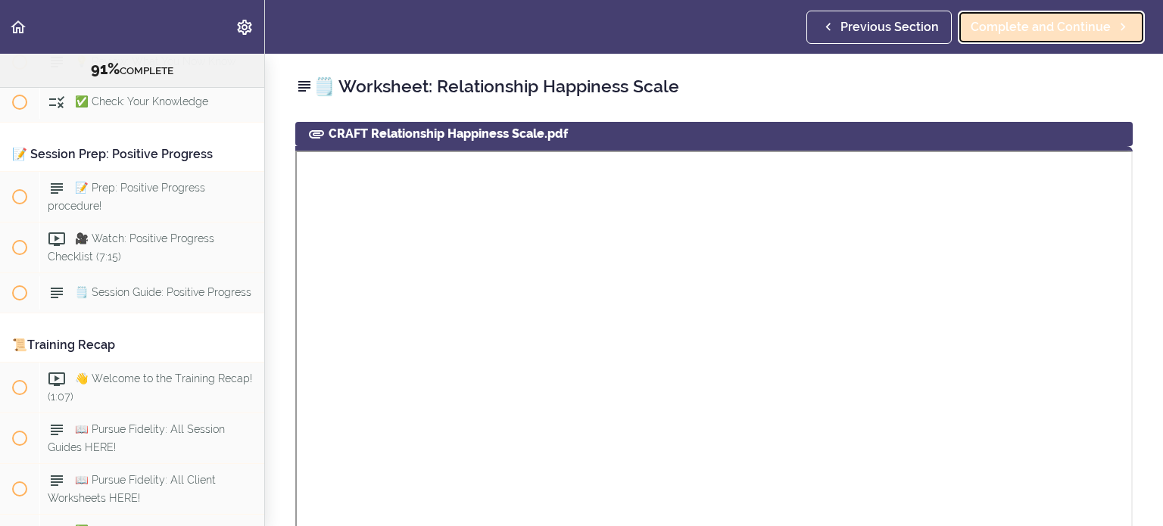
click at [1010, 17] on link "Complete and Continue" at bounding box center [1051, 27] width 187 height 33
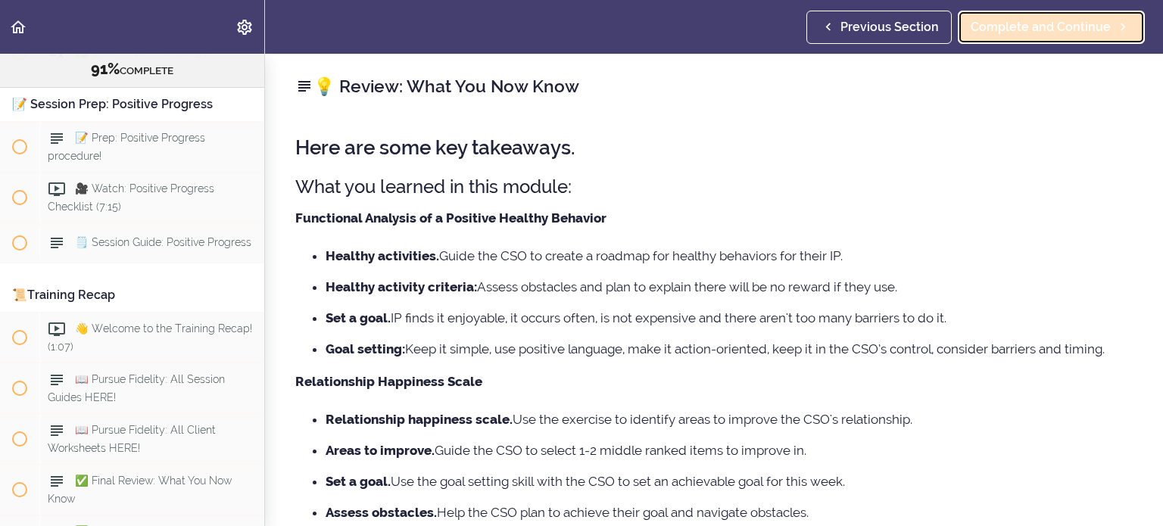
scroll to position [10443, 0]
click at [1010, 17] on link "Complete and Continue" at bounding box center [1051, 27] width 187 height 33
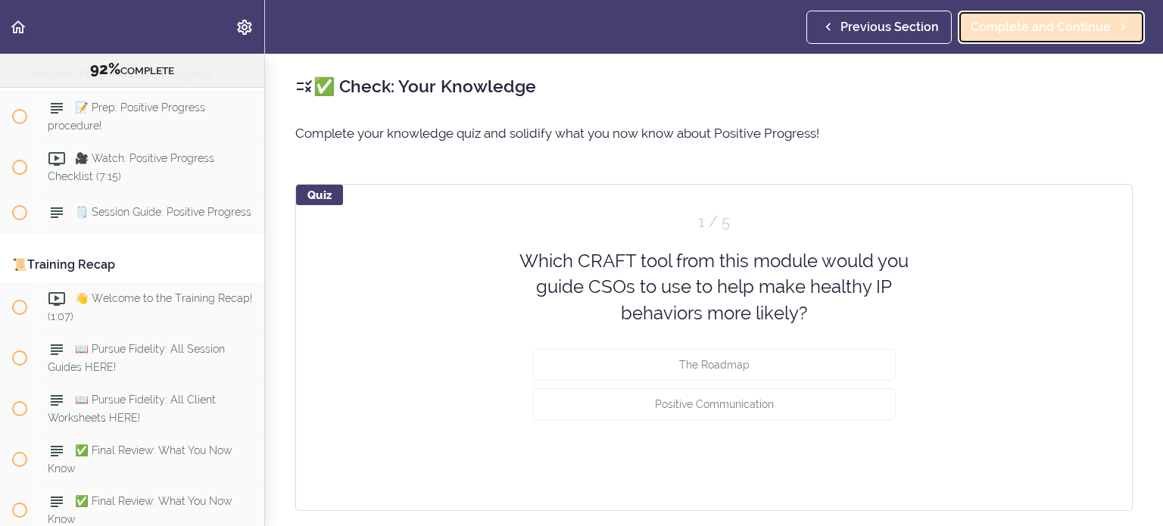
scroll to position [10483, 0]
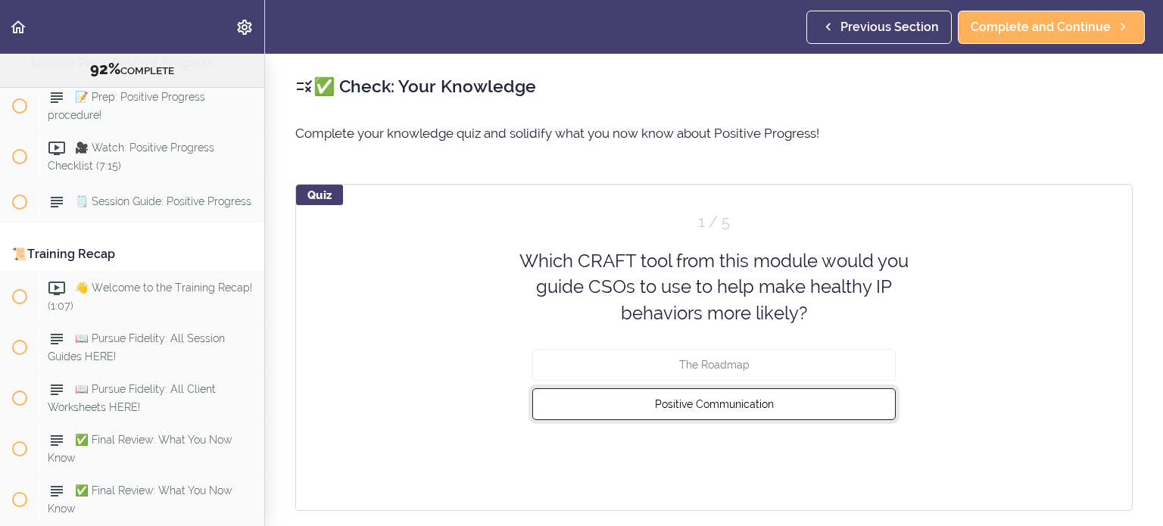
drag, startPoint x: 881, startPoint y: 341, endPoint x: 869, endPoint y: 402, distance: 62.5
click at [869, 402] on button "Positive Communication" at bounding box center [713, 404] width 363 height 32
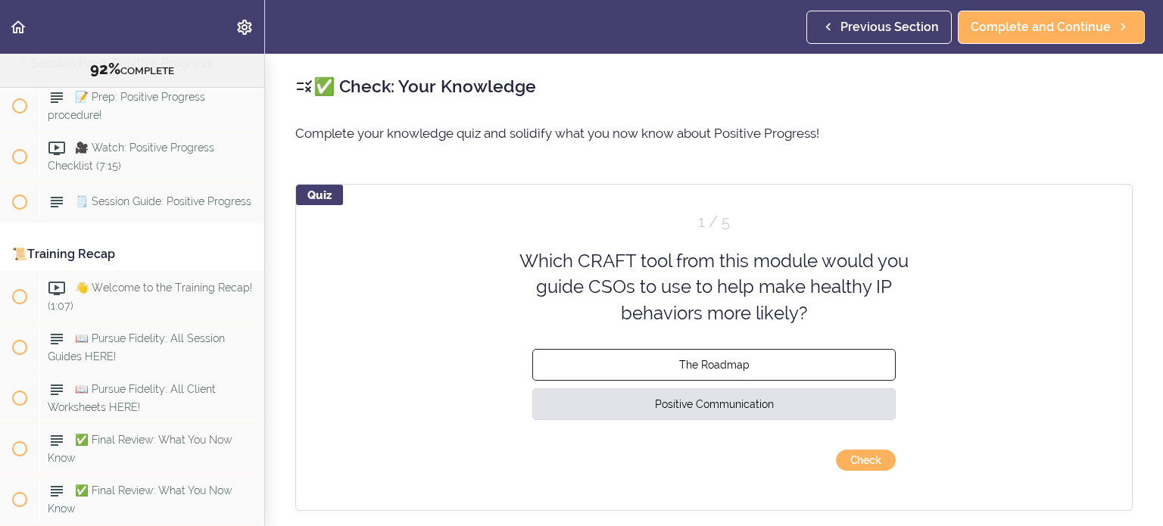
click at [847, 348] on article "Which CRAFT tool from this module would you guide CSOs to use to help make heal…" at bounding box center [713, 337] width 363 height 179
click at [832, 363] on button "The Roadmap" at bounding box center [713, 365] width 363 height 32
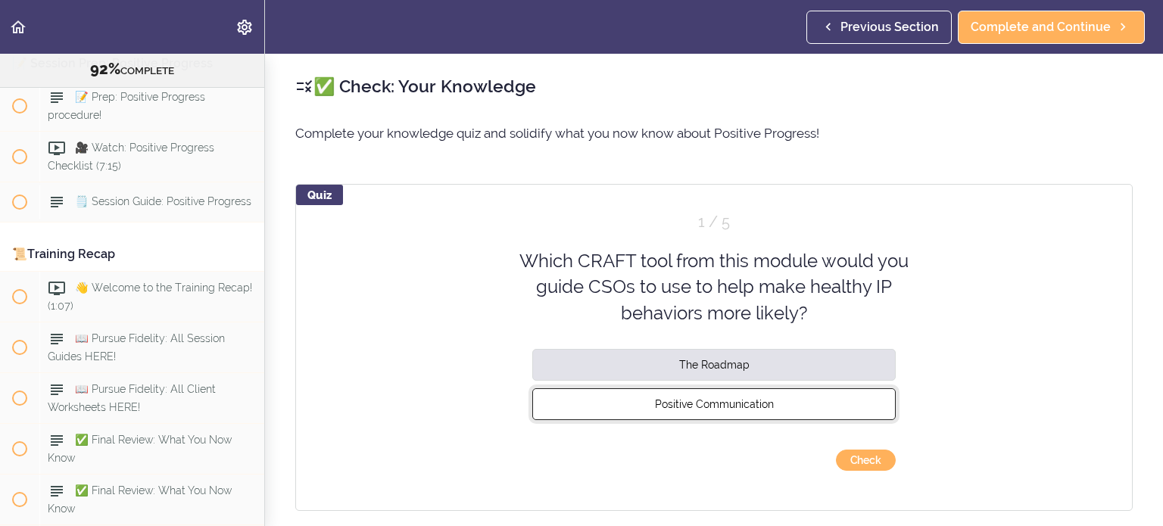
click at [834, 388] on button "Positive Communication" at bounding box center [713, 404] width 363 height 32
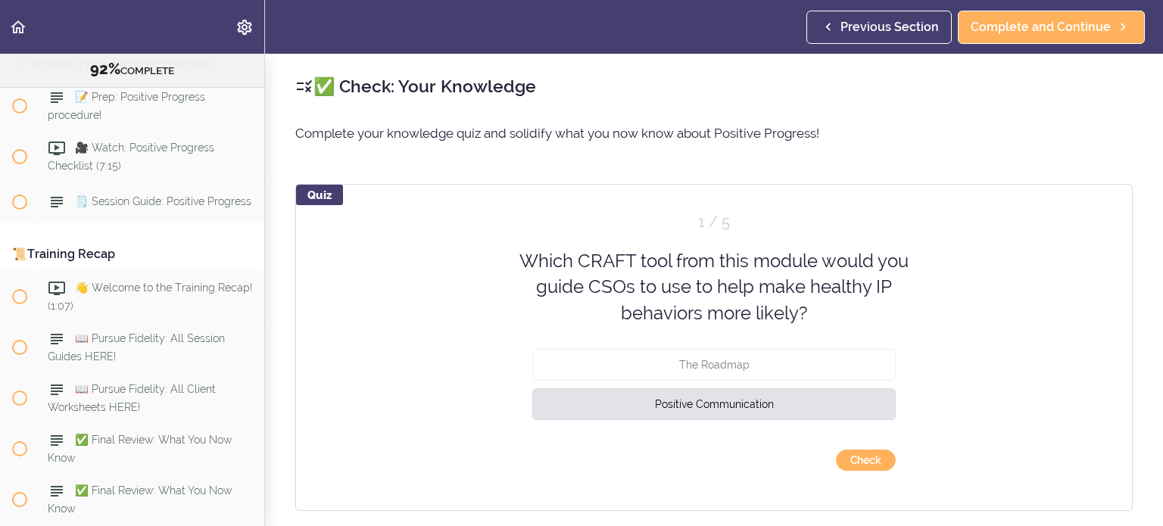
click at [858, 471] on div "Quiz 1 / 5 Which CRAFT tool from this module would you guide CSOs to use to hel…" at bounding box center [713, 347] width 837 height 327
click at [861, 464] on button "Check" at bounding box center [866, 460] width 60 height 21
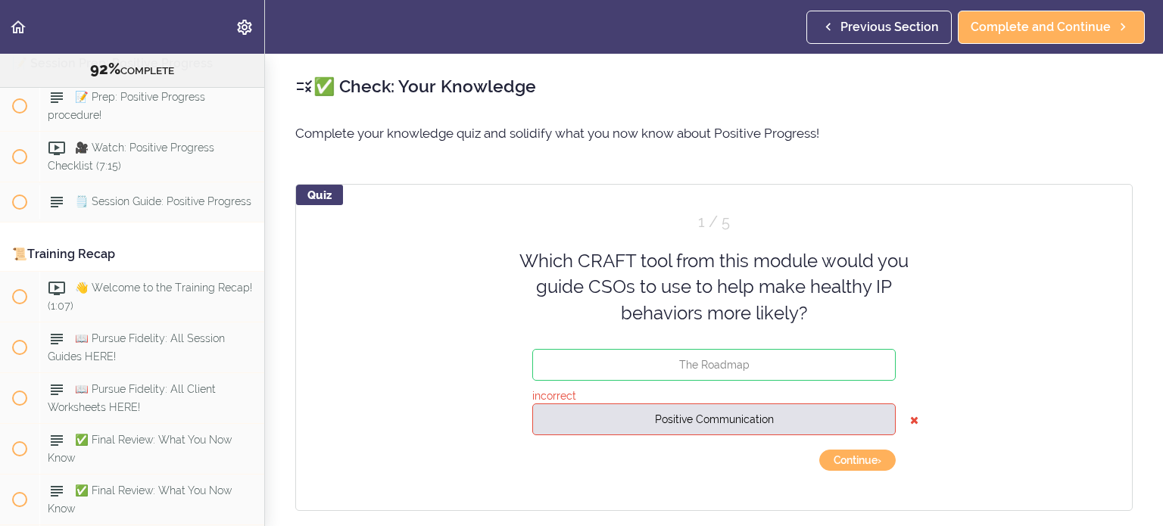
click at [127, 17] on span "✅ Check: Your Knowledge" at bounding box center [141, 11] width 133 height 12
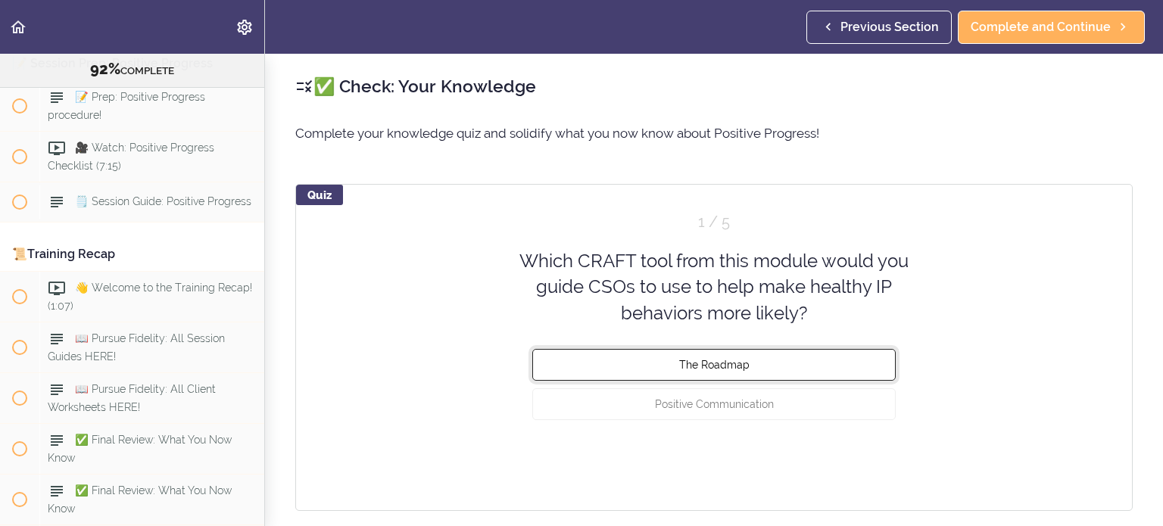
click at [716, 375] on button "The Roadmap" at bounding box center [713, 365] width 363 height 32
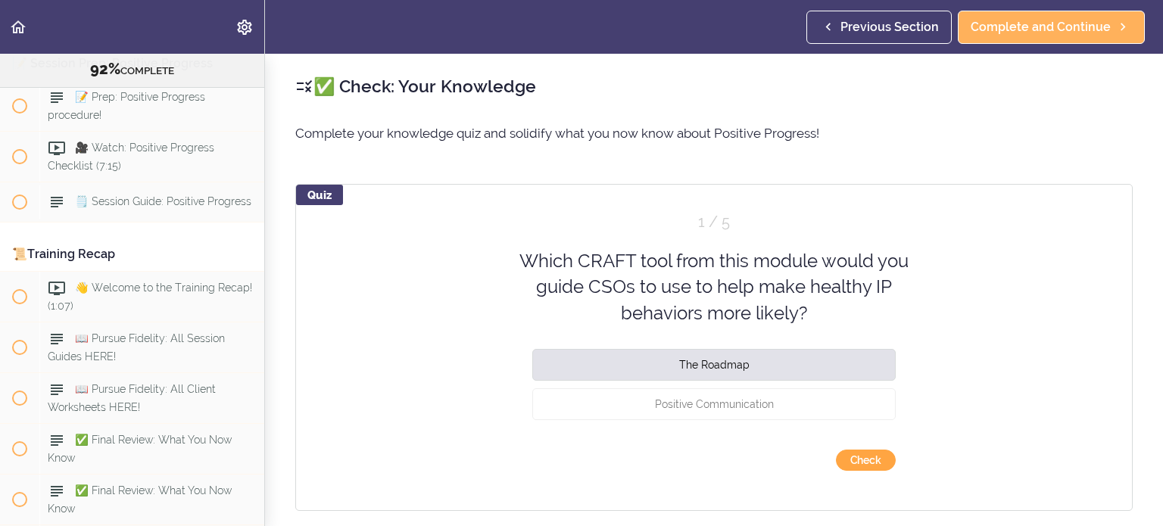
click at [842, 457] on button "Check" at bounding box center [866, 460] width 60 height 21
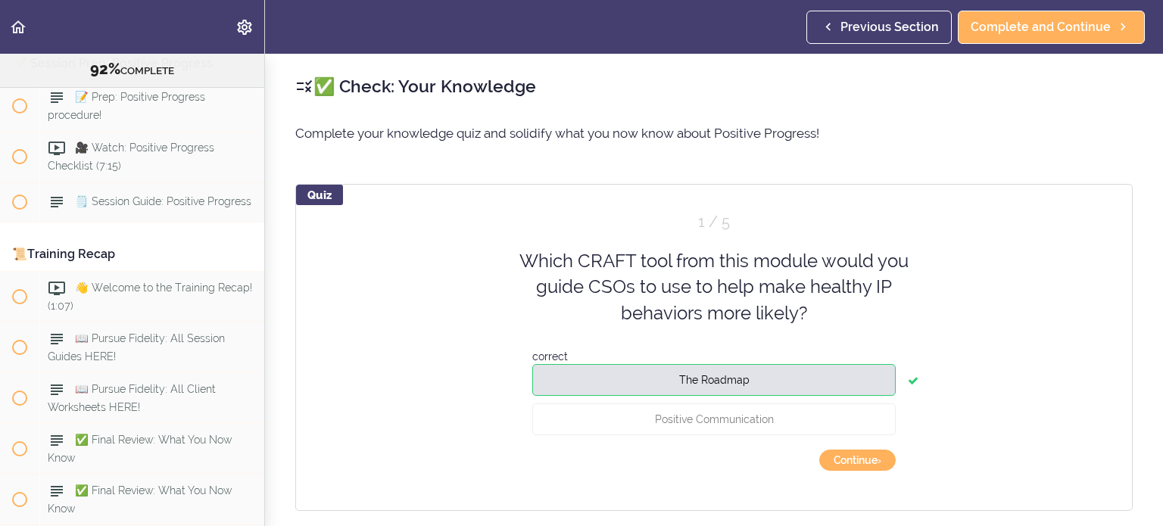
scroll to position [76, 0]
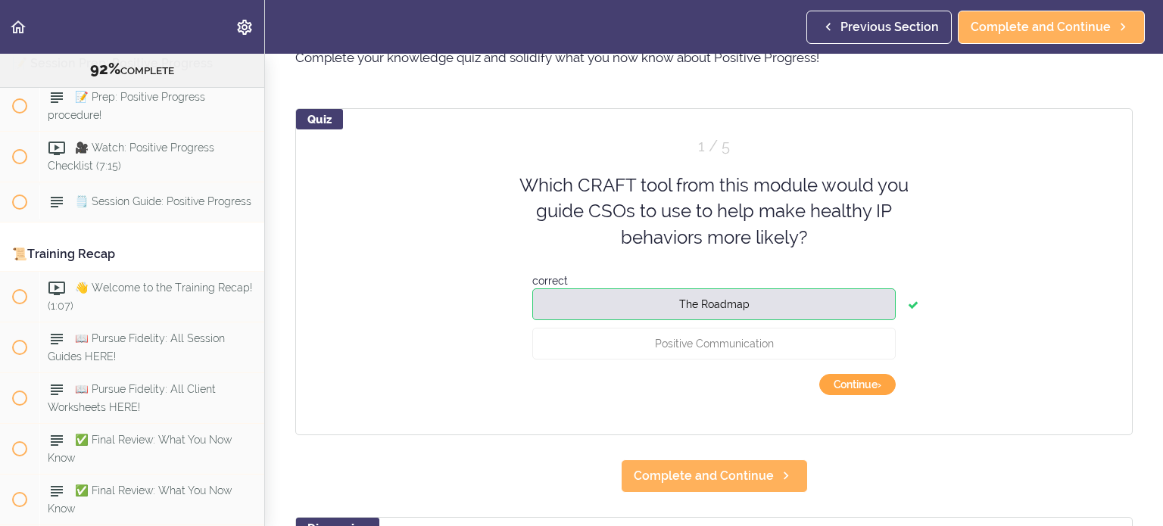
click at [844, 376] on button "Continue ›" at bounding box center [857, 384] width 76 height 21
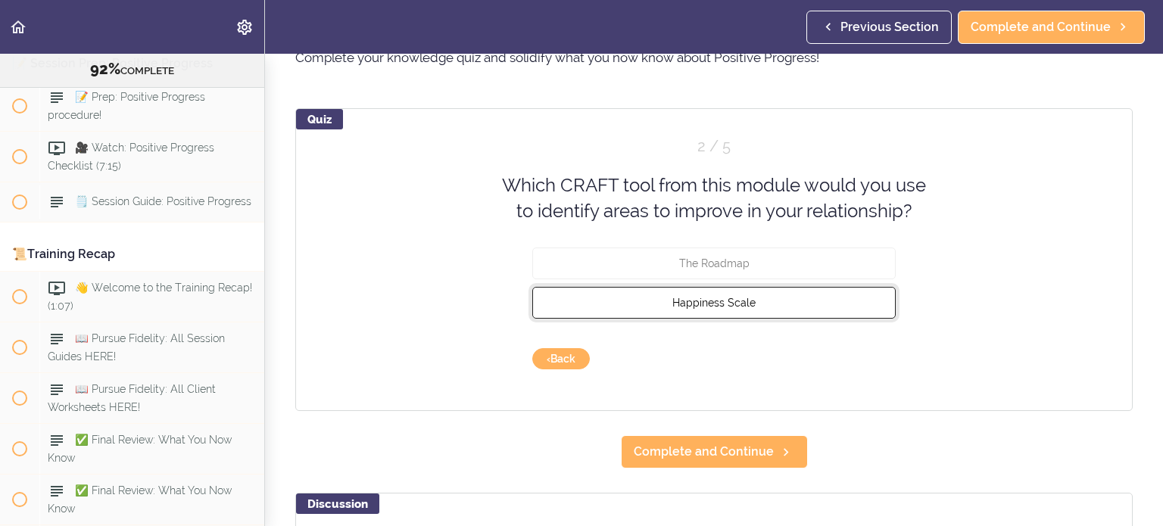
click at [809, 297] on button "Happiness Scale" at bounding box center [713, 302] width 363 height 32
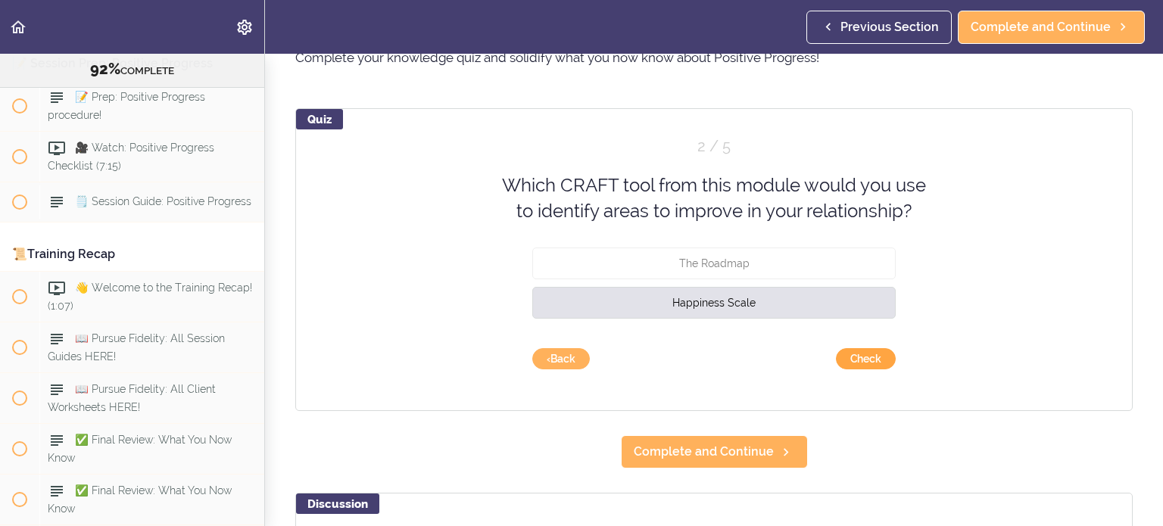
click at [877, 361] on button "Check" at bounding box center [866, 358] width 60 height 21
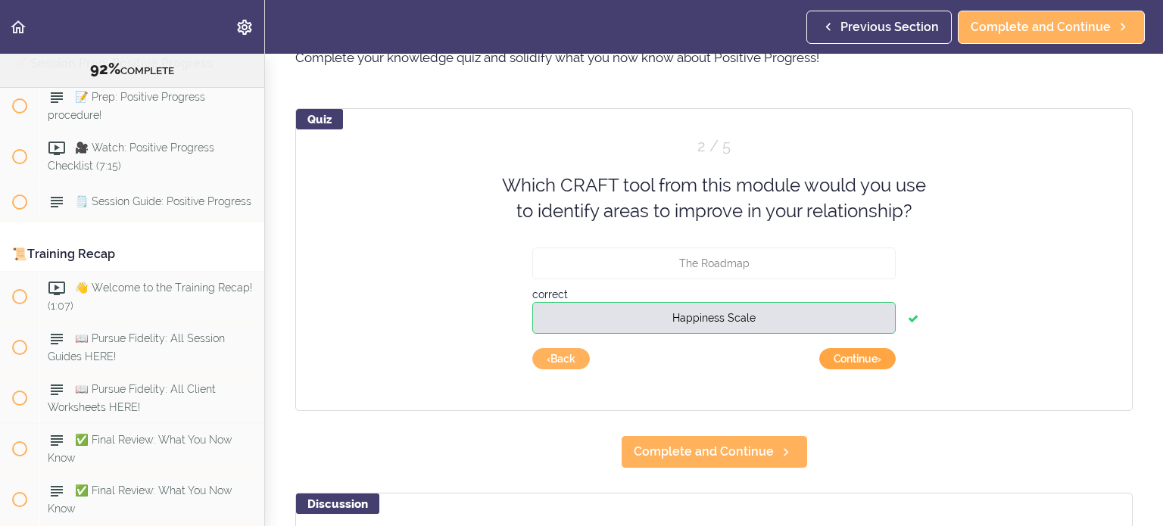
click at [877, 361] on button "Continue ›" at bounding box center [857, 358] width 76 height 21
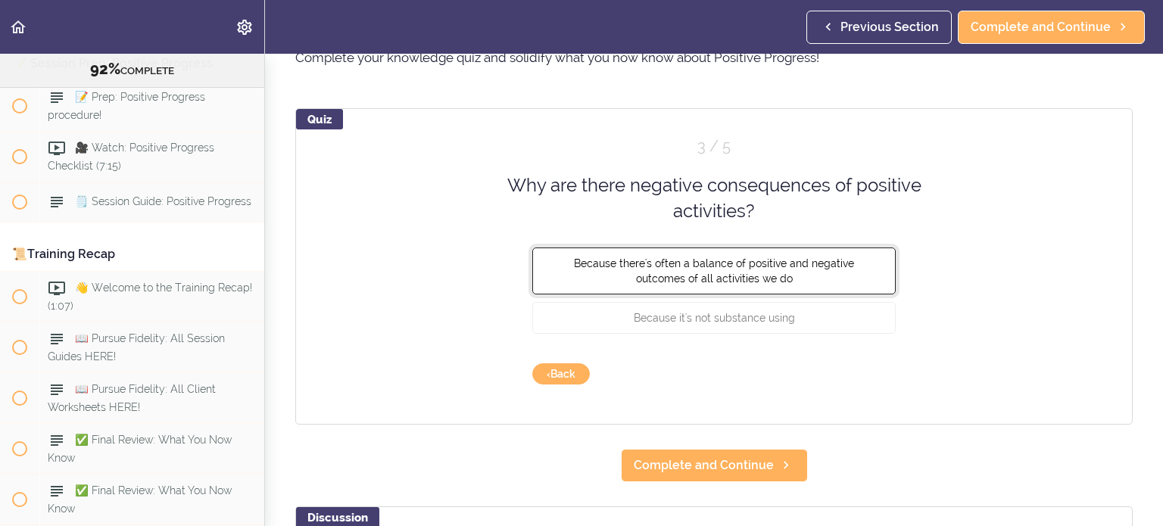
click at [846, 279] on button "Because there's often a balance of positive and negative outcomes of all activi…" at bounding box center [713, 270] width 363 height 47
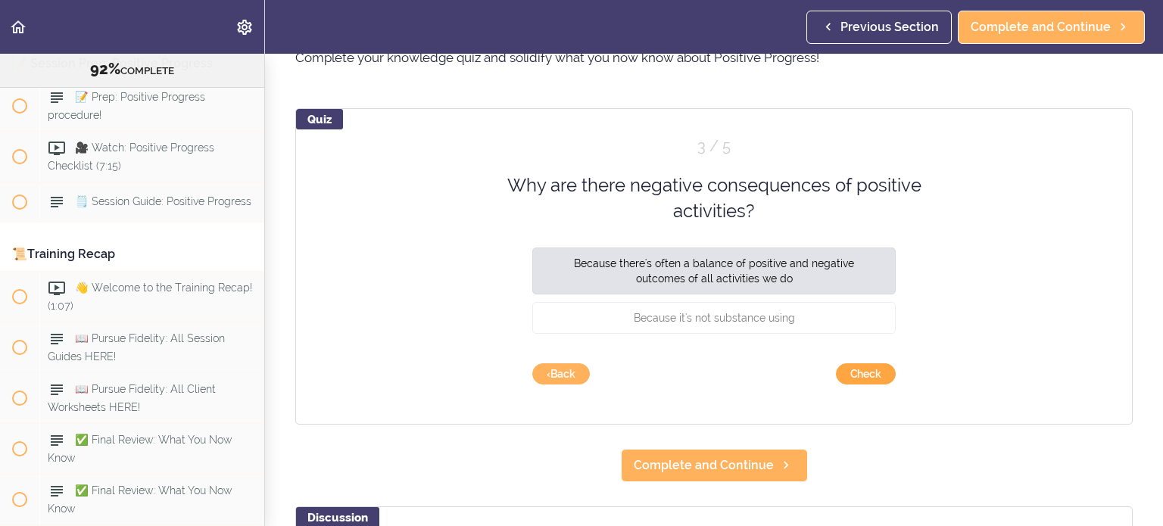
click at [857, 378] on button "Check" at bounding box center [866, 373] width 60 height 21
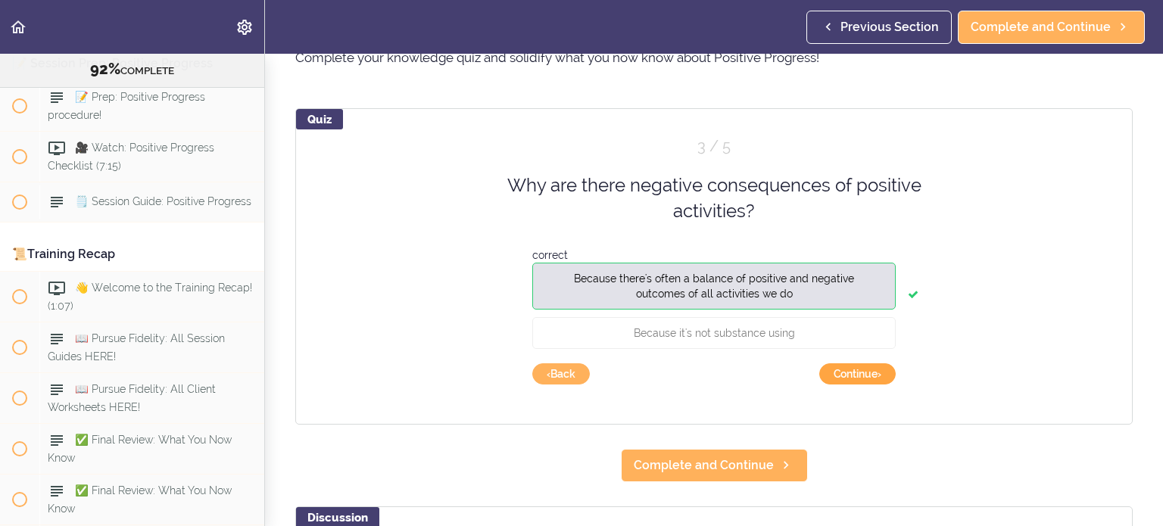
click at [857, 378] on button "Continue ›" at bounding box center [857, 373] width 76 height 21
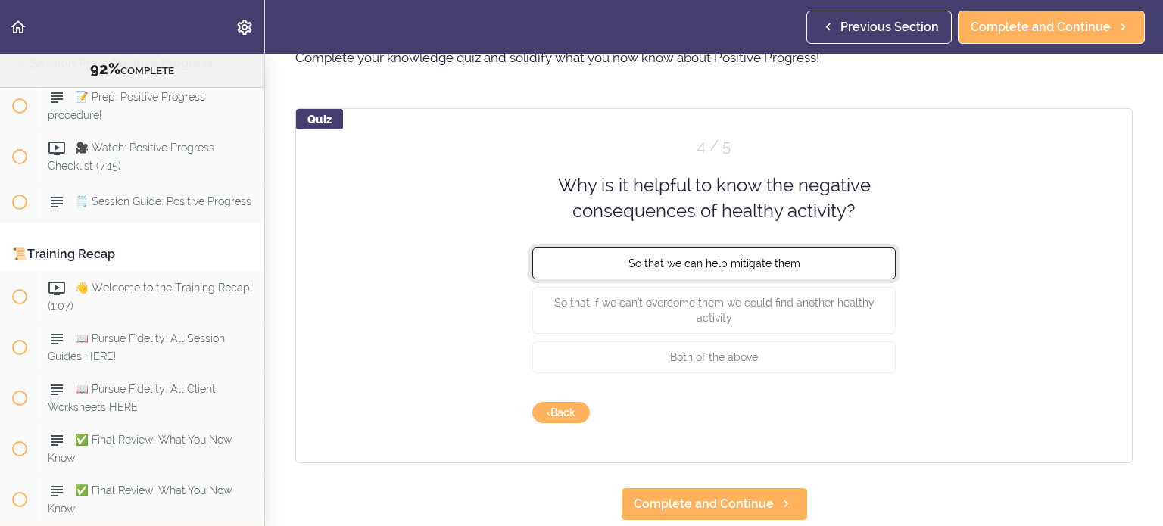
click at [789, 263] on span "So that we can help mitigate them" at bounding box center [714, 263] width 172 height 12
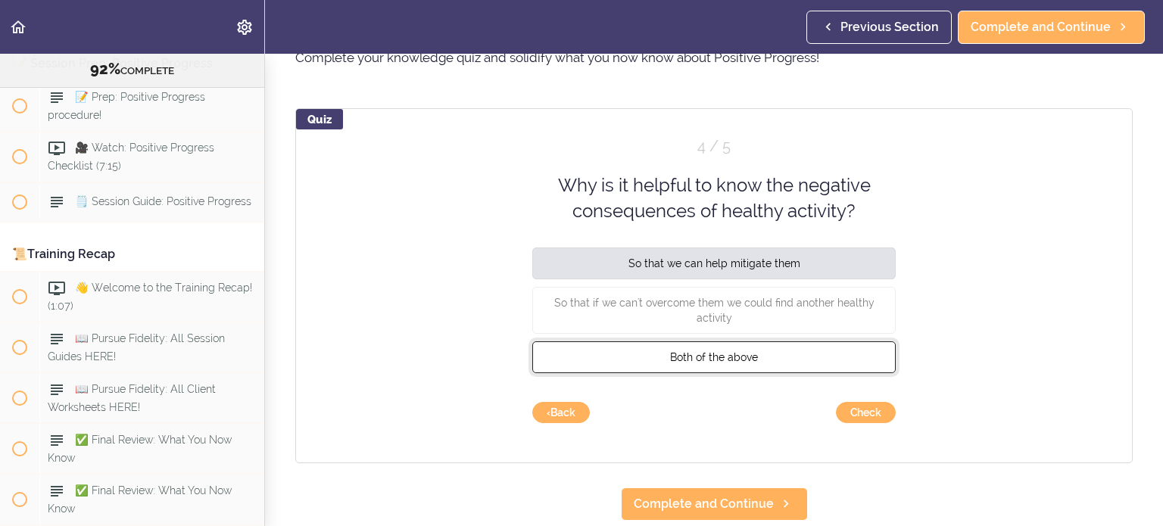
click at [791, 366] on button "Both of the above" at bounding box center [713, 357] width 363 height 32
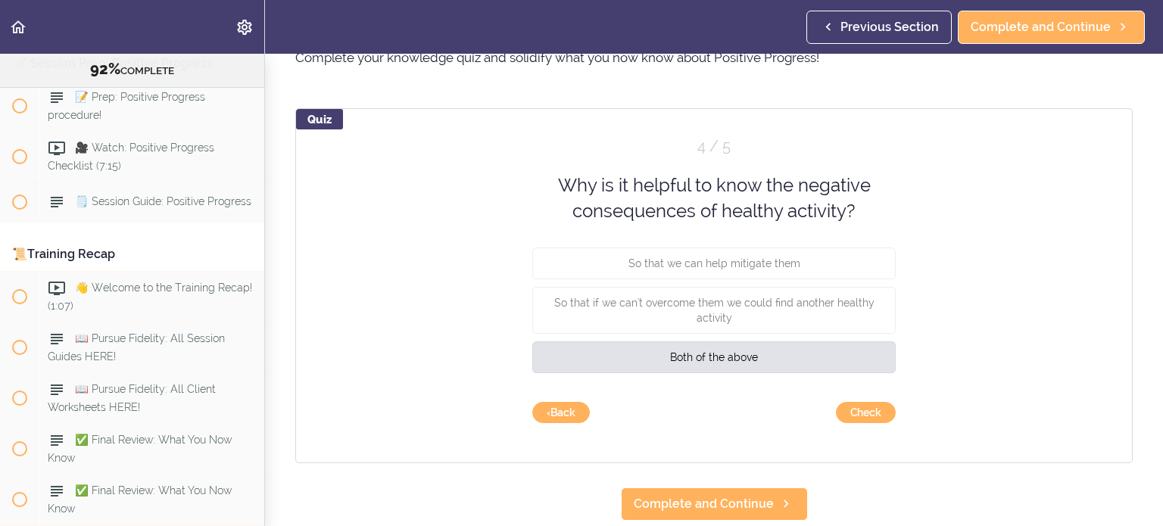
click at [856, 425] on div "Quiz 4 / 5 Why is it helpful to know the negative consequences of healthy activ…" at bounding box center [713, 285] width 837 height 355
click at [859, 411] on button "Check" at bounding box center [866, 412] width 60 height 21
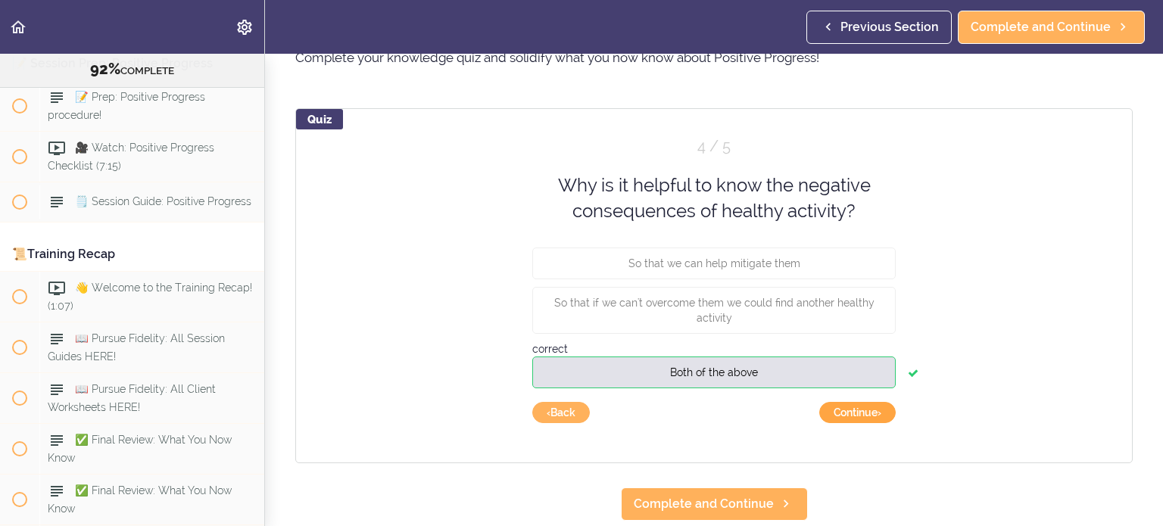
click at [859, 411] on button "Continue ›" at bounding box center [857, 412] width 76 height 21
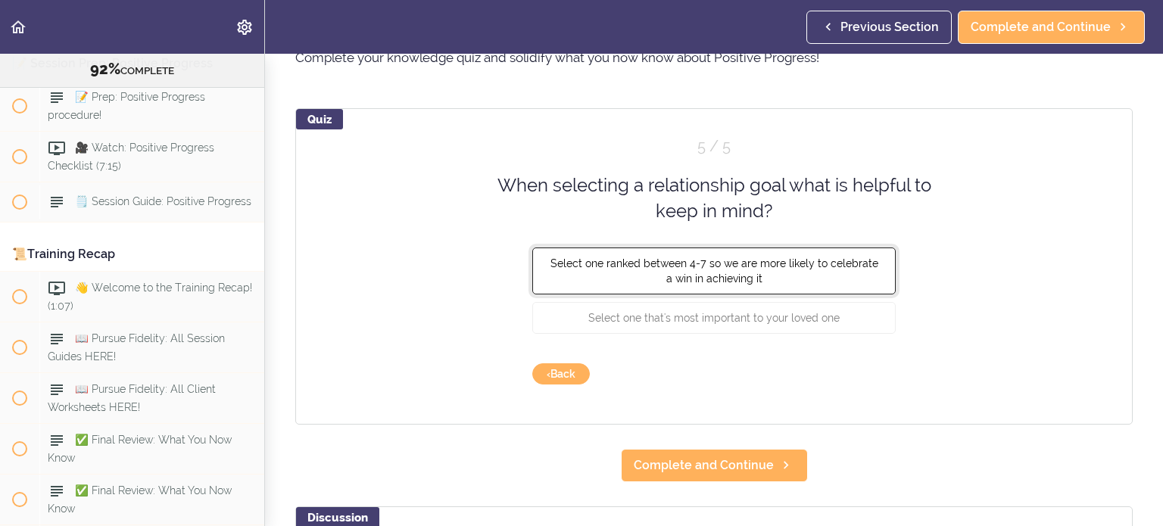
click at [824, 268] on span "Select one ranked between 4-7 so we are more likely to celebrate a win in achie…" at bounding box center [715, 270] width 328 height 27
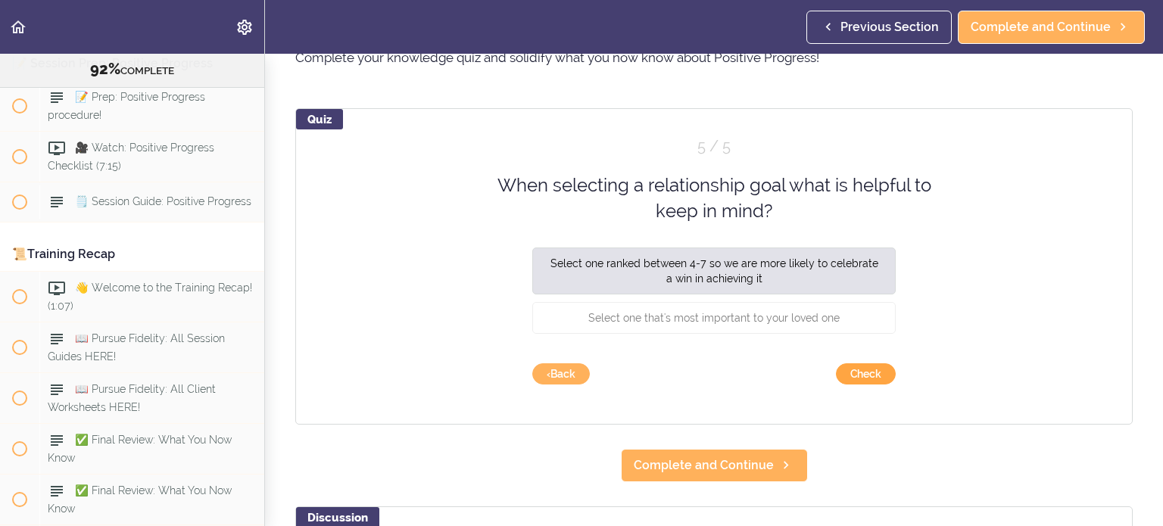
click at [845, 376] on button "Check" at bounding box center [866, 373] width 60 height 21
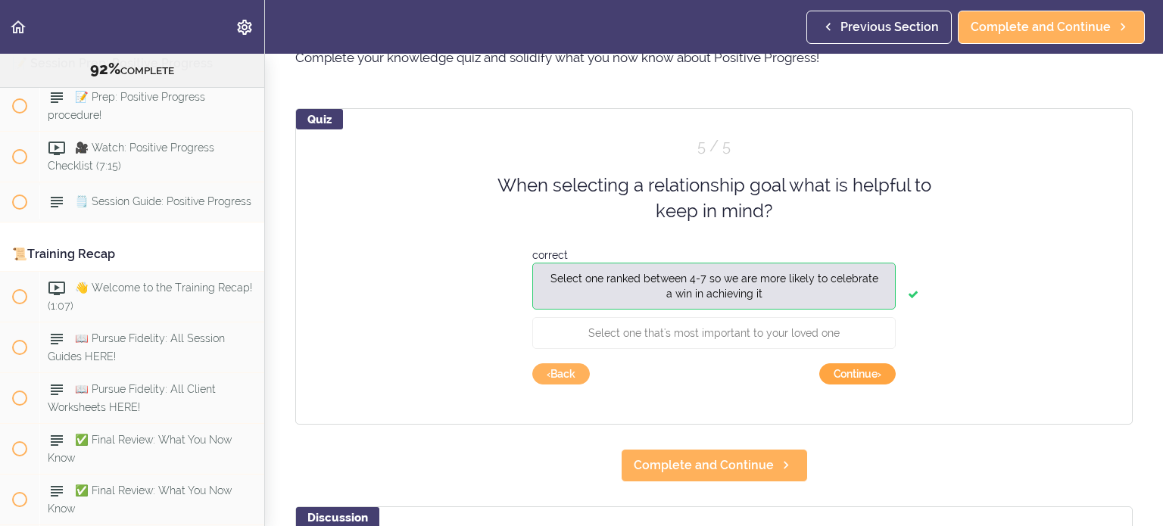
click at [845, 376] on button "Continue ›" at bounding box center [857, 373] width 76 height 21
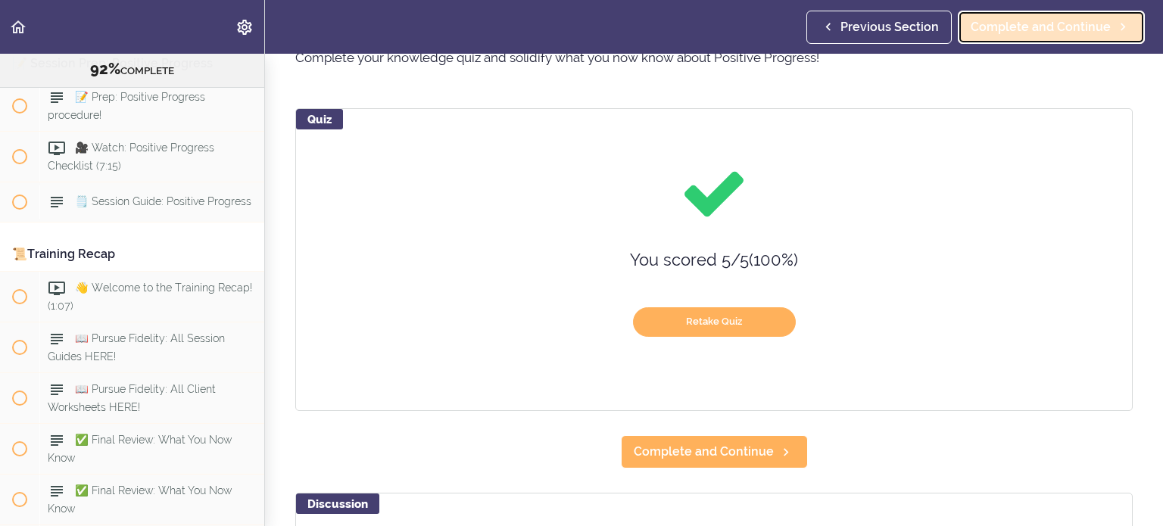
click at [1018, 30] on span "Complete and Continue" at bounding box center [1041, 27] width 140 height 18
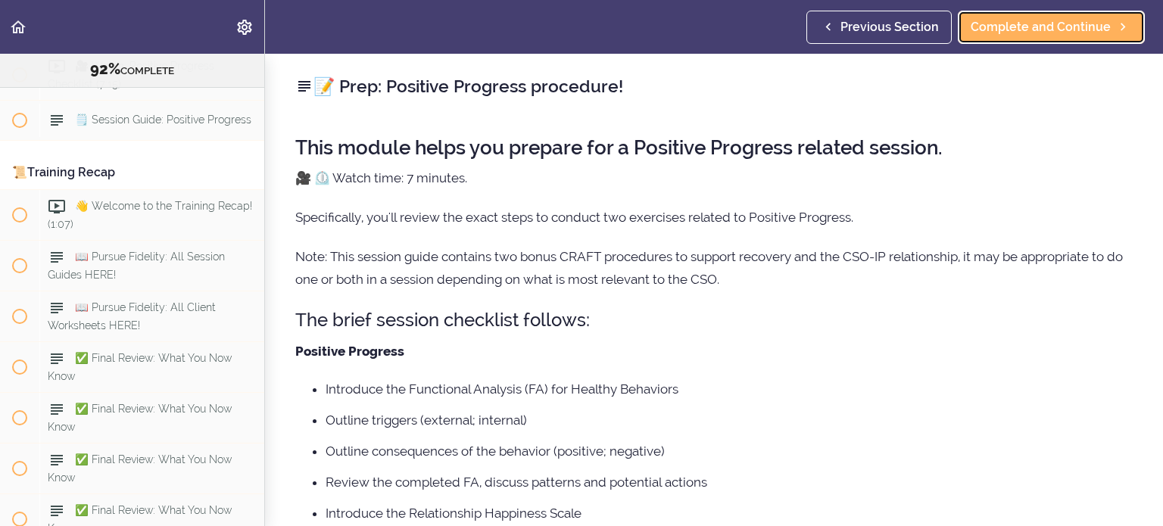
scroll to position [10572, 0]
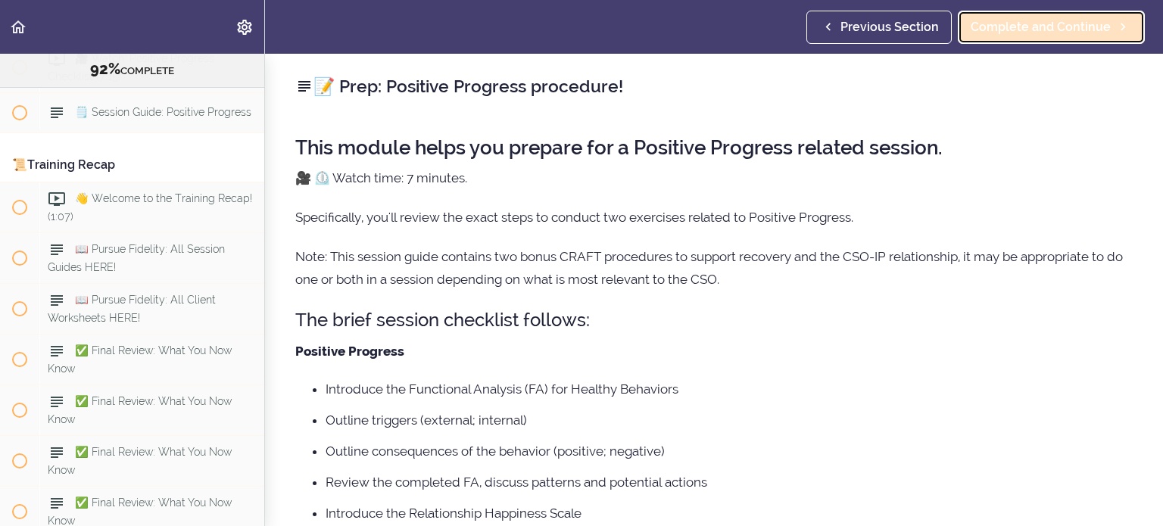
click at [1046, 20] on span "Complete and Continue" at bounding box center [1041, 27] width 140 height 18
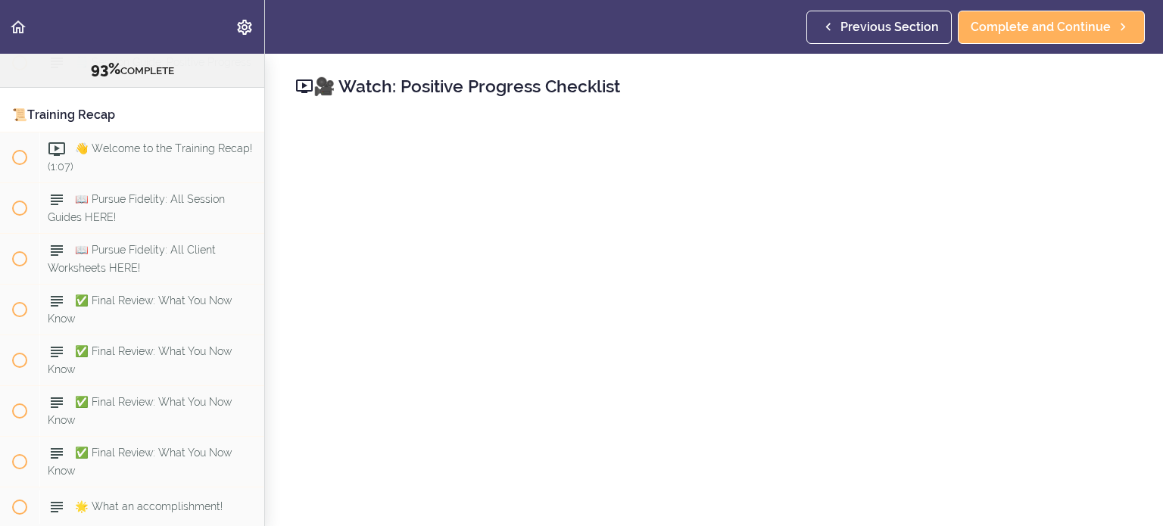
scroll to position [76, 0]
